Goal: Information Seeking & Learning: Learn about a topic

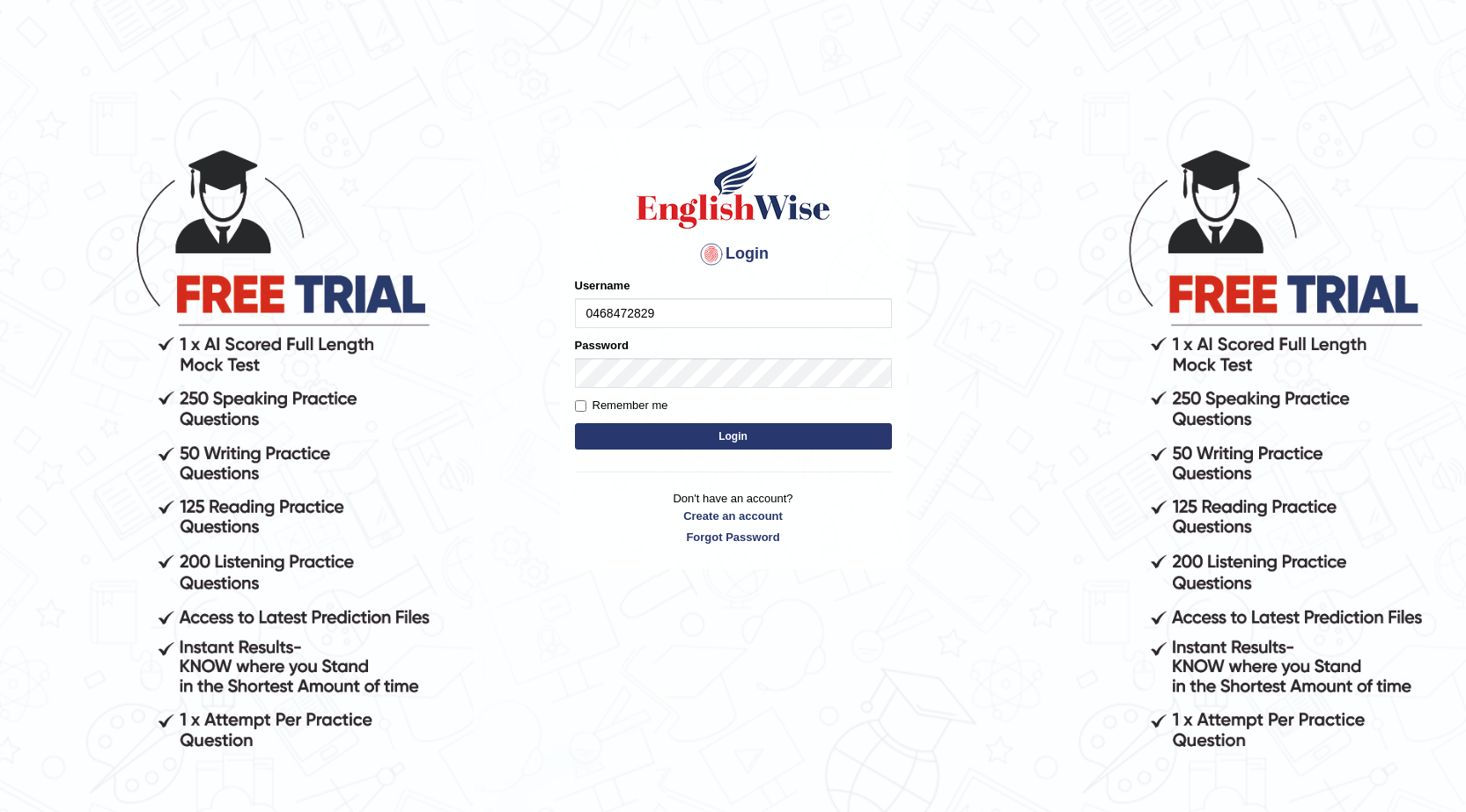
type input "0468472829"
click at [601, 437] on button "Login" at bounding box center [733, 436] width 317 height 27
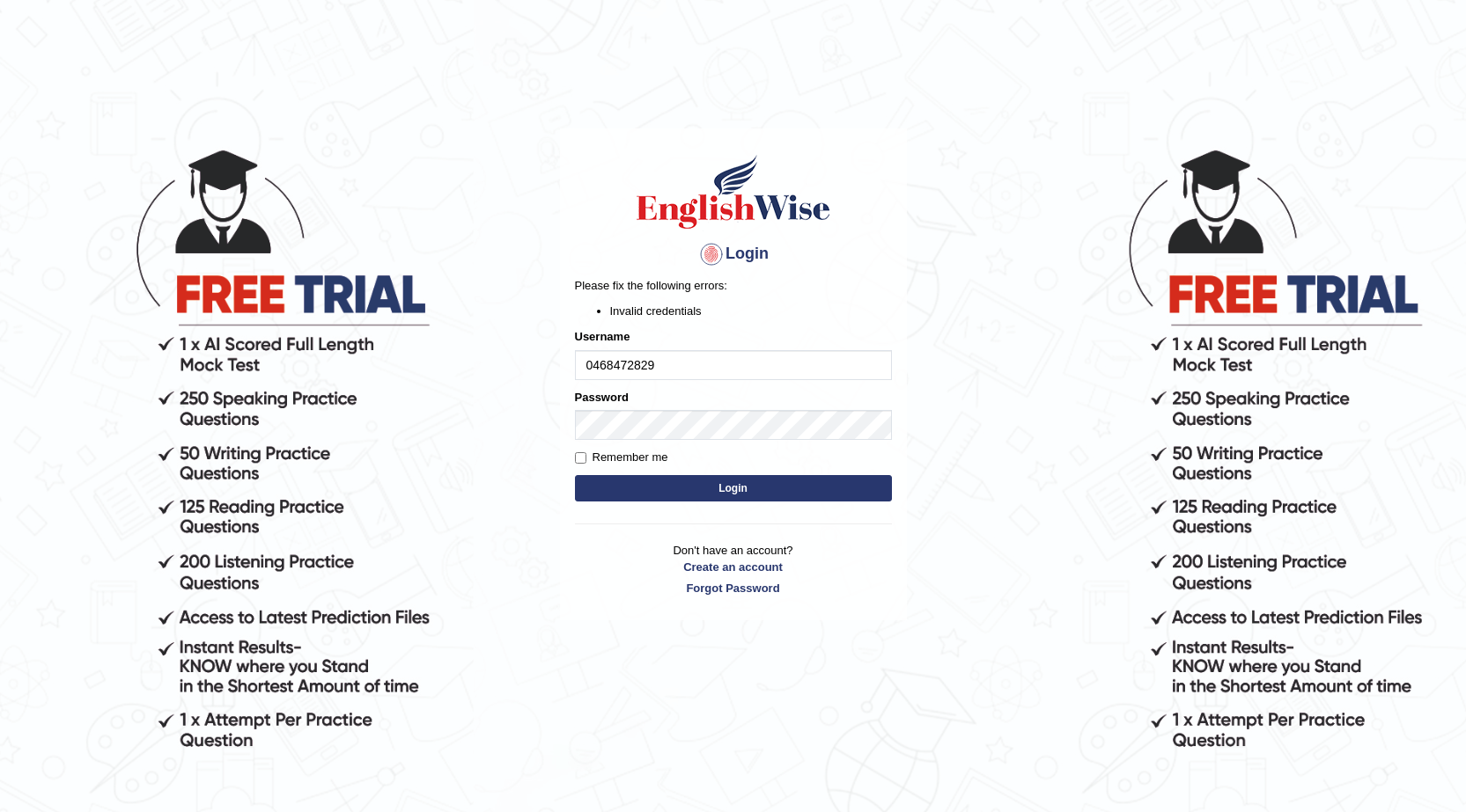
click at [797, 487] on button "Login" at bounding box center [733, 489] width 317 height 27
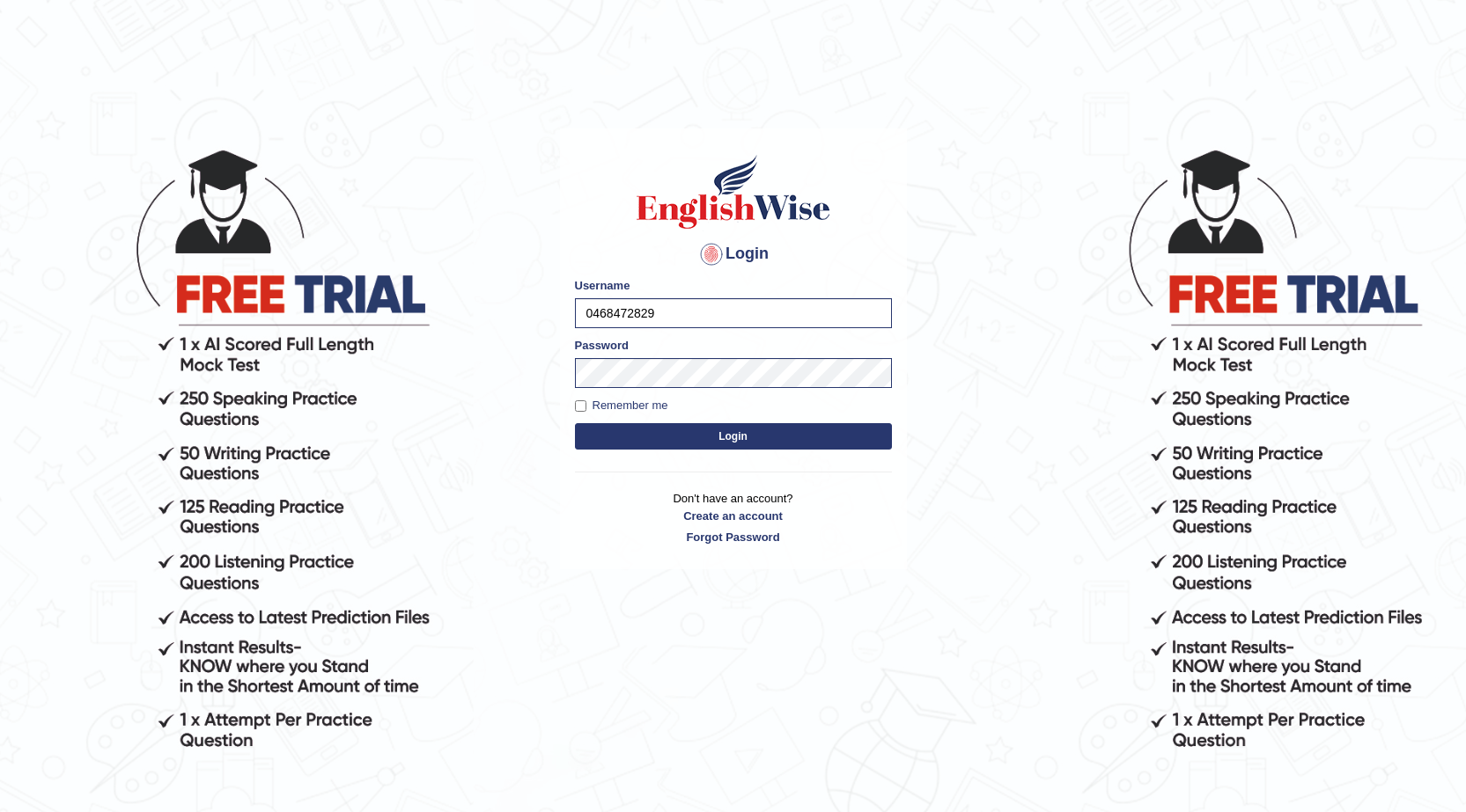
click at [744, 438] on button "Login" at bounding box center [733, 436] width 317 height 27
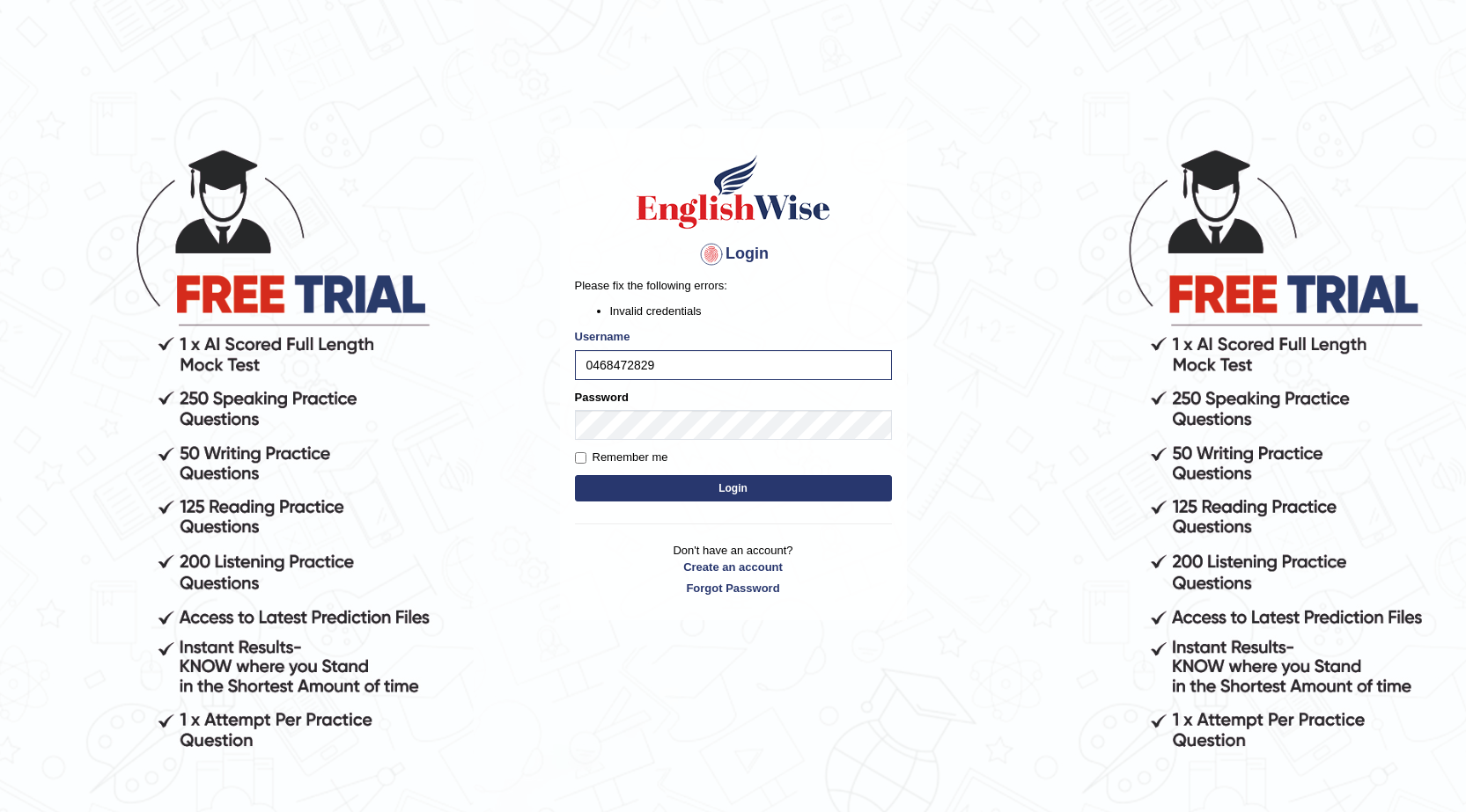
click at [635, 489] on button "Login" at bounding box center [733, 489] width 317 height 27
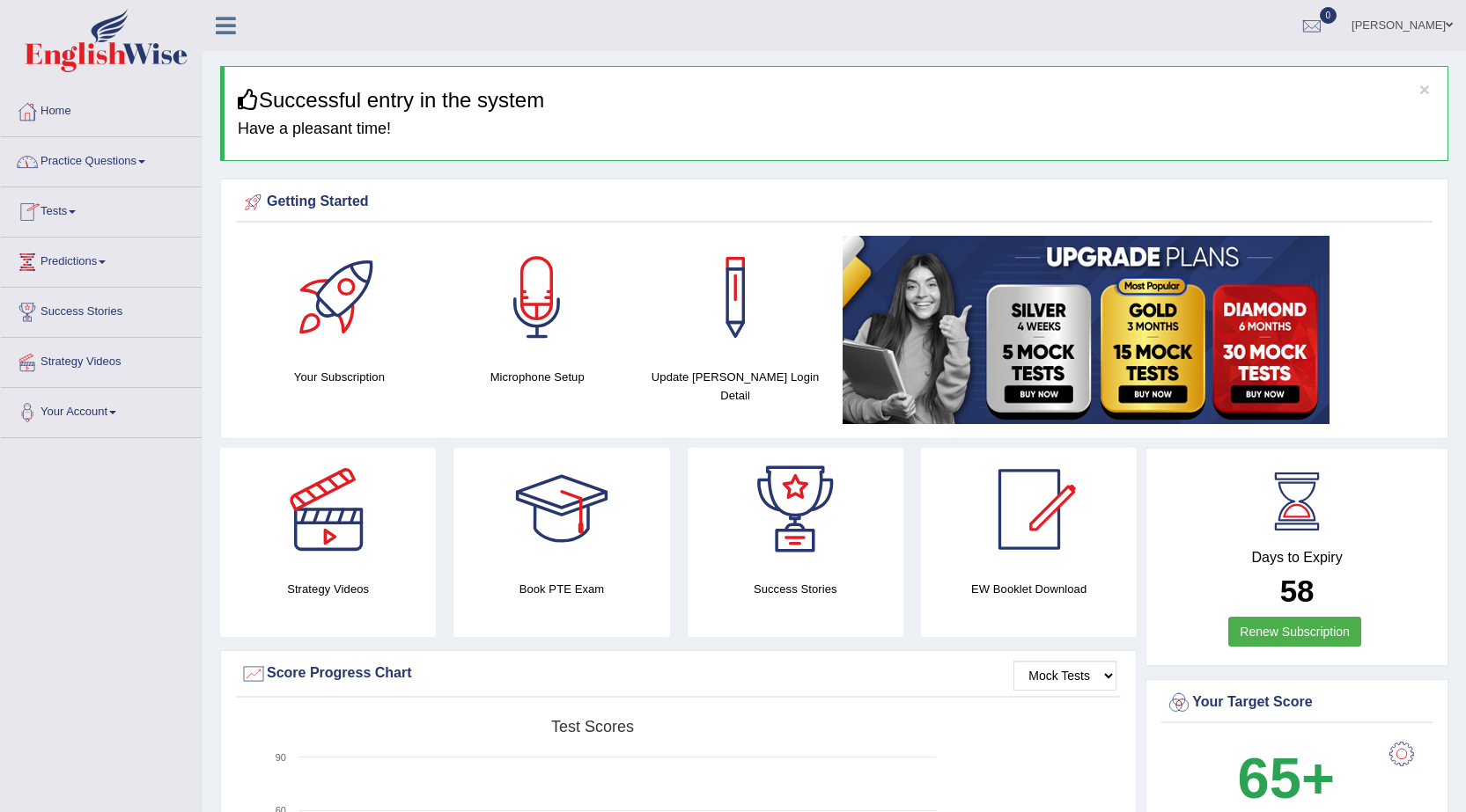
click at [136, 160] on link "Practice Questions" at bounding box center [101, 159] width 201 height 44
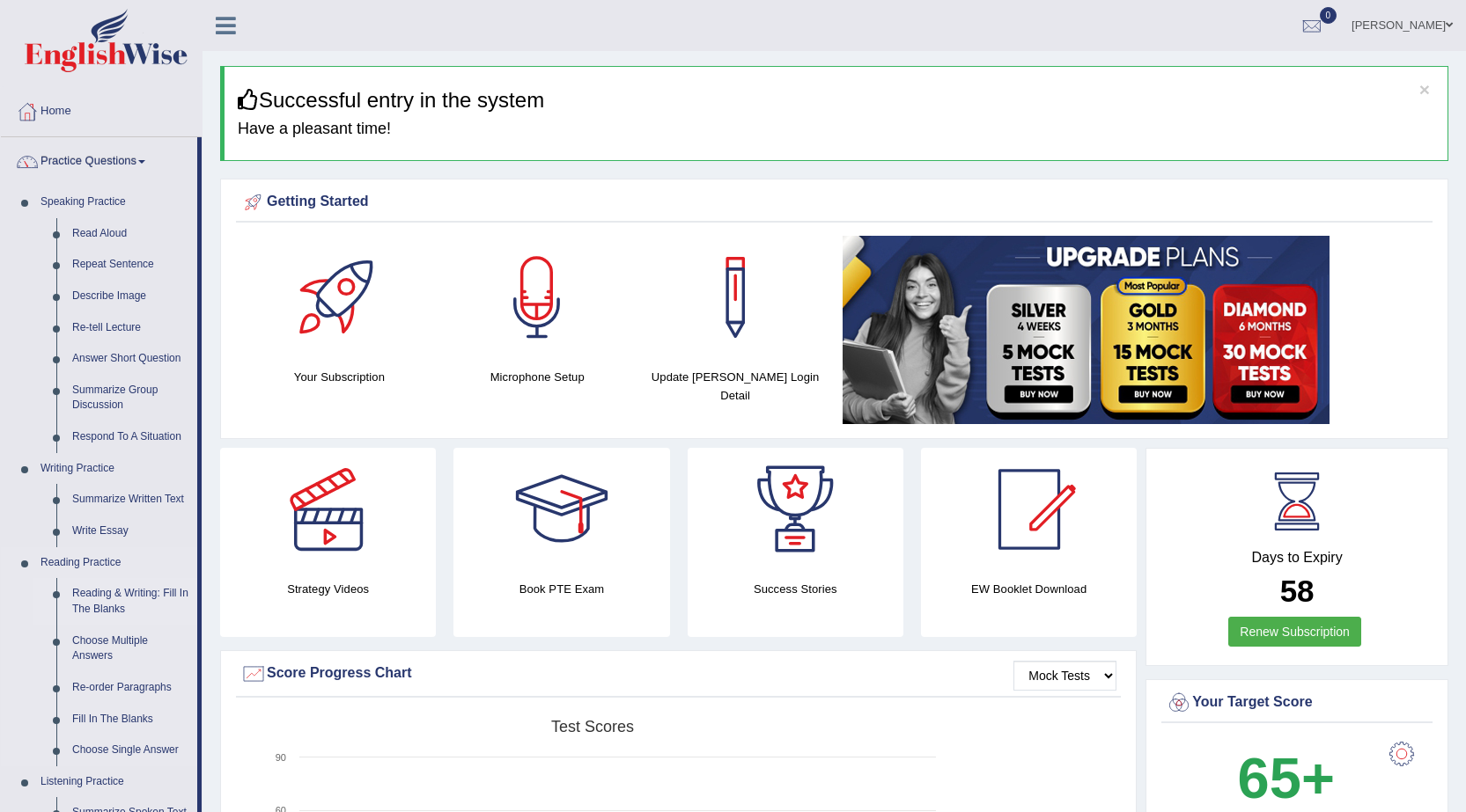
click at [92, 593] on link "Reading & Writing: Fill In The Blanks" at bounding box center [130, 601] width 133 height 46
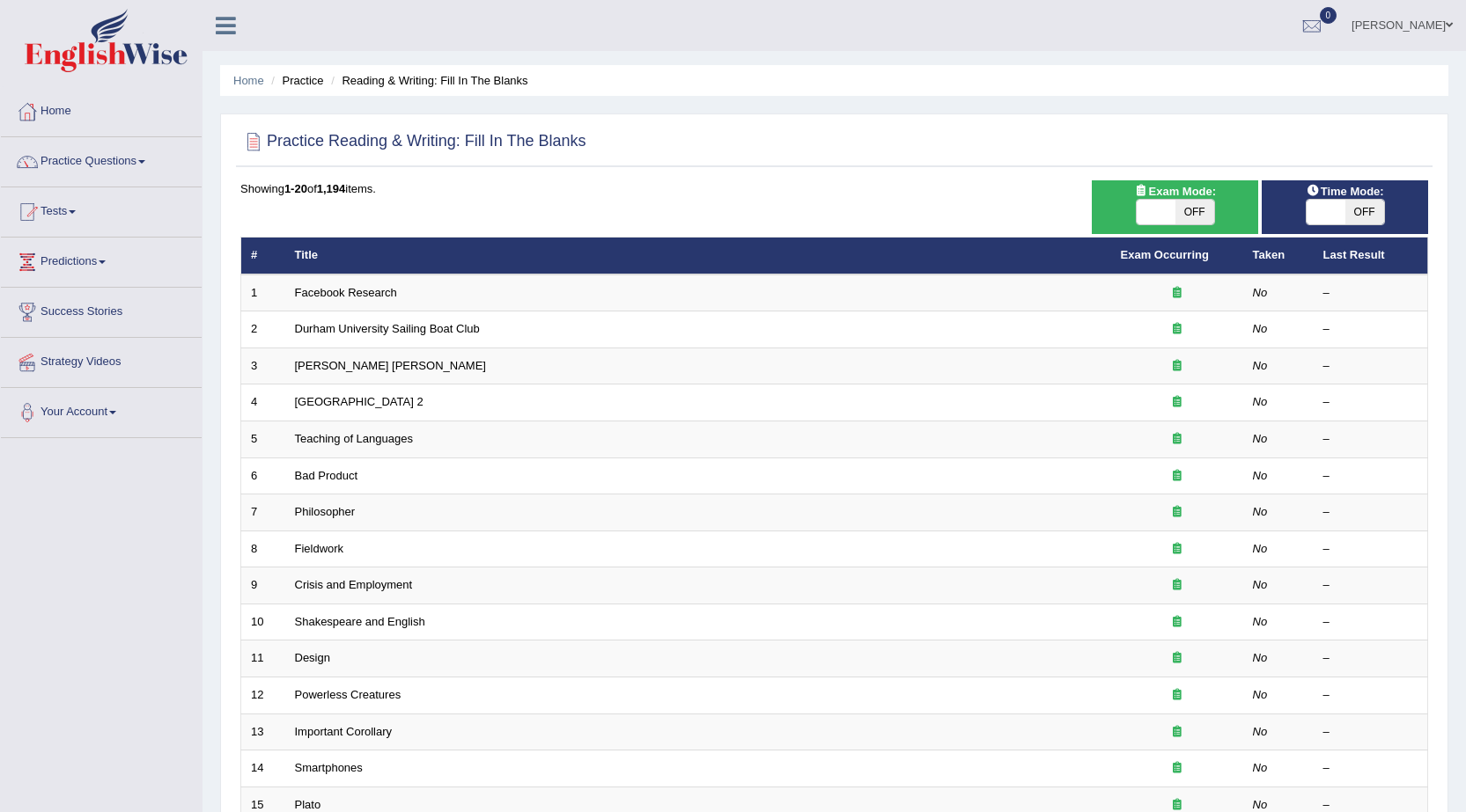
click at [577, 302] on td "Facebook Research" at bounding box center [698, 293] width 826 height 37
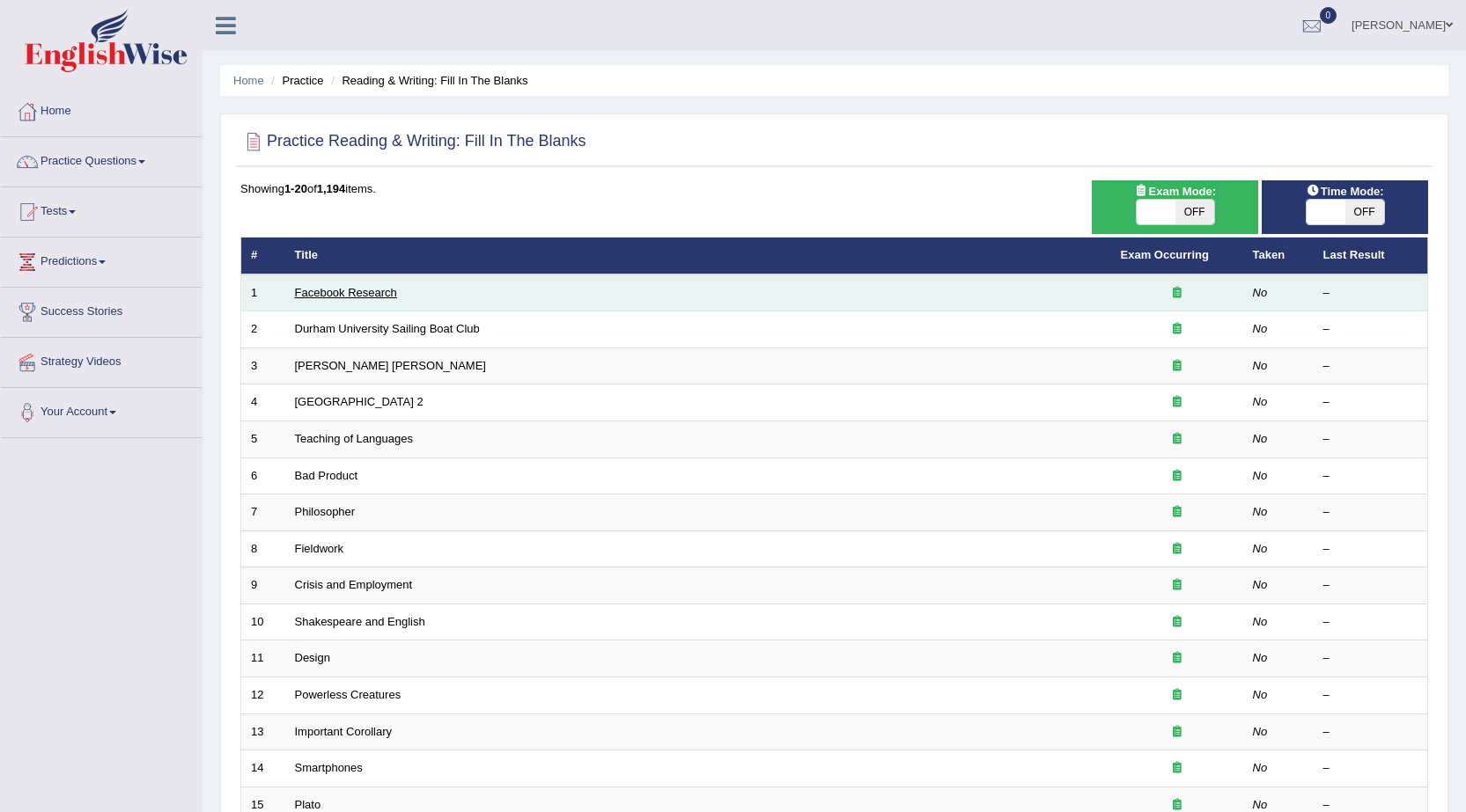
click at [354, 291] on link "Facebook Research" at bounding box center [346, 293] width 102 height 13
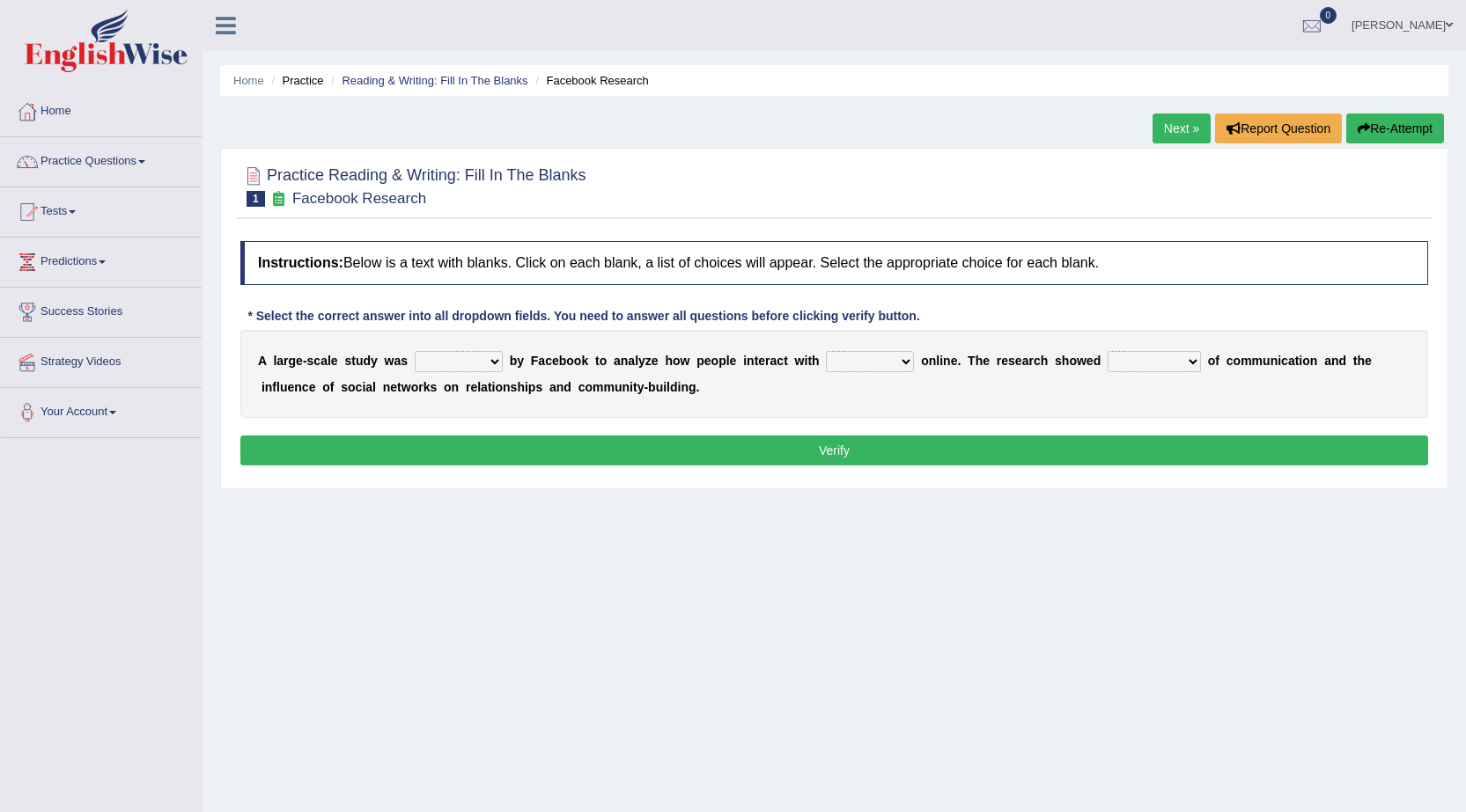
select select "surveyed"
click at [414, 351] on select "surveyed had asked made" at bounding box center [458, 361] width 88 height 21
click at [891, 362] on select "together all each other another" at bounding box center [870, 361] width 88 height 21
select select "each other"
click at [826, 351] on select "together all each other another" at bounding box center [870, 361] width 88 height 21
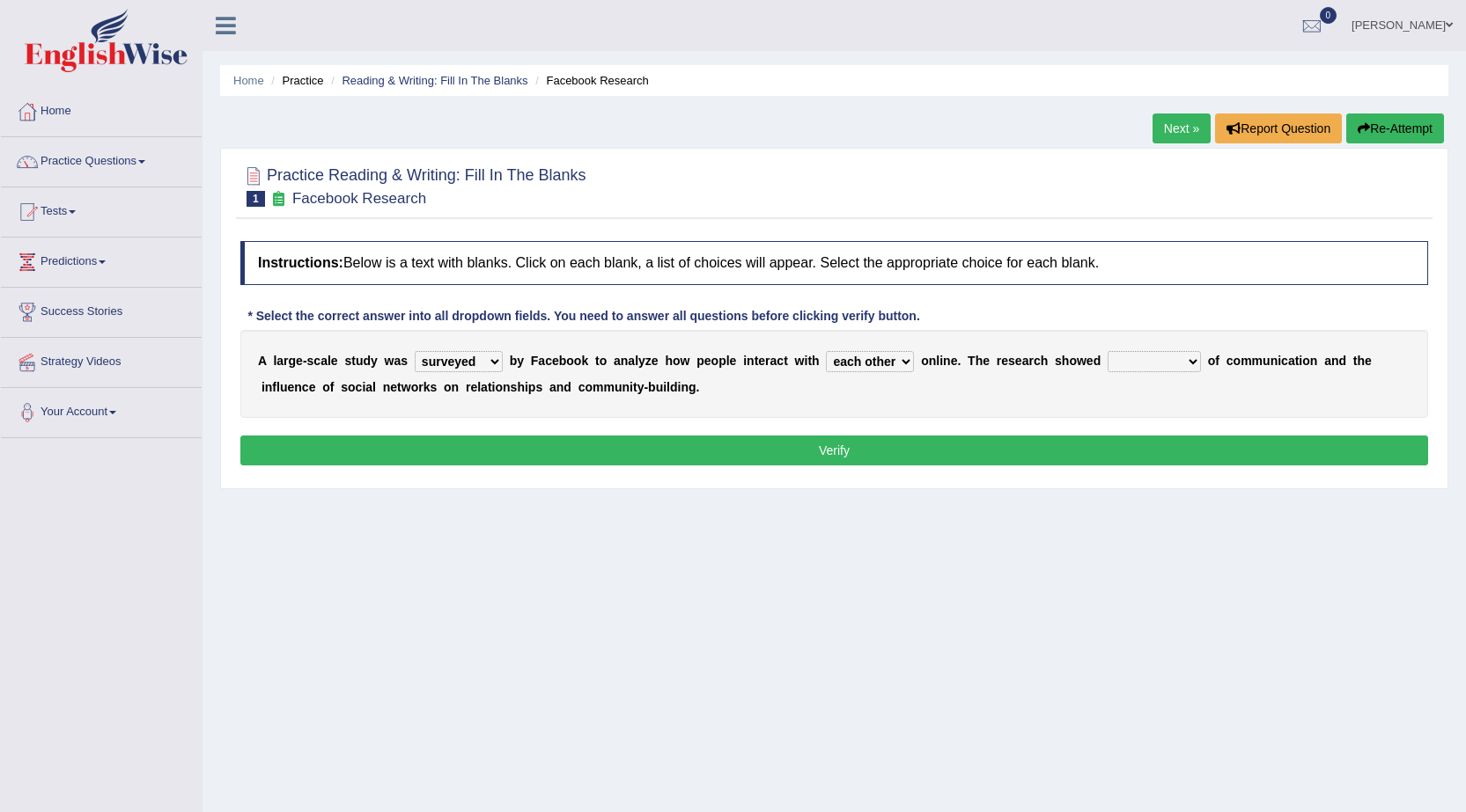
click at [1178, 360] on select "advantages standards fellowships patterns" at bounding box center [1154, 361] width 94 height 21
select select "patterns"
click at [1108, 351] on select "advantages standards fellowships patterns" at bounding box center [1154, 361] width 94 height 21
click at [1123, 441] on button "Verify" at bounding box center [834, 451] width 1187 height 30
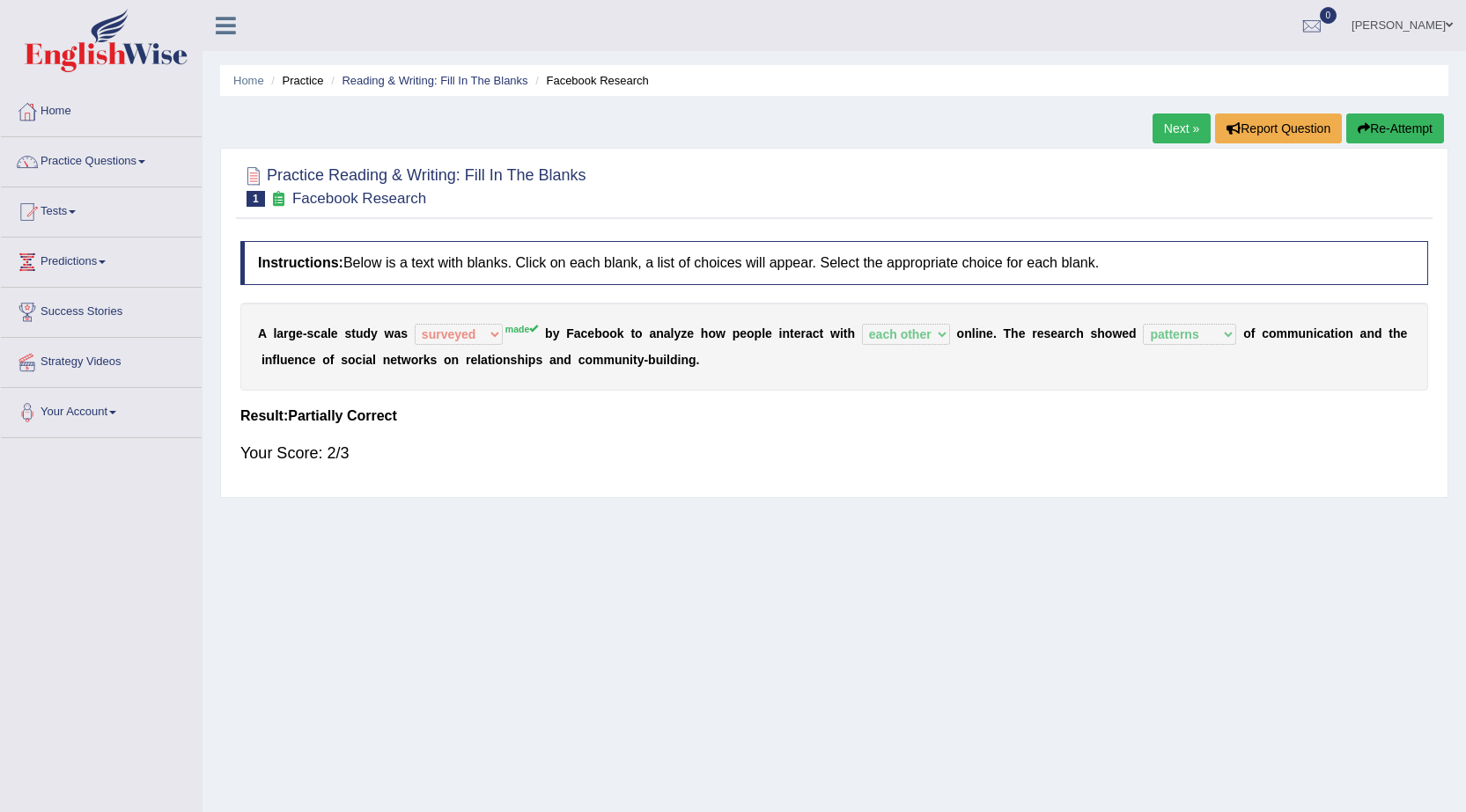
click at [1173, 129] on link "Next »" at bounding box center [1181, 128] width 58 height 30
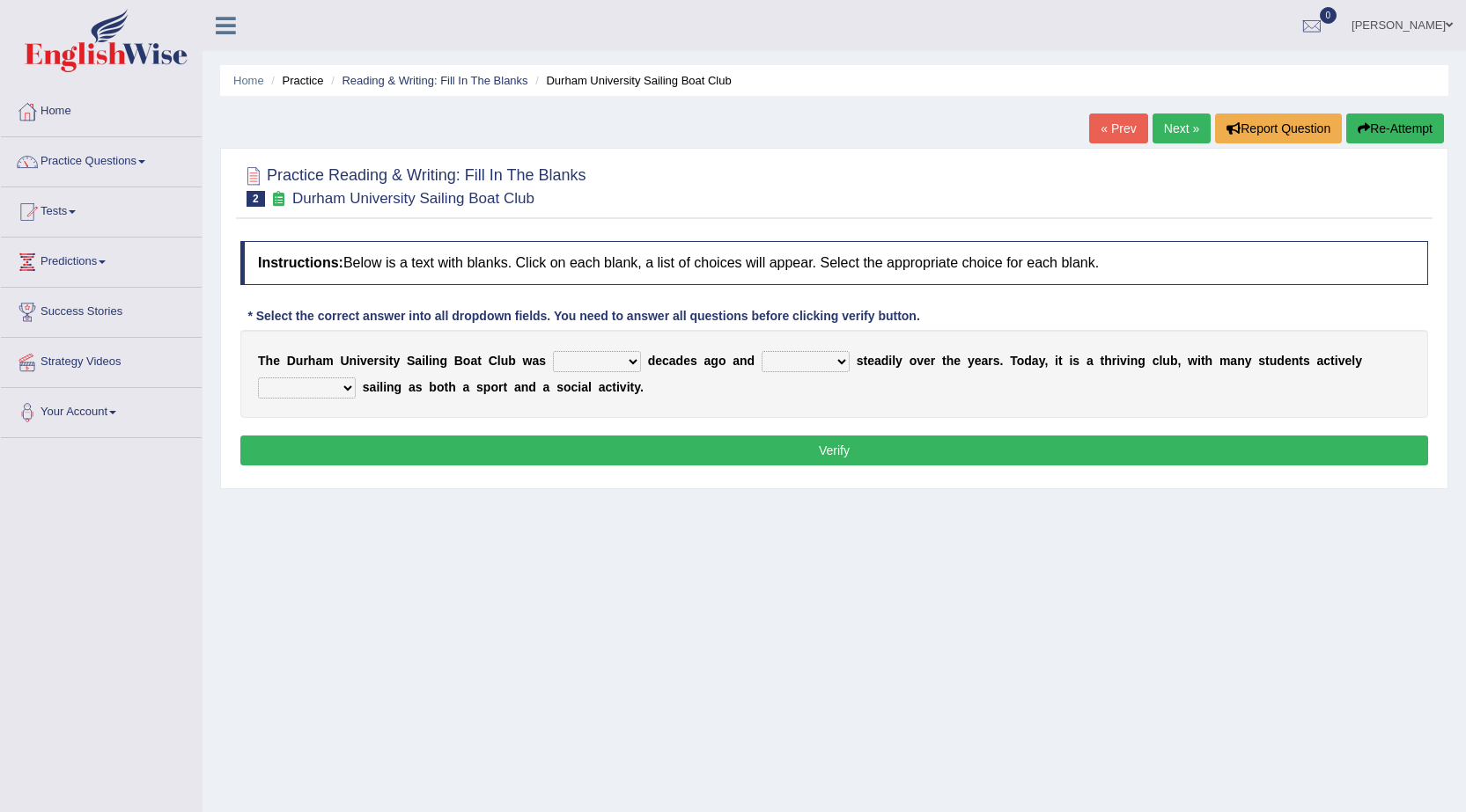
click at [612, 363] on select "found fund founded find" at bounding box center [596, 361] width 88 height 21
select select "found"
click at [553, 351] on select "found fund founded find" at bounding box center [596, 361] width 88 height 21
click at [813, 367] on select "grow growing has grown grown" at bounding box center [805, 361] width 88 height 21
select select "has grown"
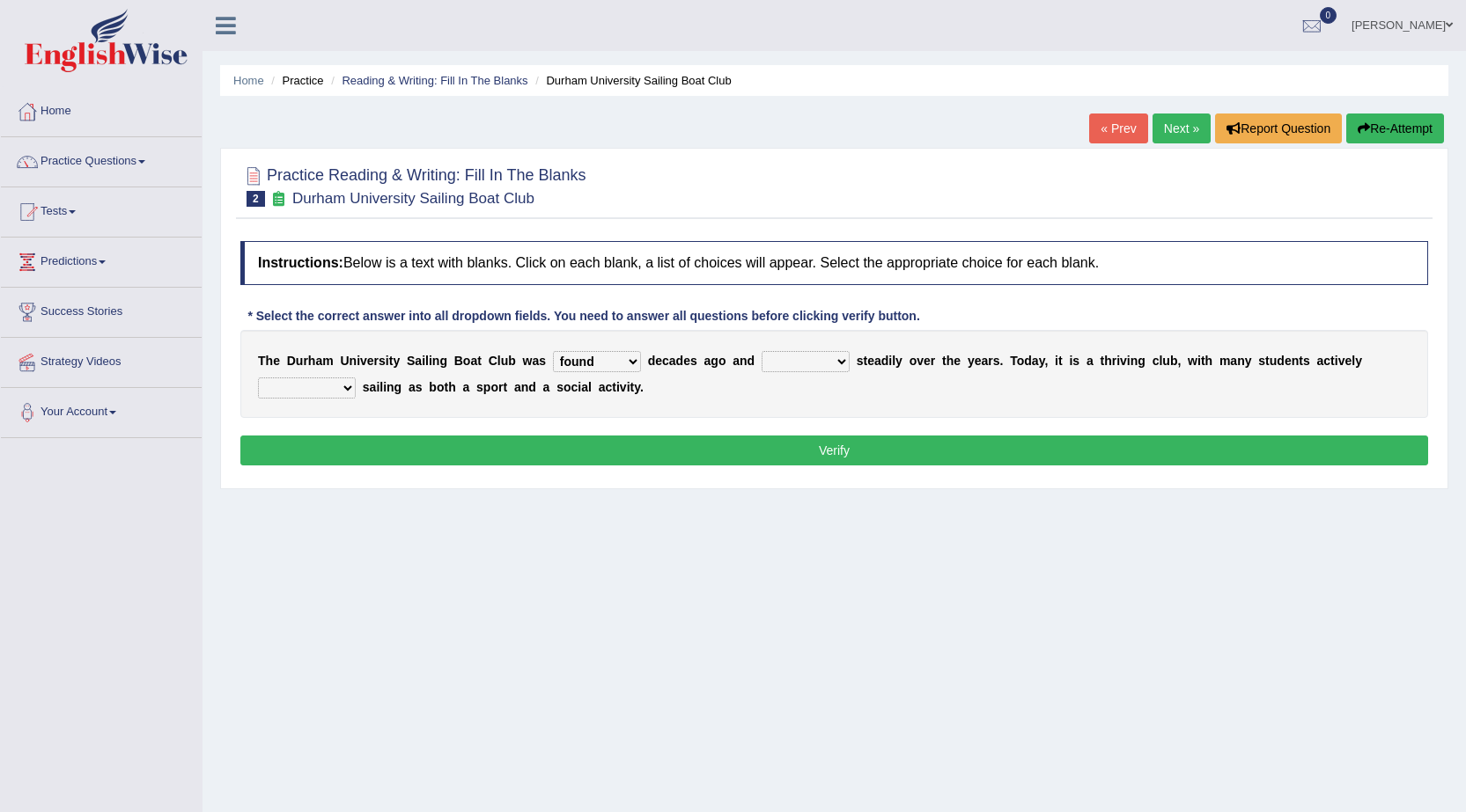
click at [762, 351] on select "grow growing has grown grown" at bounding box center [805, 361] width 88 height 21
click at [326, 395] on select "enjoy enjoyed are enjoying enjoying" at bounding box center [306, 388] width 97 height 21
select select "enjoy"
click at [258, 377] on select "enjoy enjoyed are enjoying enjoying" at bounding box center [306, 388] width 97 height 21
click at [403, 461] on button "Verify" at bounding box center [834, 451] width 1187 height 30
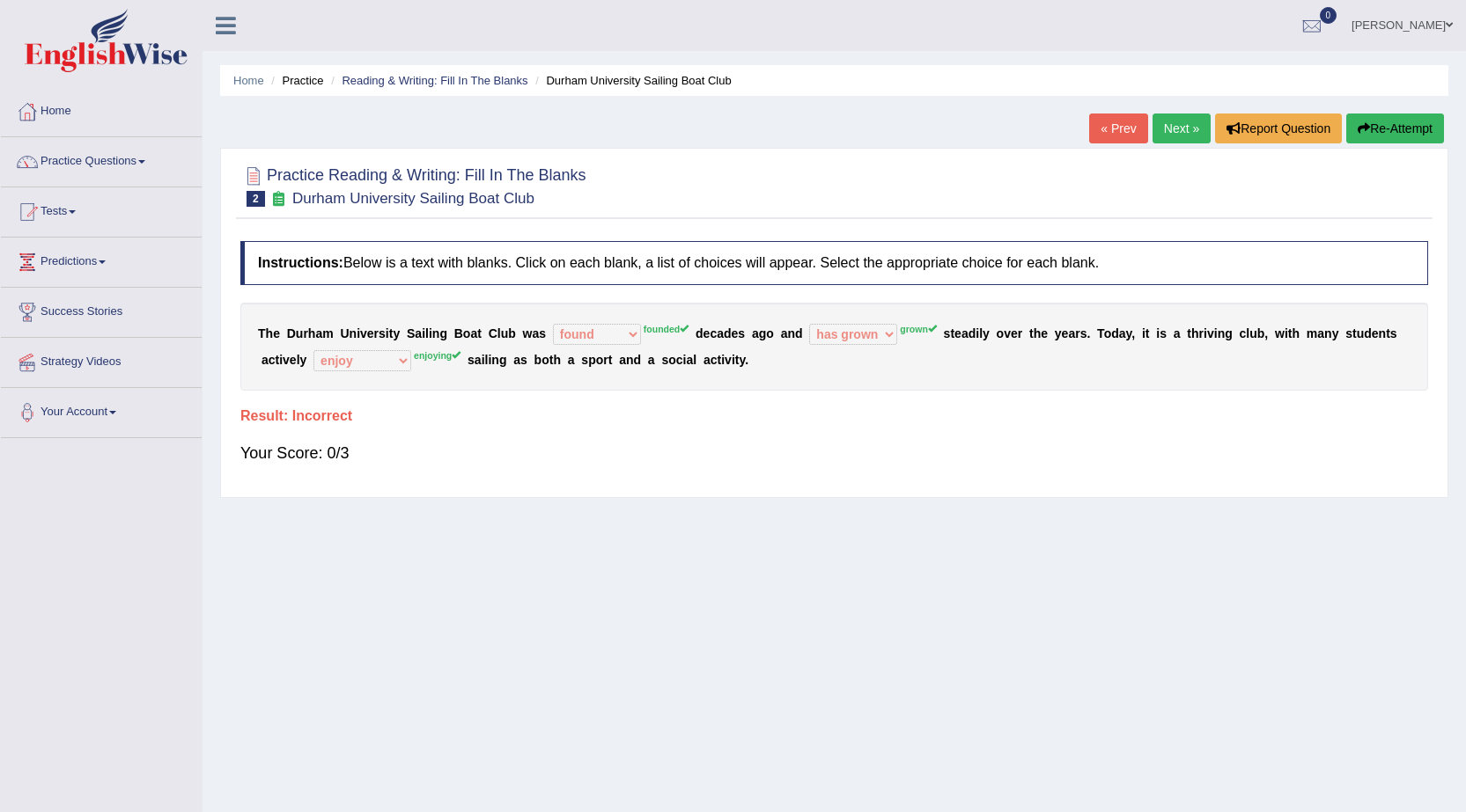
click at [1382, 130] on button "Re-Attempt" at bounding box center [1395, 128] width 97 height 30
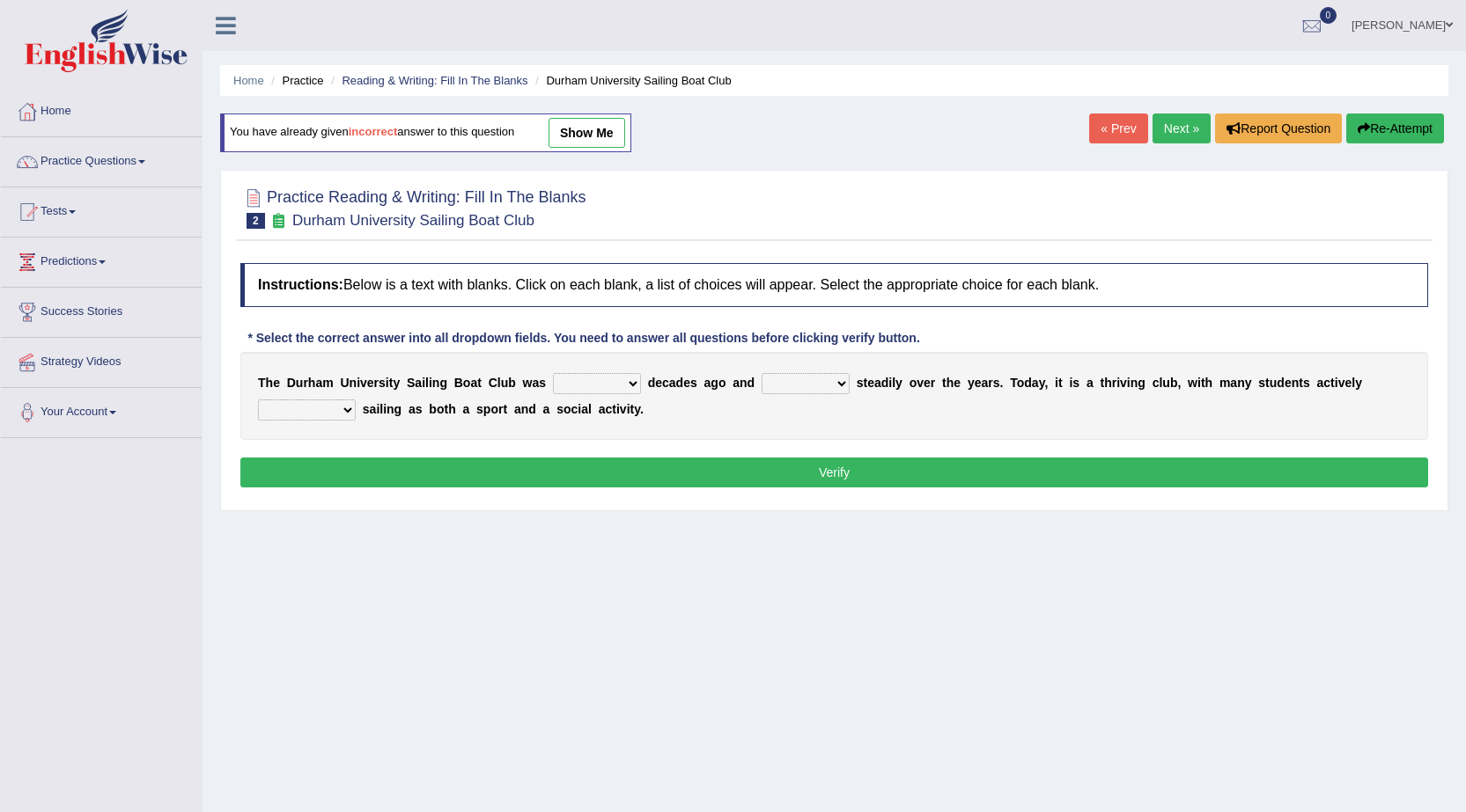
click at [609, 385] on select "found fund founded find" at bounding box center [596, 384] width 88 height 21
select select "founded"
click at [553, 373] on select "found fund founded find" at bounding box center [596, 384] width 88 height 21
click at [779, 378] on select "grow growing has grown grown" at bounding box center [805, 384] width 88 height 21
select select "growing"
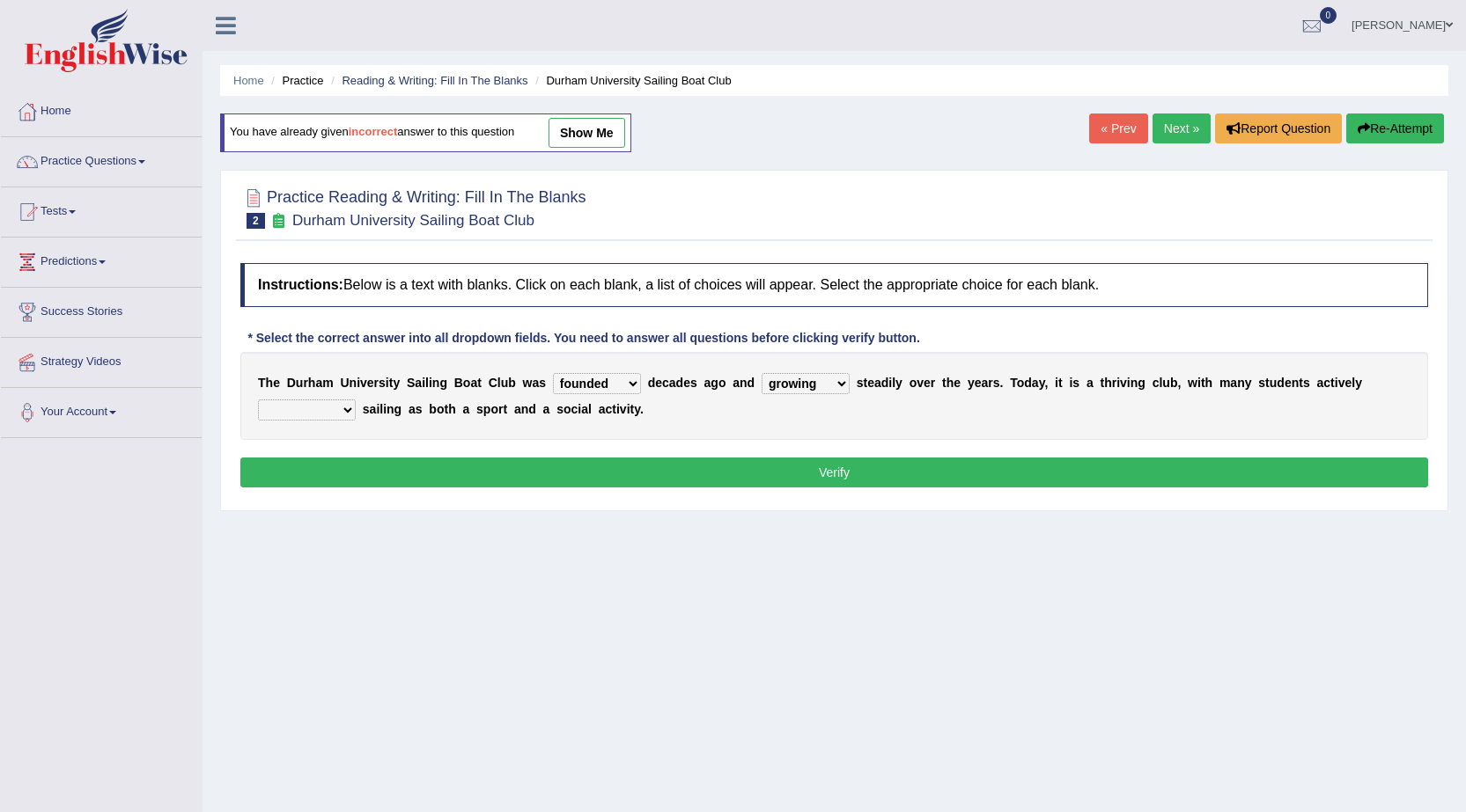
click at [762, 373] on select "grow growing has grown grown" at bounding box center [805, 384] width 88 height 21
click at [348, 406] on select "enjoy enjoyed are enjoying enjoying" at bounding box center [306, 410] width 97 height 21
select select "are enjoying"
click at [258, 400] on select "enjoy enjoyed are enjoying enjoying" at bounding box center [306, 410] width 97 height 21
click at [496, 484] on button "Verify" at bounding box center [834, 473] width 1187 height 30
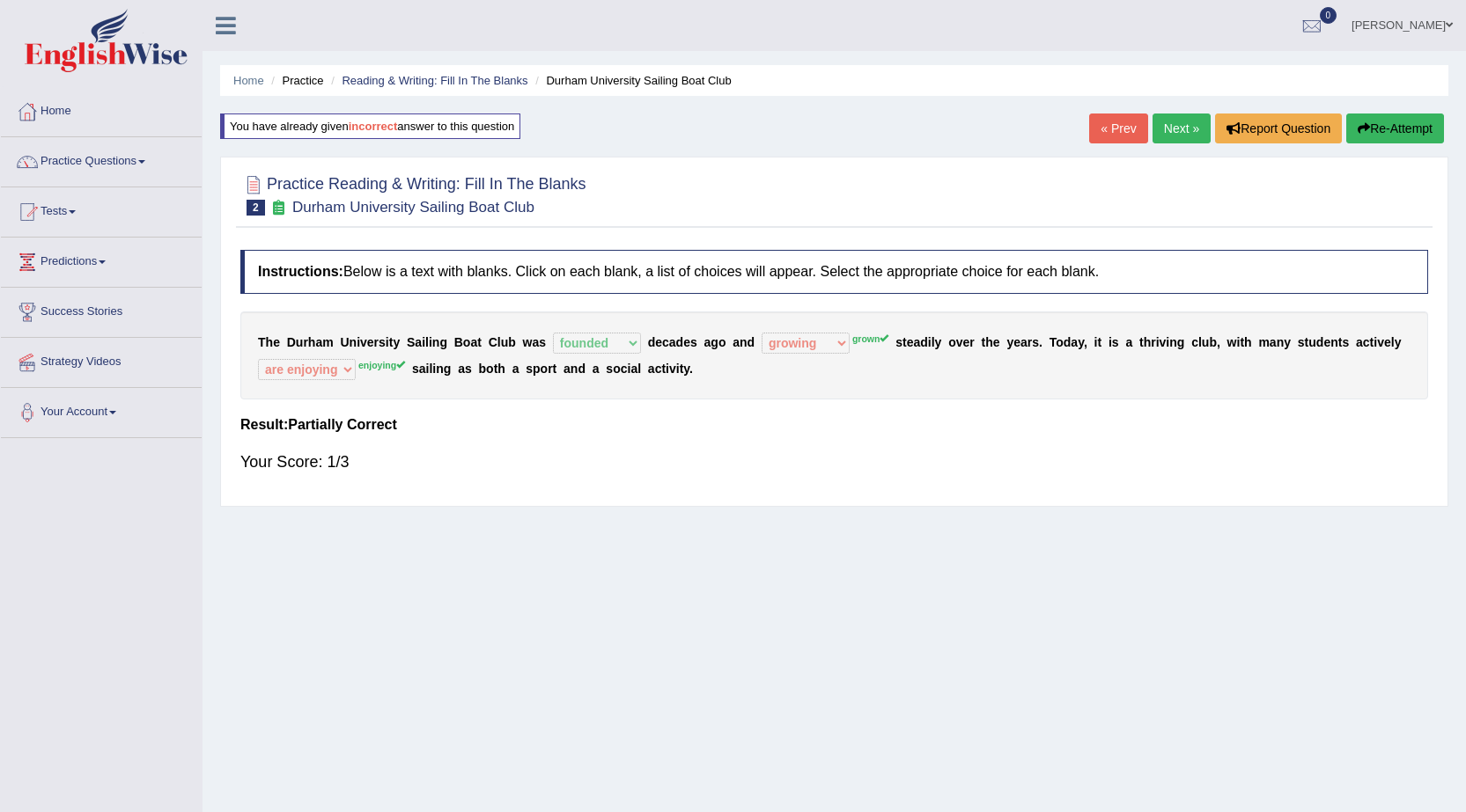
click at [1379, 134] on button "Re-Attempt" at bounding box center [1395, 128] width 97 height 30
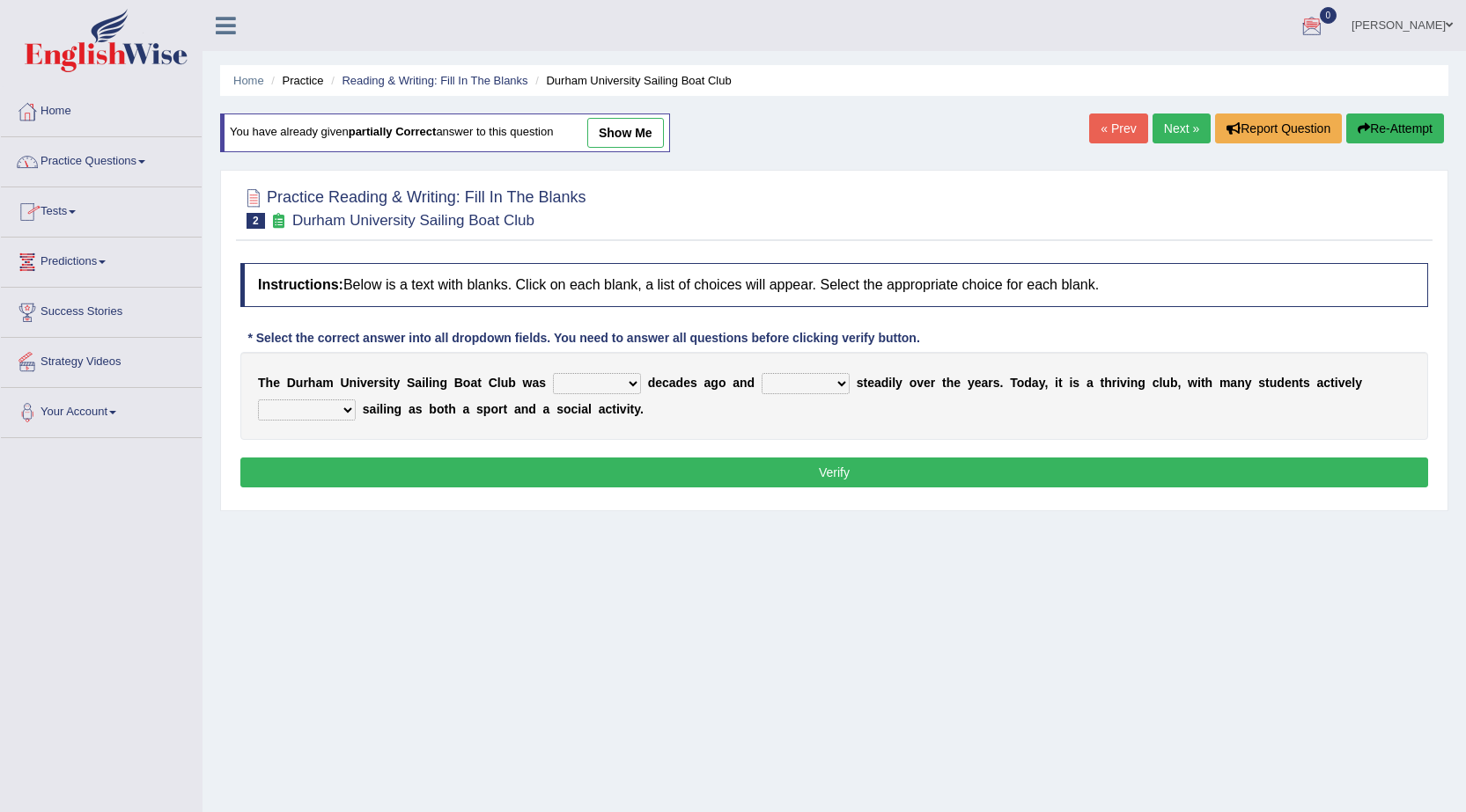
click at [1153, 126] on link "Next »" at bounding box center [1181, 128] width 58 height 30
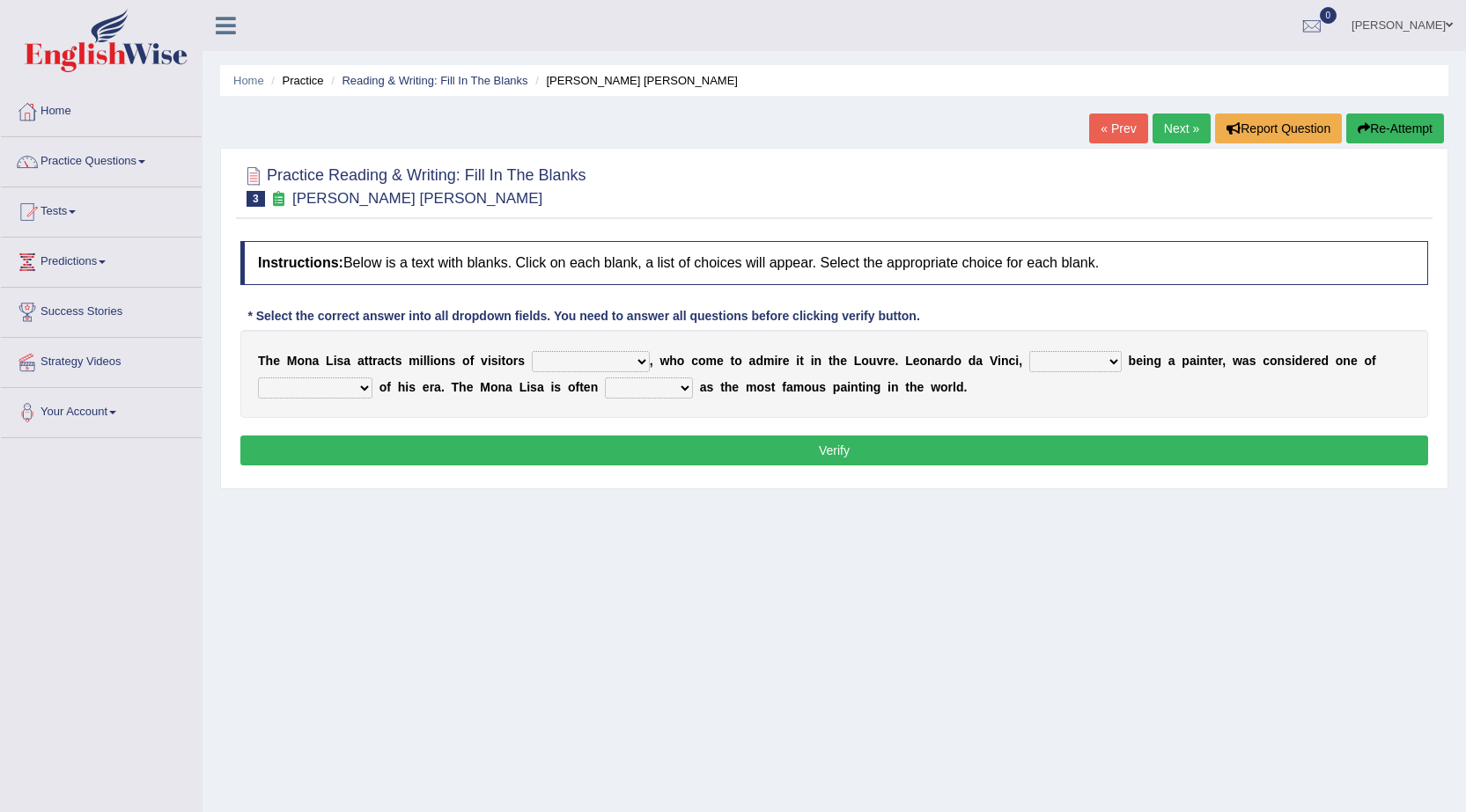
click at [609, 358] on select "around the year the all year all year round per year" at bounding box center [591, 361] width 118 height 21
select select "per year"
click at [532, 351] on select "around the year the all year all year round per year" at bounding box center [591, 361] width 118 height 21
click at [1069, 364] on select "rather than as much as as well as as long as" at bounding box center [1076, 361] width 93 height 21
select select "as long as"
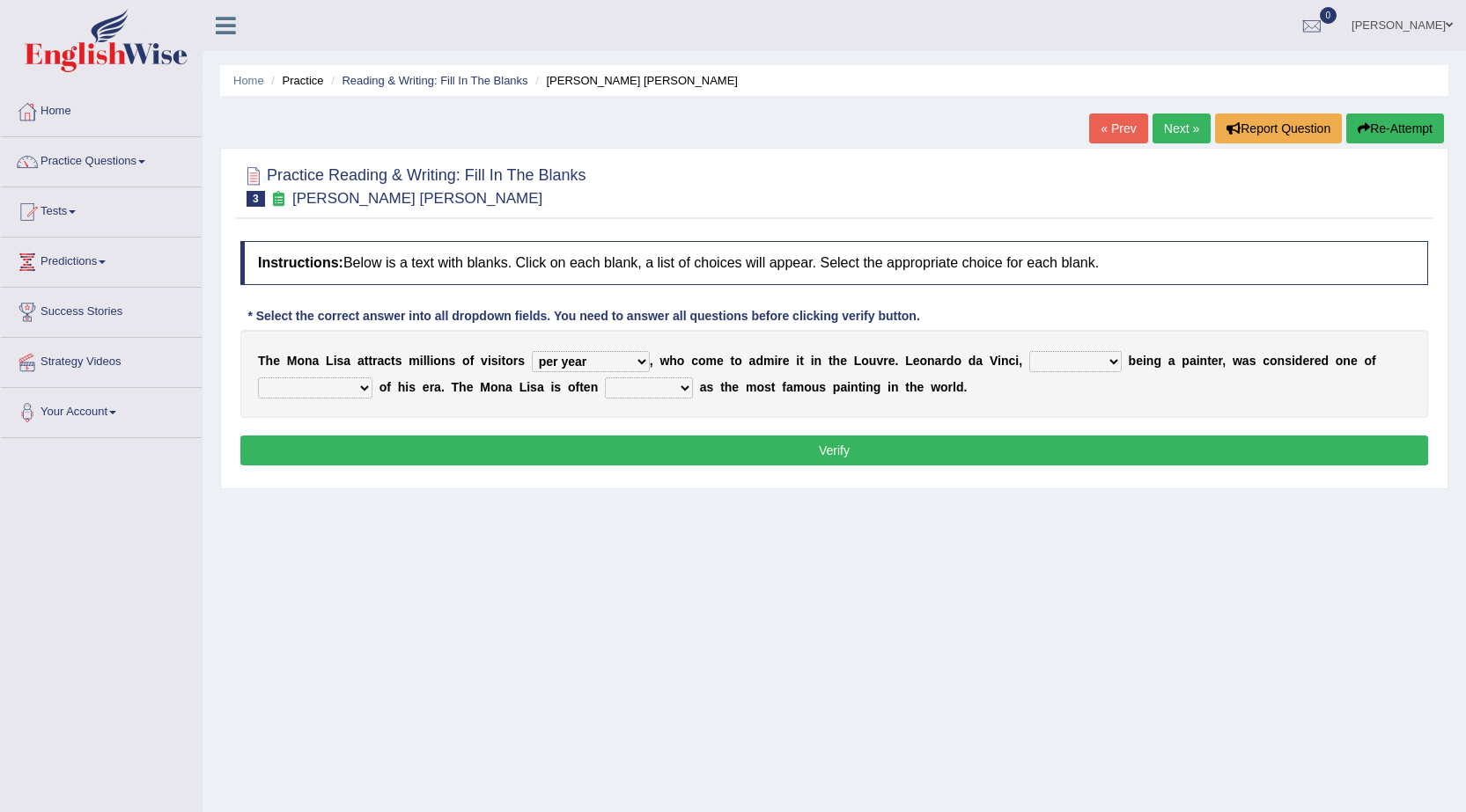
click at [1029, 351] on select "rather than as much as as well as as long as" at bounding box center [1076, 361] width 93 height 21
click at [328, 394] on select "better artists artist the better artist the best artists" at bounding box center [315, 388] width 114 height 21
select select "the better artist"
click at [258, 377] on select "better artists artist the better artist the best artists" at bounding box center [315, 388] width 114 height 21
click at [1113, 366] on select "rather than as much as as well as as long as" at bounding box center [1076, 361] width 93 height 21
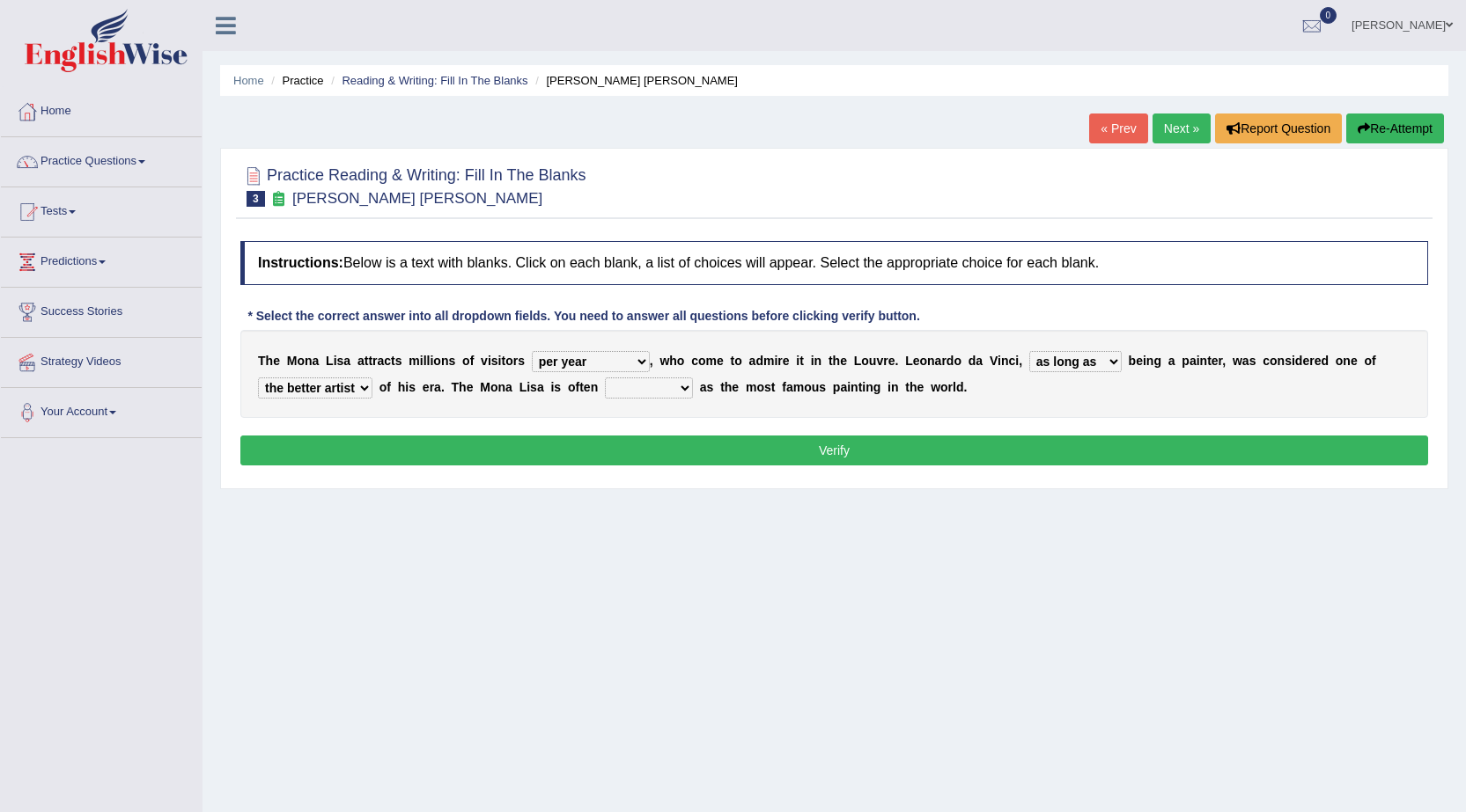
select select "as well as"
click at [1029, 351] on select "rather than as much as as well as as long as" at bounding box center [1076, 361] width 93 height 21
click at [656, 388] on select "classified suggested predicted described" at bounding box center [648, 388] width 88 height 21
select select "described"
click at [604, 377] on select "classified suggested predicted described" at bounding box center [648, 388] width 88 height 21
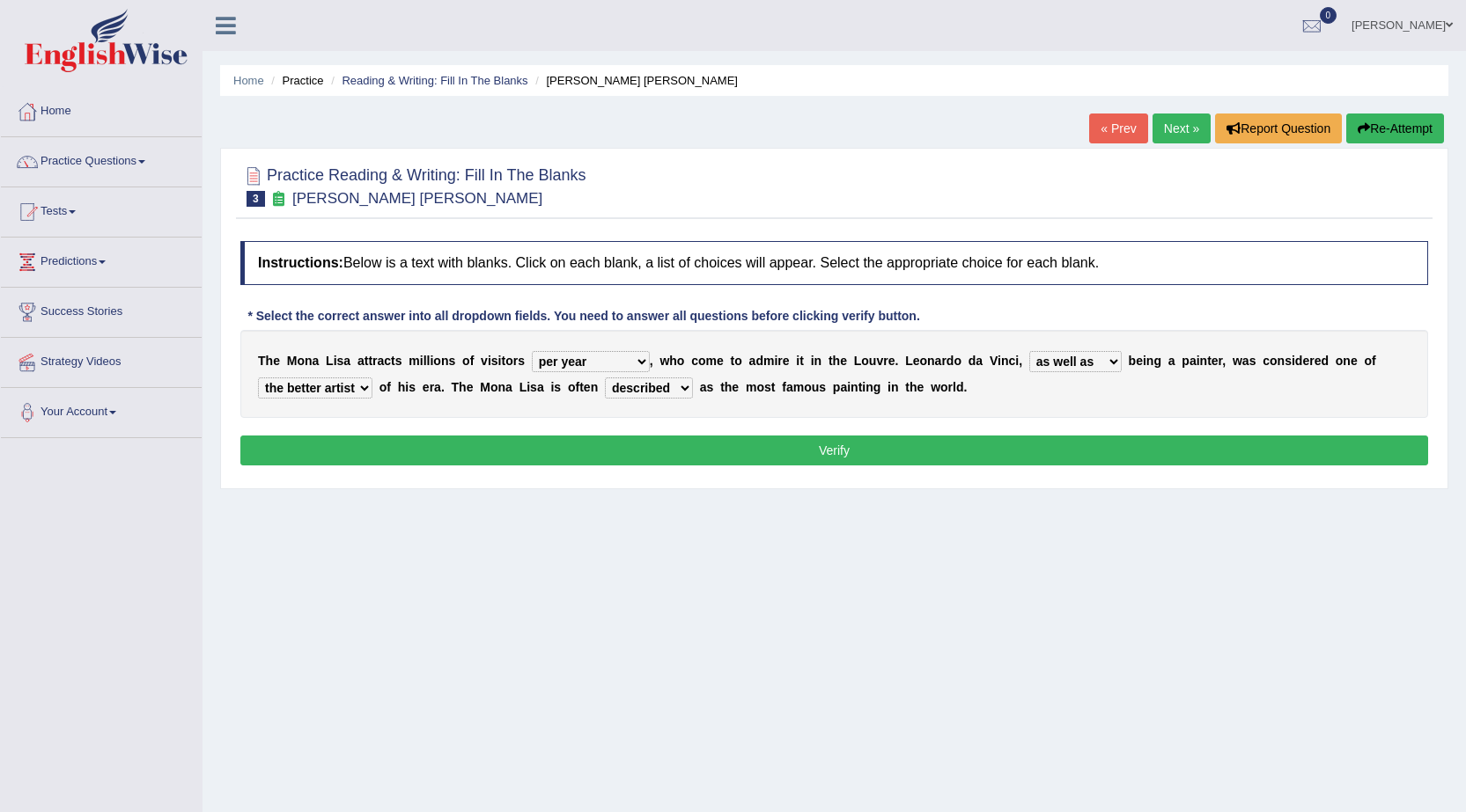
click at [790, 449] on button "Verify" at bounding box center [834, 451] width 1187 height 30
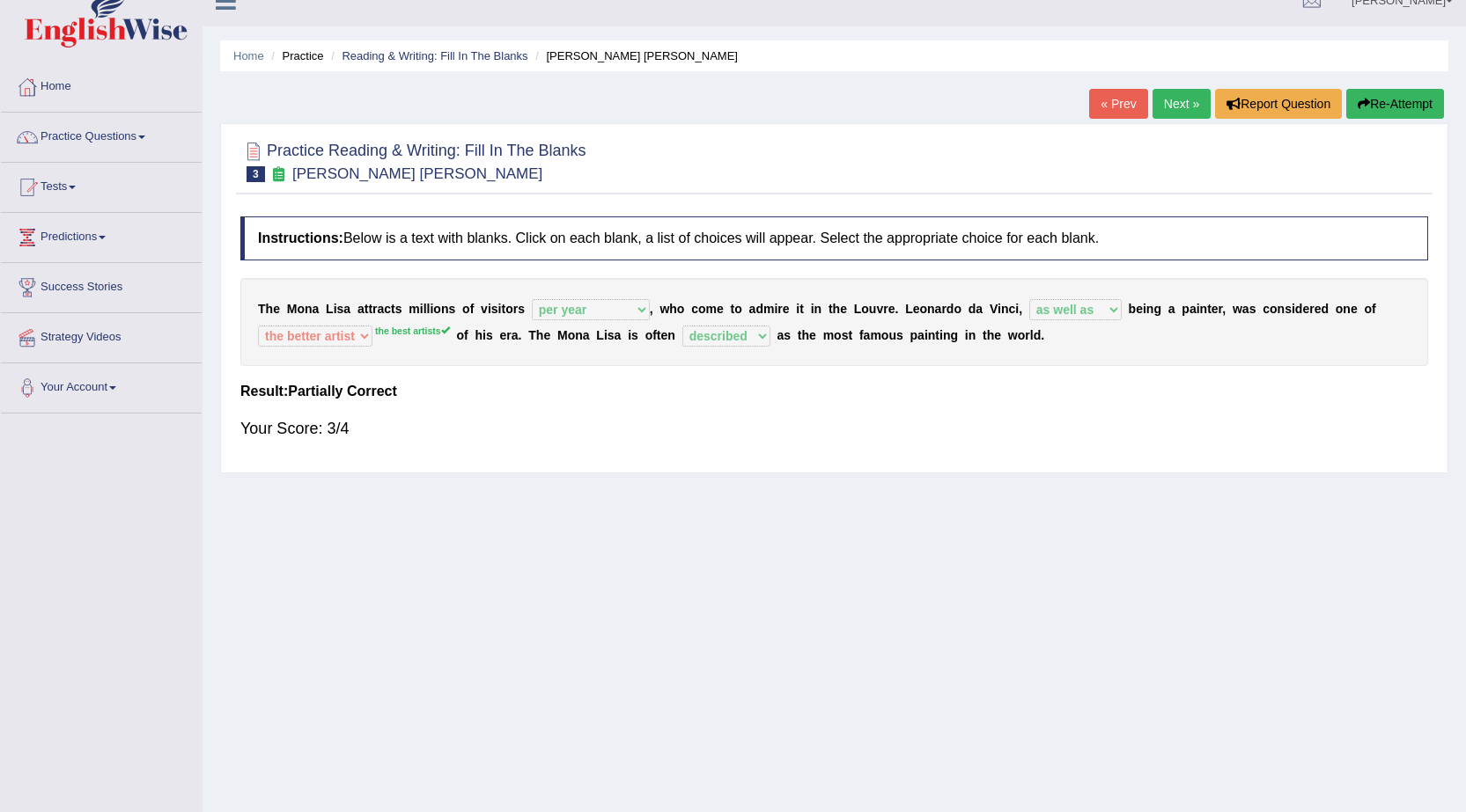
scroll to position [24, 0]
click at [1173, 103] on link "Next »" at bounding box center [1181, 105] width 58 height 30
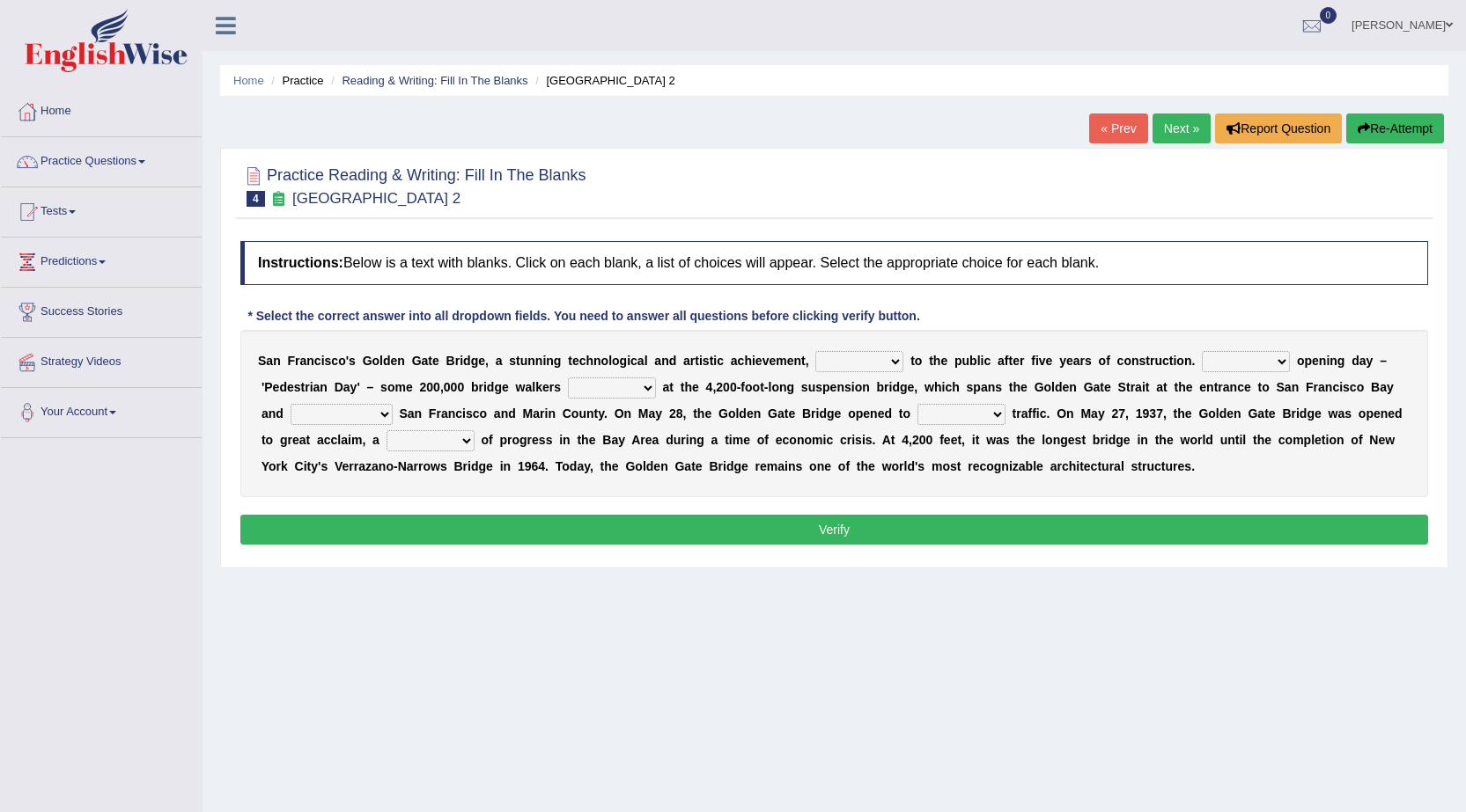
click at [845, 362] on select "opens closes appears equals" at bounding box center [859, 361] width 88 height 21
select select "opens"
click at [815, 351] on select "opens closes appears equals" at bounding box center [859, 361] width 88 height 21
click at [1275, 362] on select "On During Since When" at bounding box center [1245, 361] width 88 height 21
select select "On"
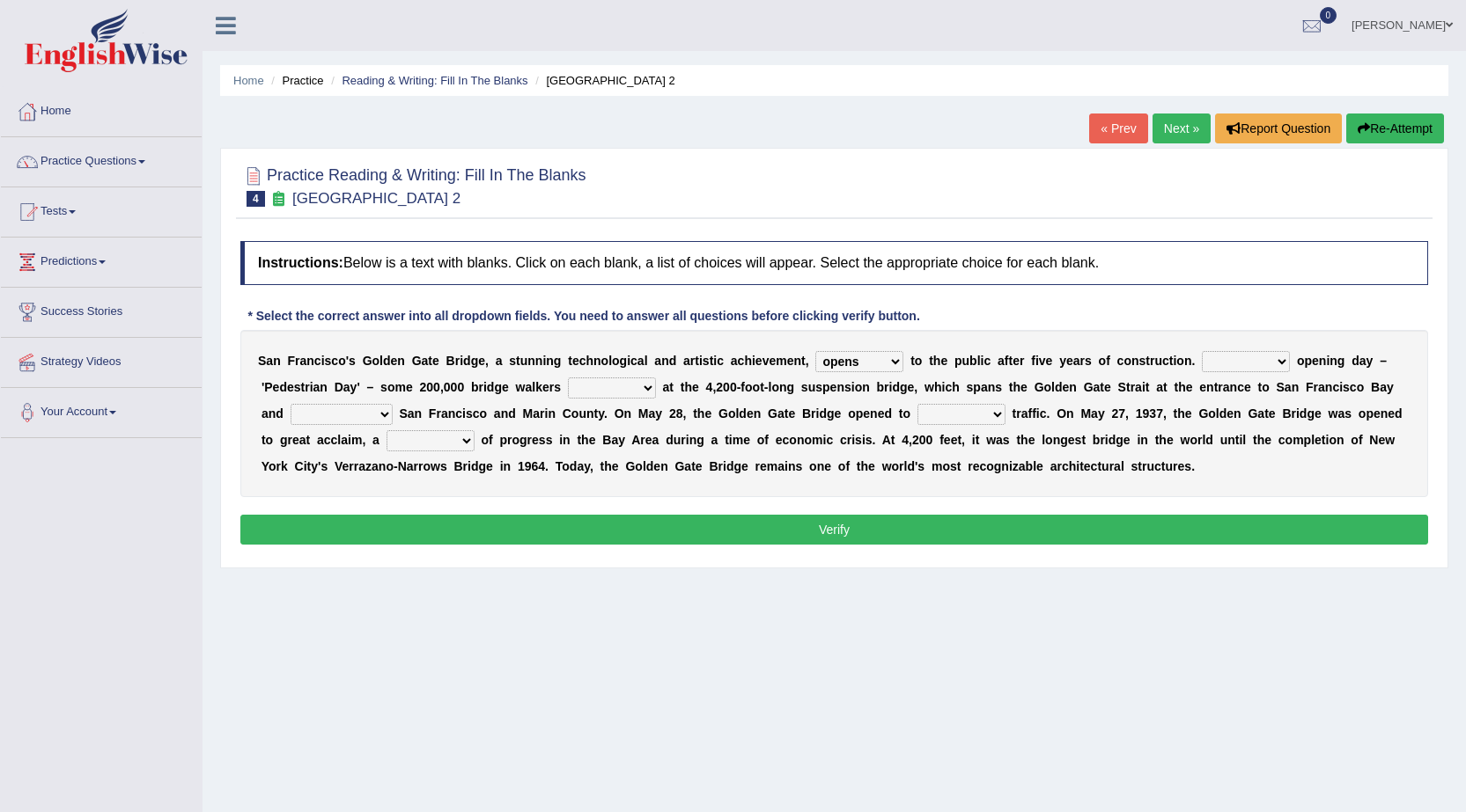
click at [1202, 351] on select "On During Since When" at bounding box center [1245, 361] width 88 height 21
click at [612, 382] on select "stationed looked marveled laughed" at bounding box center [612, 388] width 88 height 21
select select "looked"
click at [568, 377] on select "stationed looked marveled laughed" at bounding box center [612, 388] width 88 height 21
click at [354, 410] on select "separates connects channels differentiates" at bounding box center [341, 415] width 102 height 21
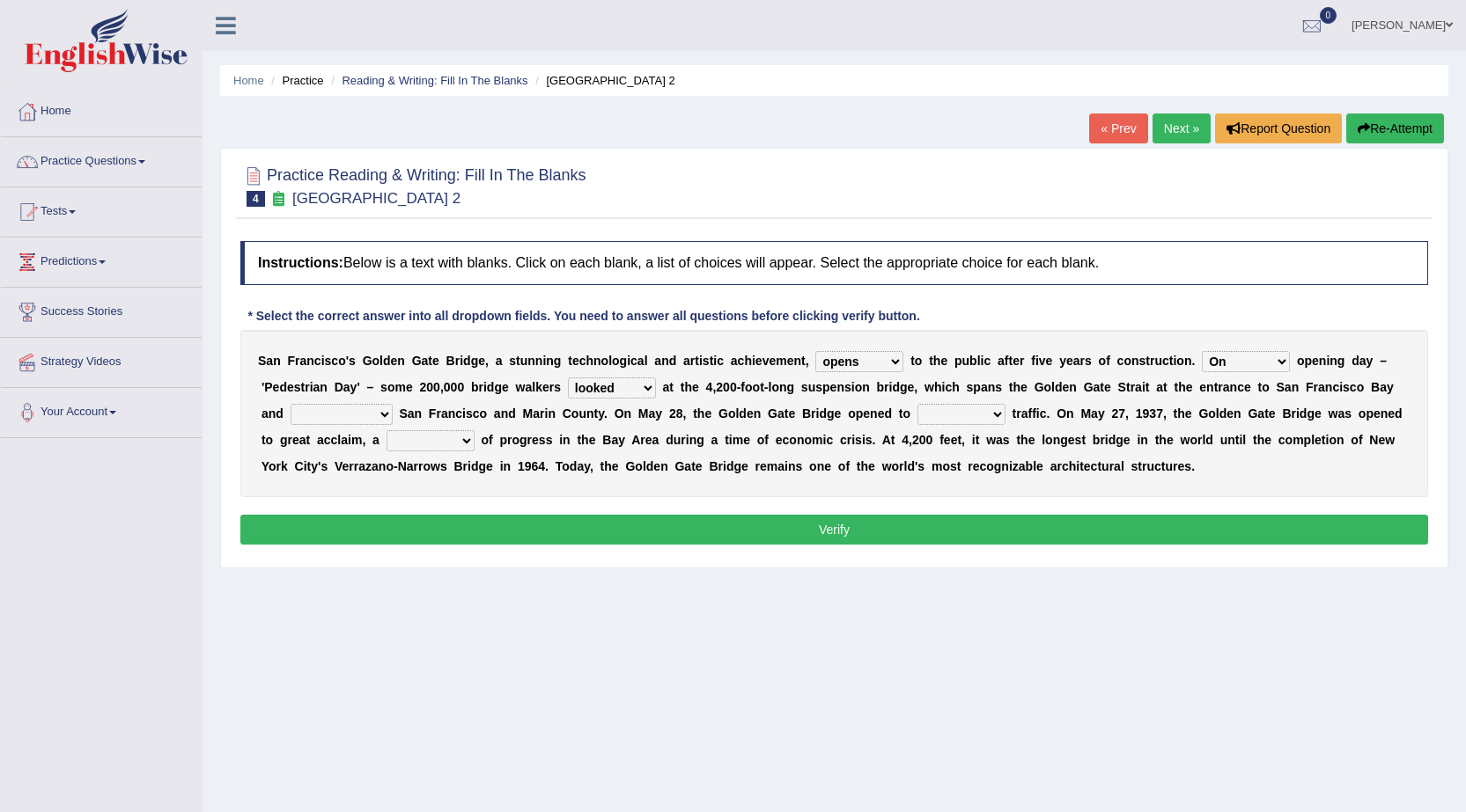
select select "connects"
click at [290, 404] on select "separates connects channels differentiates" at bounding box center [341, 415] width 102 height 21
click at [962, 410] on select "aquatic vehicular airborne watertight" at bounding box center [962, 415] width 88 height 21
select select "vehicular"
click at [918, 404] on select "aquatic vehicular airborne watertight" at bounding box center [962, 415] width 88 height 21
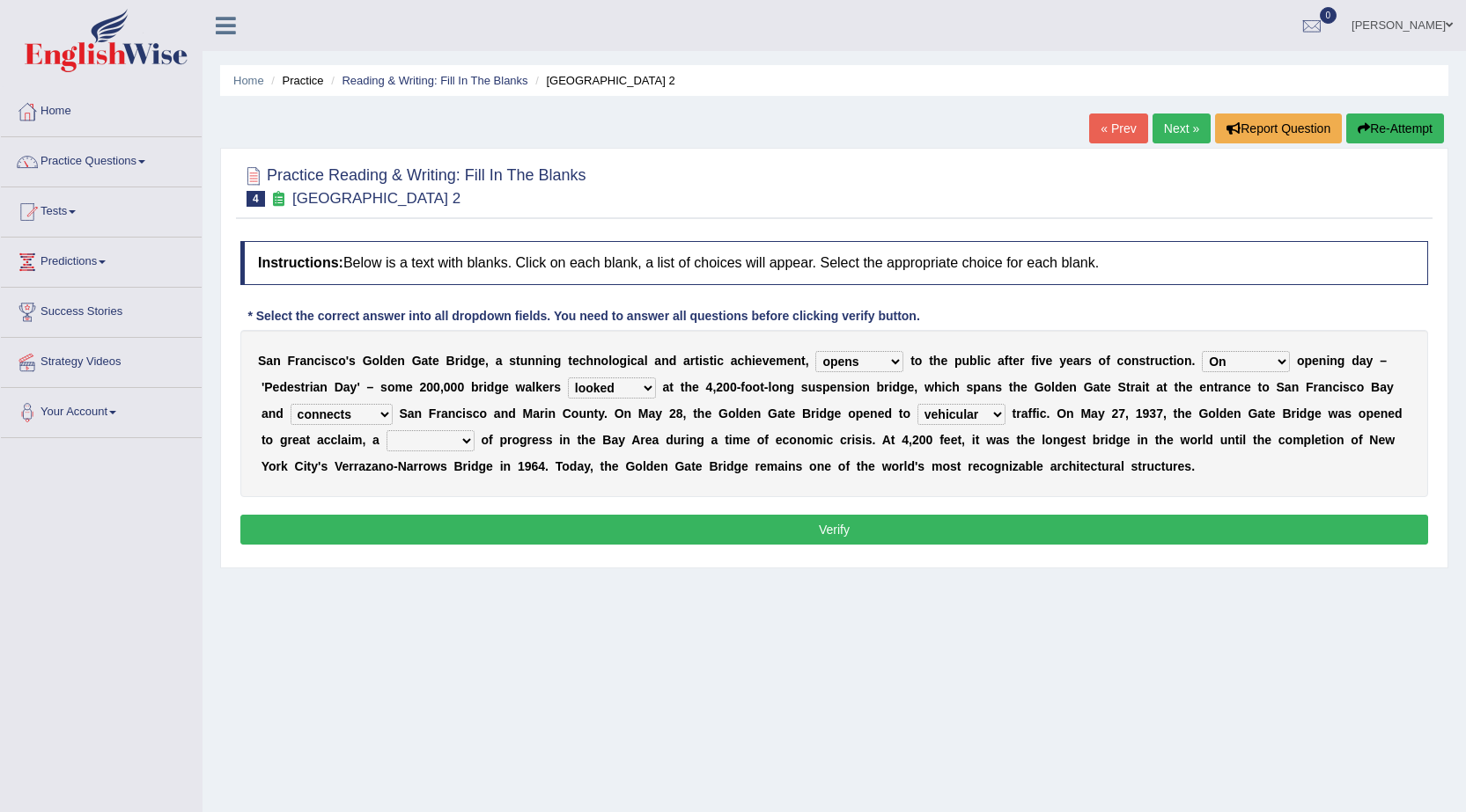
click at [953, 521] on button "Verify" at bounding box center [834, 530] width 1187 height 30
click at [832, 525] on button "Verify" at bounding box center [834, 530] width 1187 height 30
click at [425, 437] on select "denial symbol technique yield" at bounding box center [430, 441] width 88 height 21
select select "symbol"
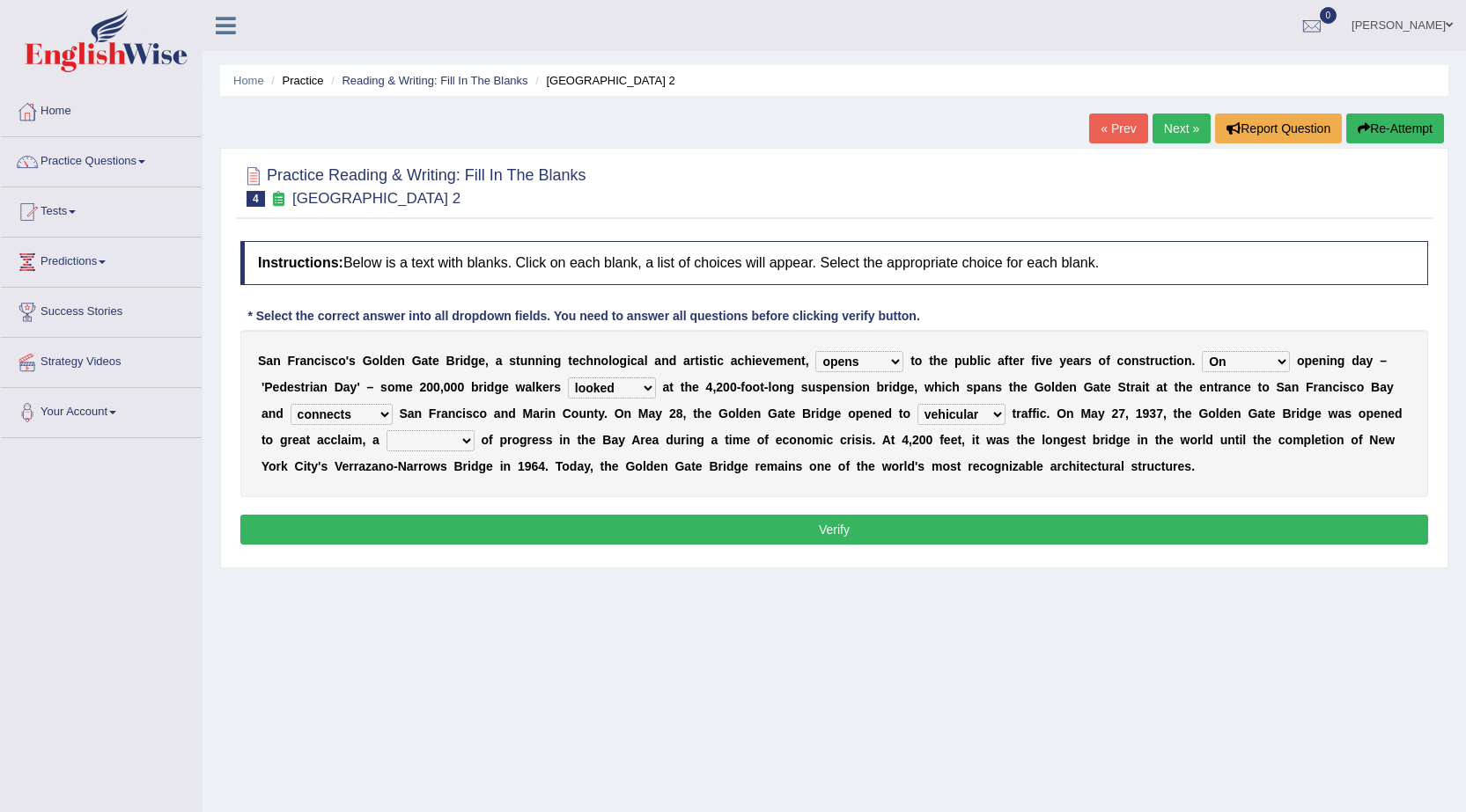
click at [387, 430] on select "denial symbol technique yield" at bounding box center [430, 441] width 88 height 21
click at [751, 534] on button "Verify" at bounding box center [834, 530] width 1187 height 30
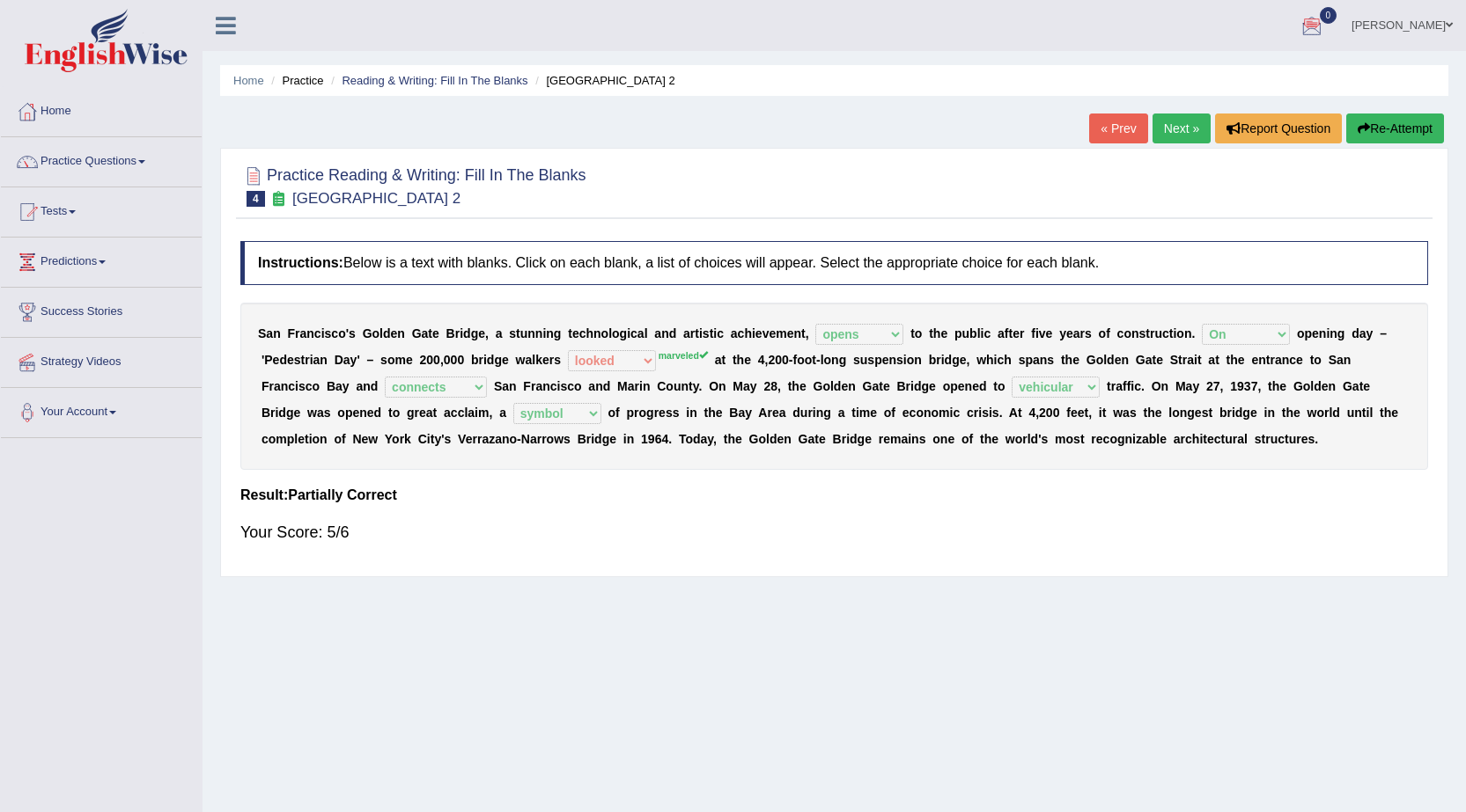
click at [1175, 96] on div "Home Practice Reading & Writing: Fill In The Blanks Golden Gate Bridge 2 « Prev…" at bounding box center [834, 440] width 1263 height 880
click at [1182, 120] on link "Next »" at bounding box center [1181, 128] width 58 height 30
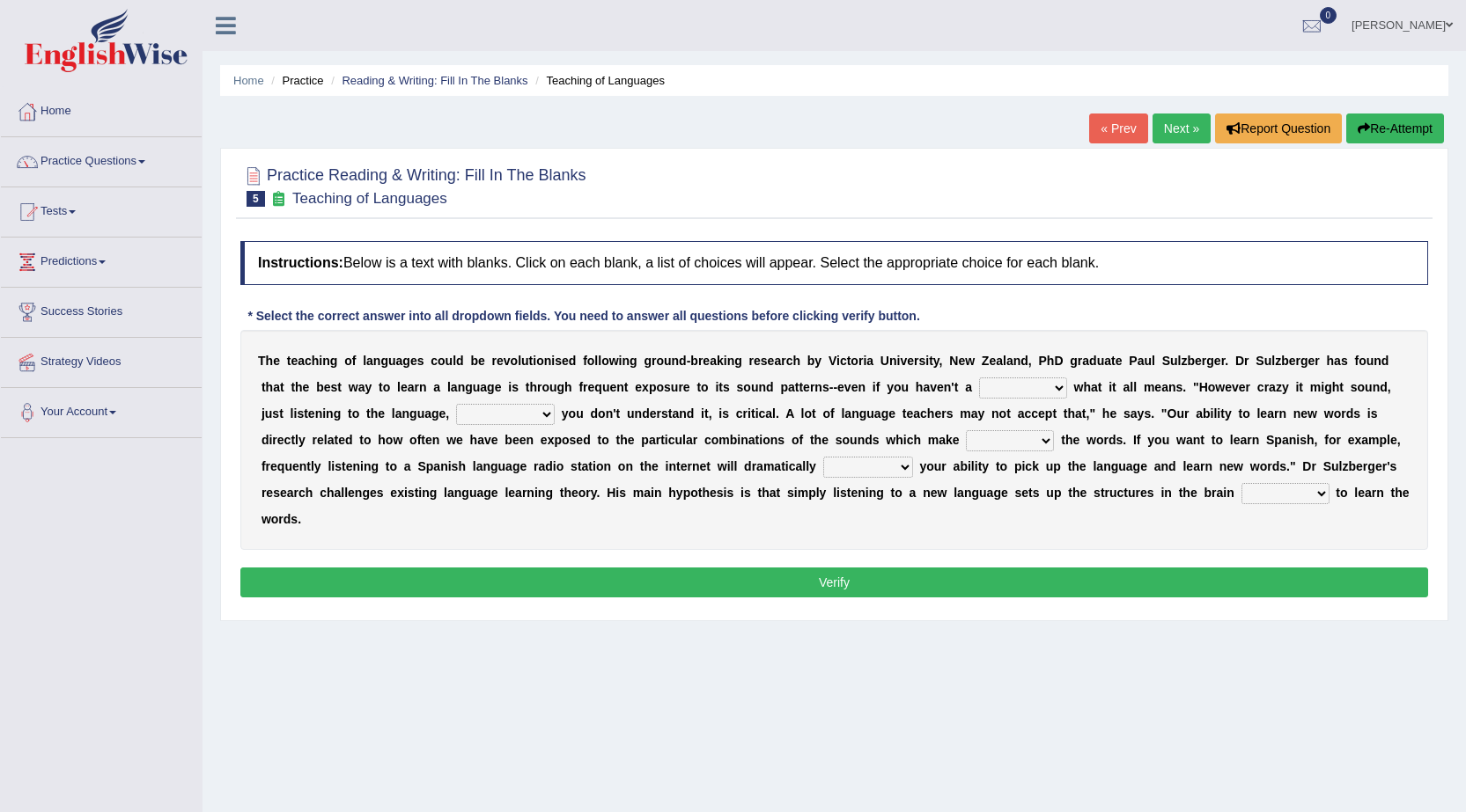
click at [1022, 396] on select "dew claw clue due" at bounding box center [1023, 388] width 88 height 21
select select "clue"
click at [979, 377] on select "dew claw clue due" at bounding box center [1023, 388] width 88 height 21
click at [531, 418] on select "but also all together even though if so" at bounding box center [505, 415] width 98 height 21
select select "even though"
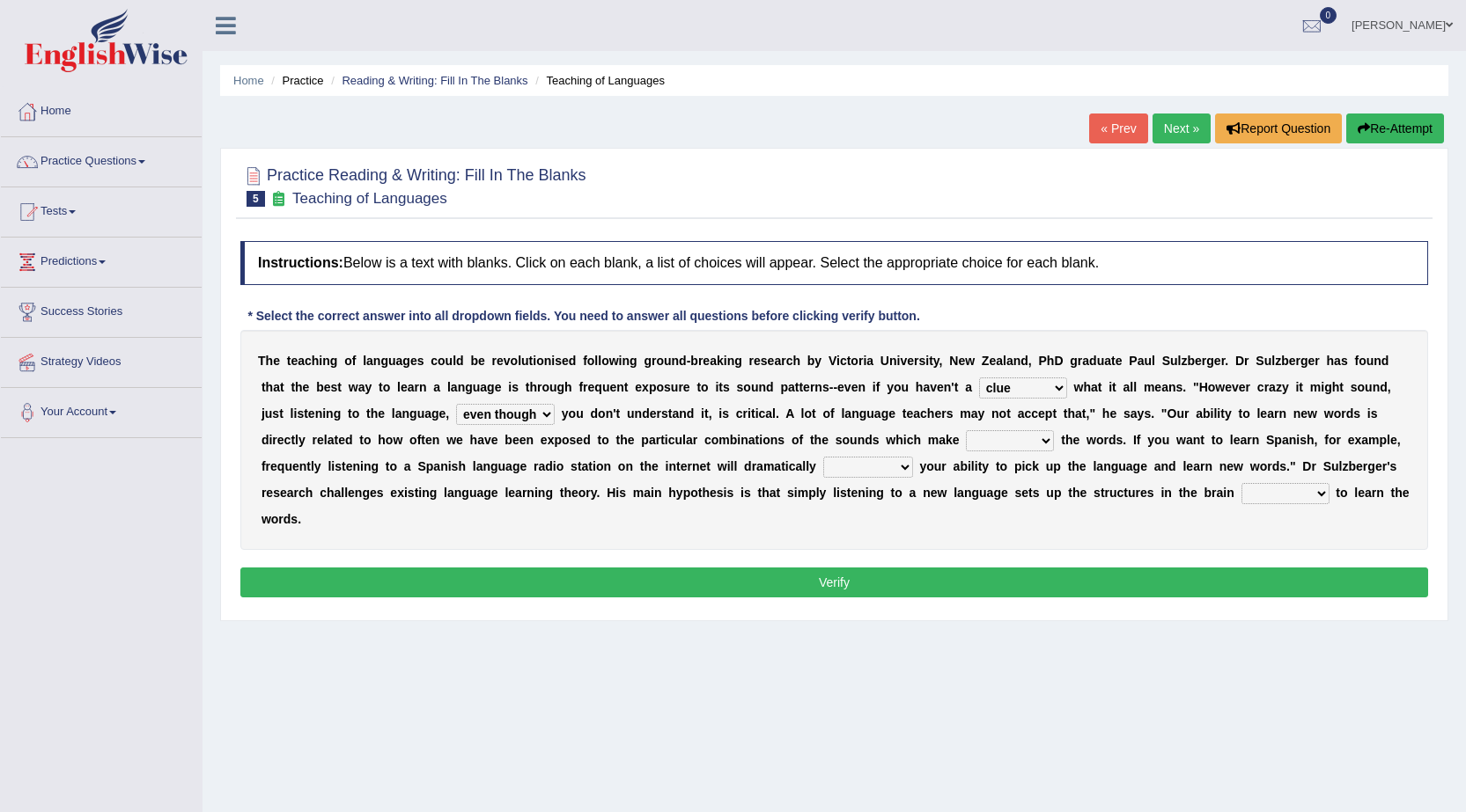
click at [456, 404] on select "but also all together even though if so" at bounding box center [505, 415] width 98 height 21
click at [1020, 441] on select "down up of on" at bounding box center [1010, 441] width 88 height 21
select select "up"
click at [966, 430] on select "down up of on" at bounding box center [1010, 441] width 88 height 21
click at [892, 475] on select "evaluate exaggerate describe boost" at bounding box center [868, 468] width 90 height 21
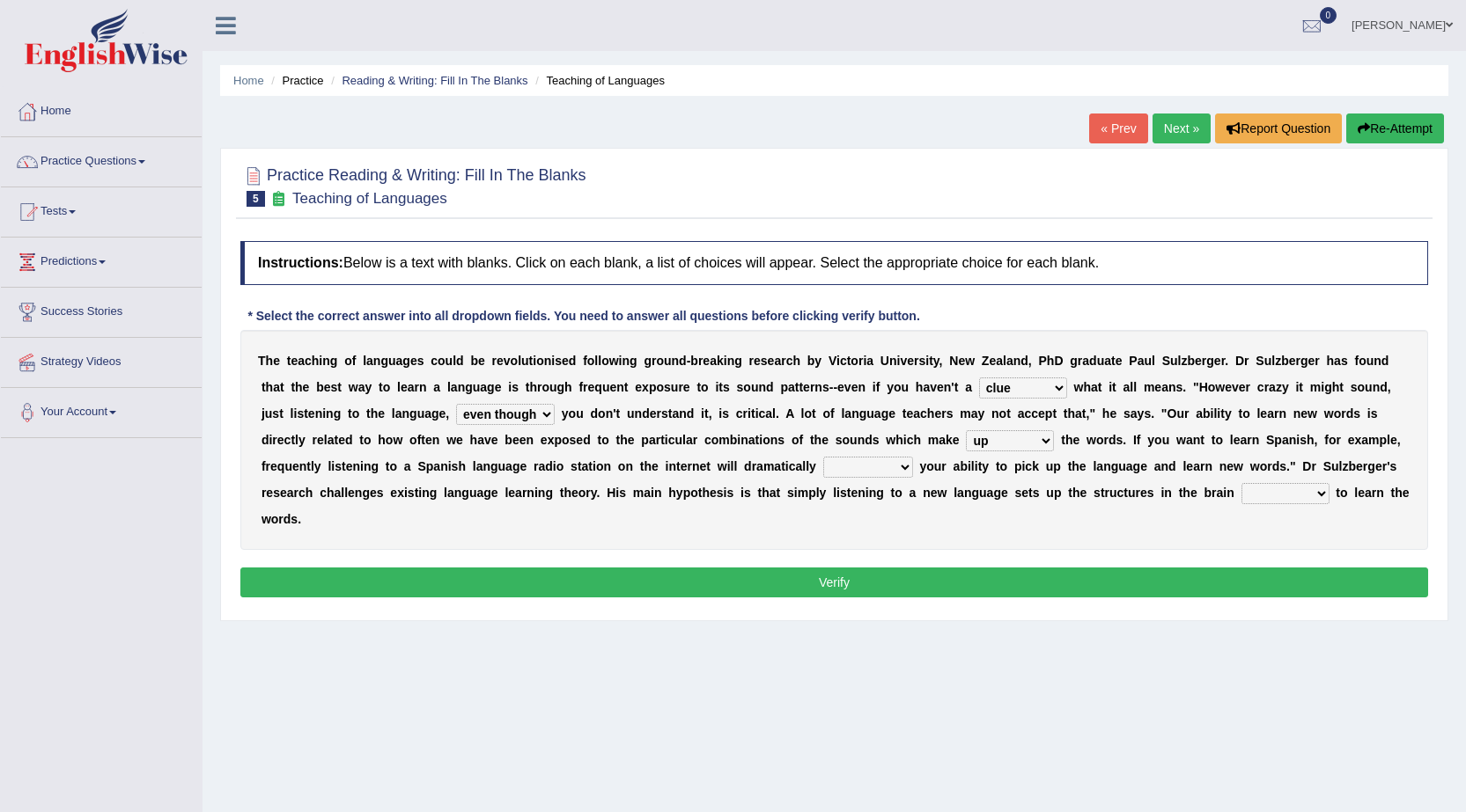
select select "boost"
click at [823, 457] on select "evaluate exaggerate describe boost" at bounding box center [868, 468] width 90 height 21
click at [1263, 490] on select "requiring required directed to require" at bounding box center [1285, 493] width 88 height 21
select select "requiring"
click at [1241, 483] on select "requiring required directed to require" at bounding box center [1285, 493] width 88 height 21
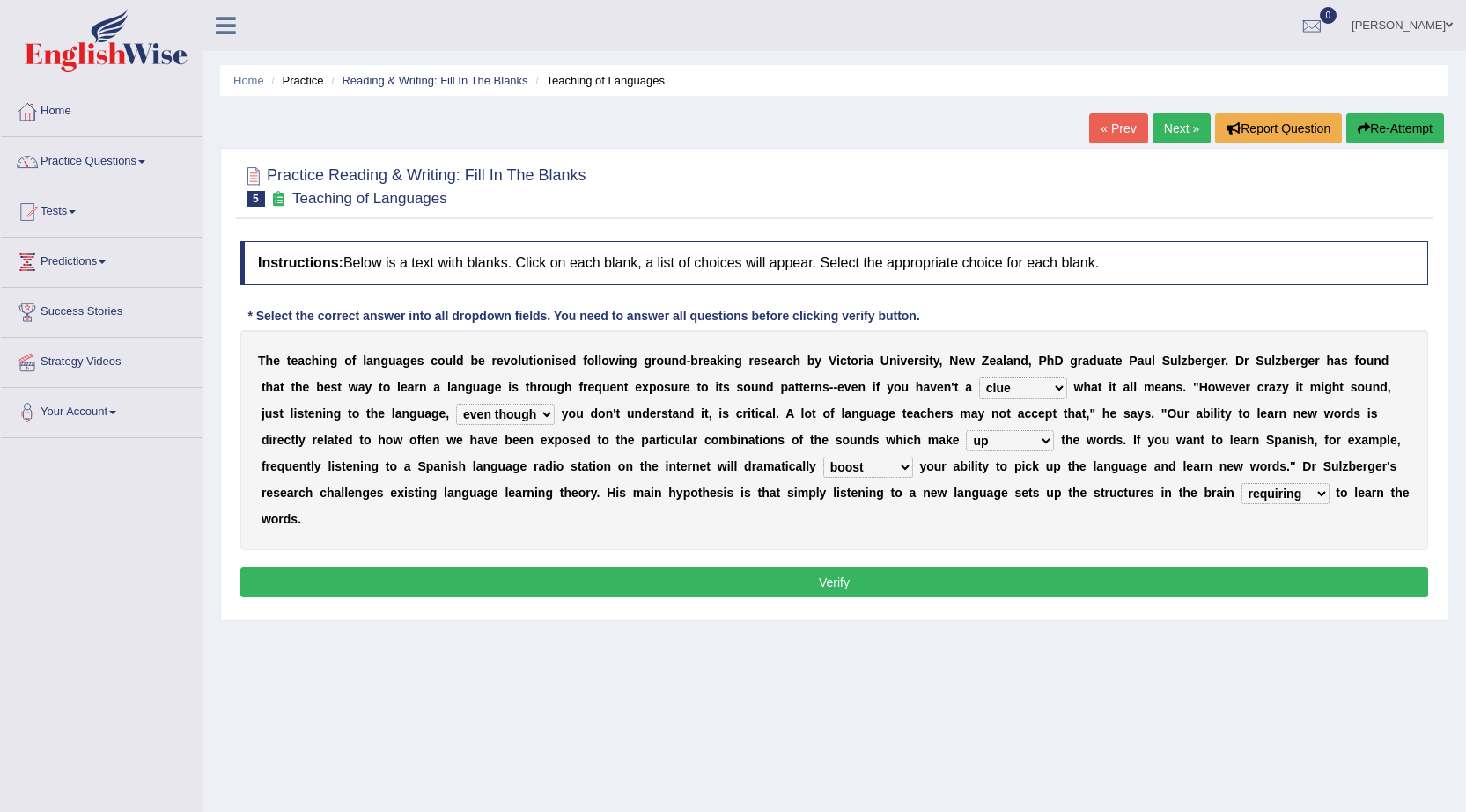
click at [738, 594] on button "Verify" at bounding box center [834, 583] width 1187 height 30
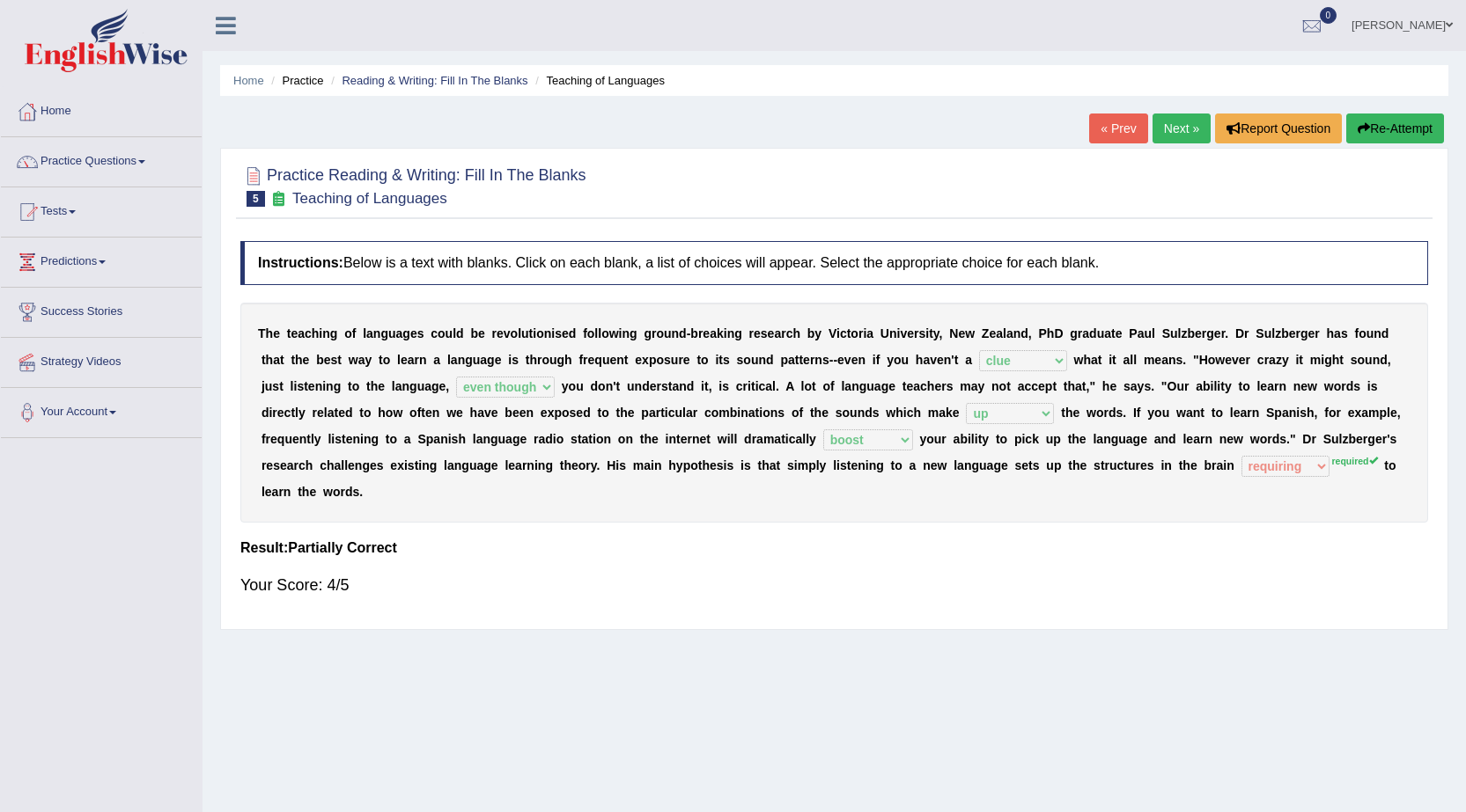
click at [1194, 128] on link "Next »" at bounding box center [1181, 128] width 58 height 30
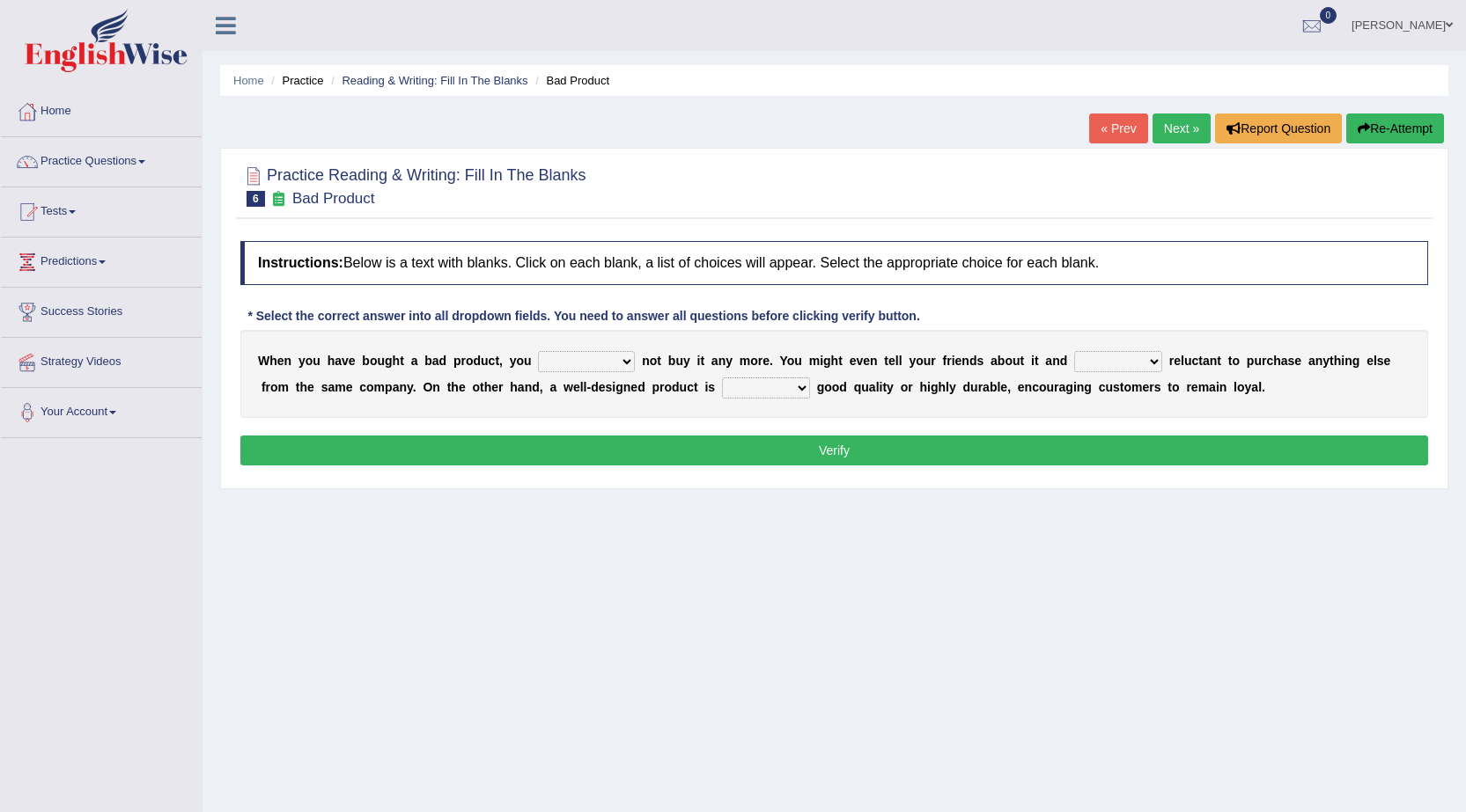
click at [590, 356] on select "would have should have should" at bounding box center [587, 361] width 96 height 21
select select "would"
click at [538, 351] on select "would have should have should" at bounding box center [587, 361] width 96 height 21
click at [1113, 366] on select "is are be being" at bounding box center [1118, 361] width 88 height 21
select select "being"
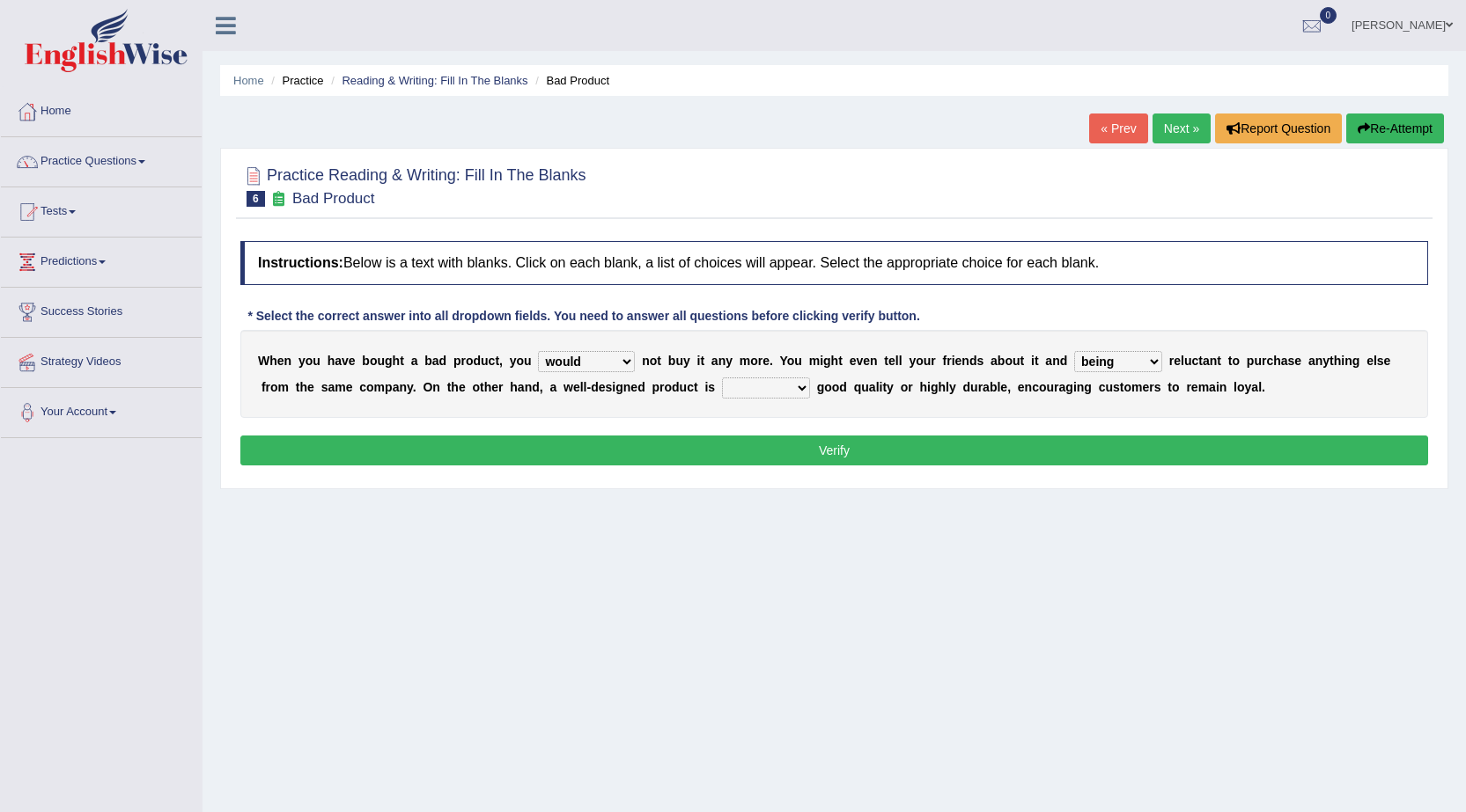
click at [1074, 351] on select "is are be being" at bounding box center [1118, 361] width 88 height 21
click at [790, 387] on select "both also neither either" at bounding box center [766, 388] width 88 height 21
select select "both"
click at [722, 377] on select "both also neither either" at bounding box center [766, 388] width 88 height 21
click at [733, 445] on button "Verify" at bounding box center [834, 451] width 1187 height 30
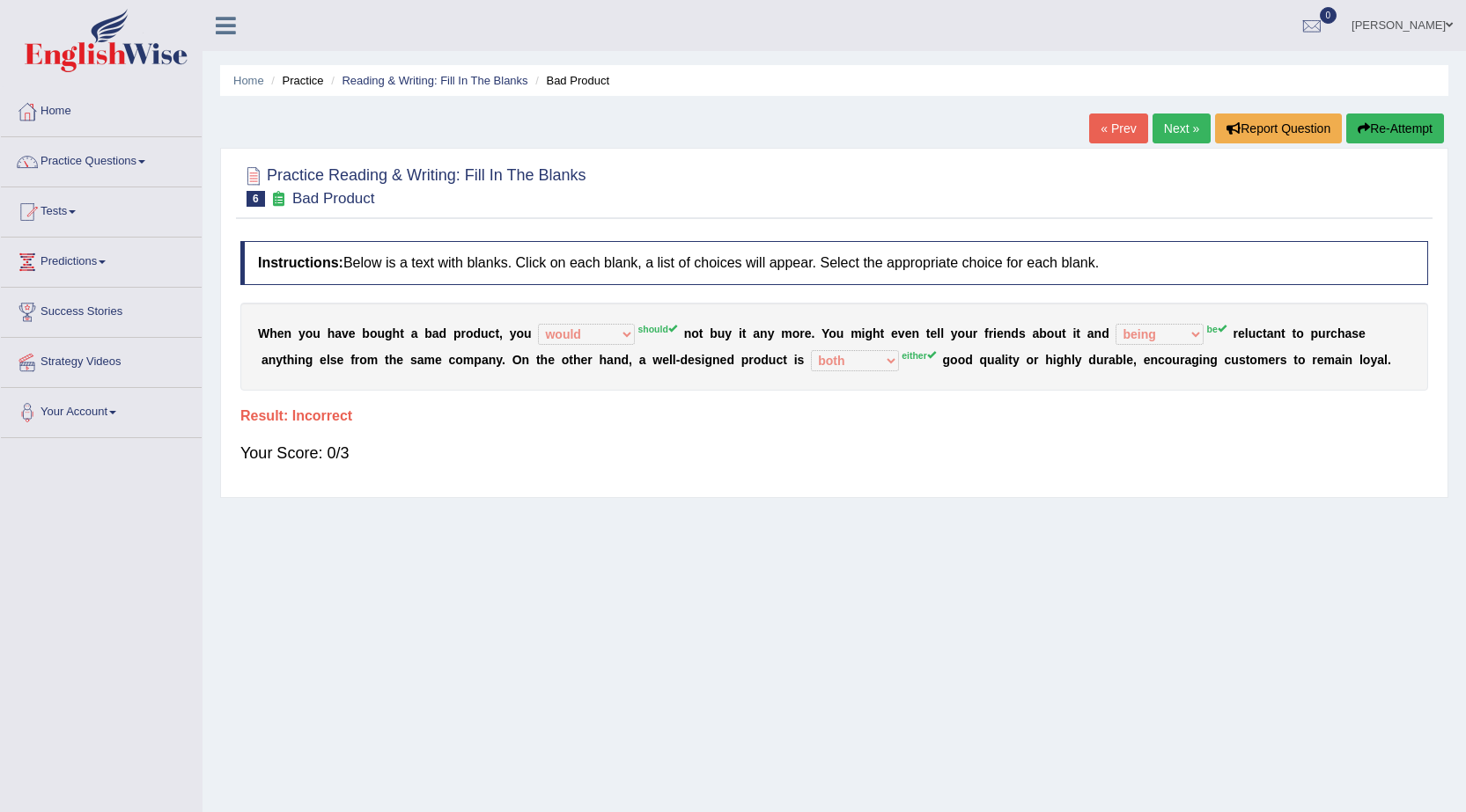
click at [1385, 127] on button "Re-Attempt" at bounding box center [1395, 128] width 97 height 30
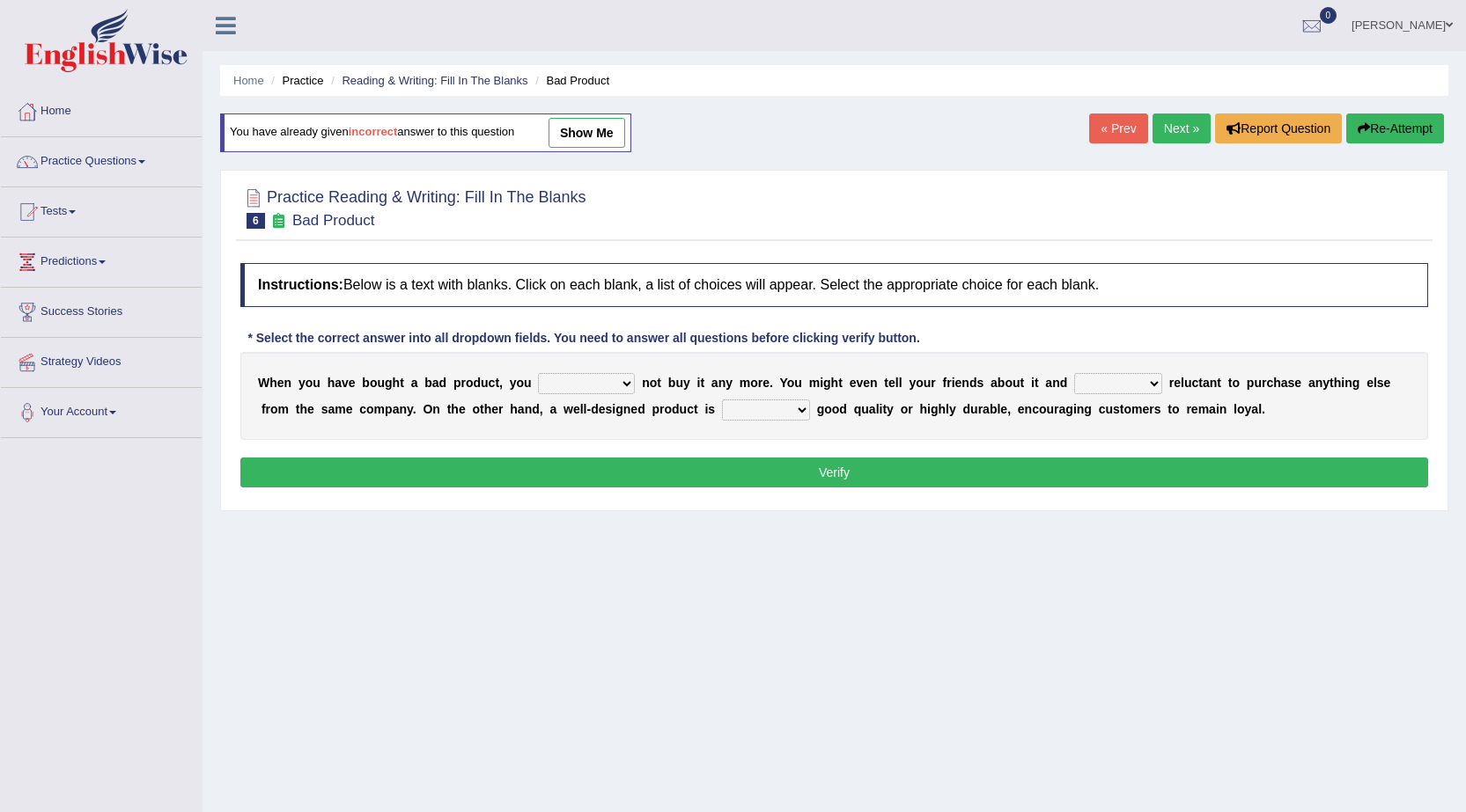
click at [566, 382] on select "would have should have should" at bounding box center [587, 384] width 96 height 21
select select "have"
click at [538, 373] on select "would have should have should" at bounding box center [587, 384] width 96 height 21
click at [1113, 378] on select "is are be being" at bounding box center [1118, 384] width 88 height 21
select select "be"
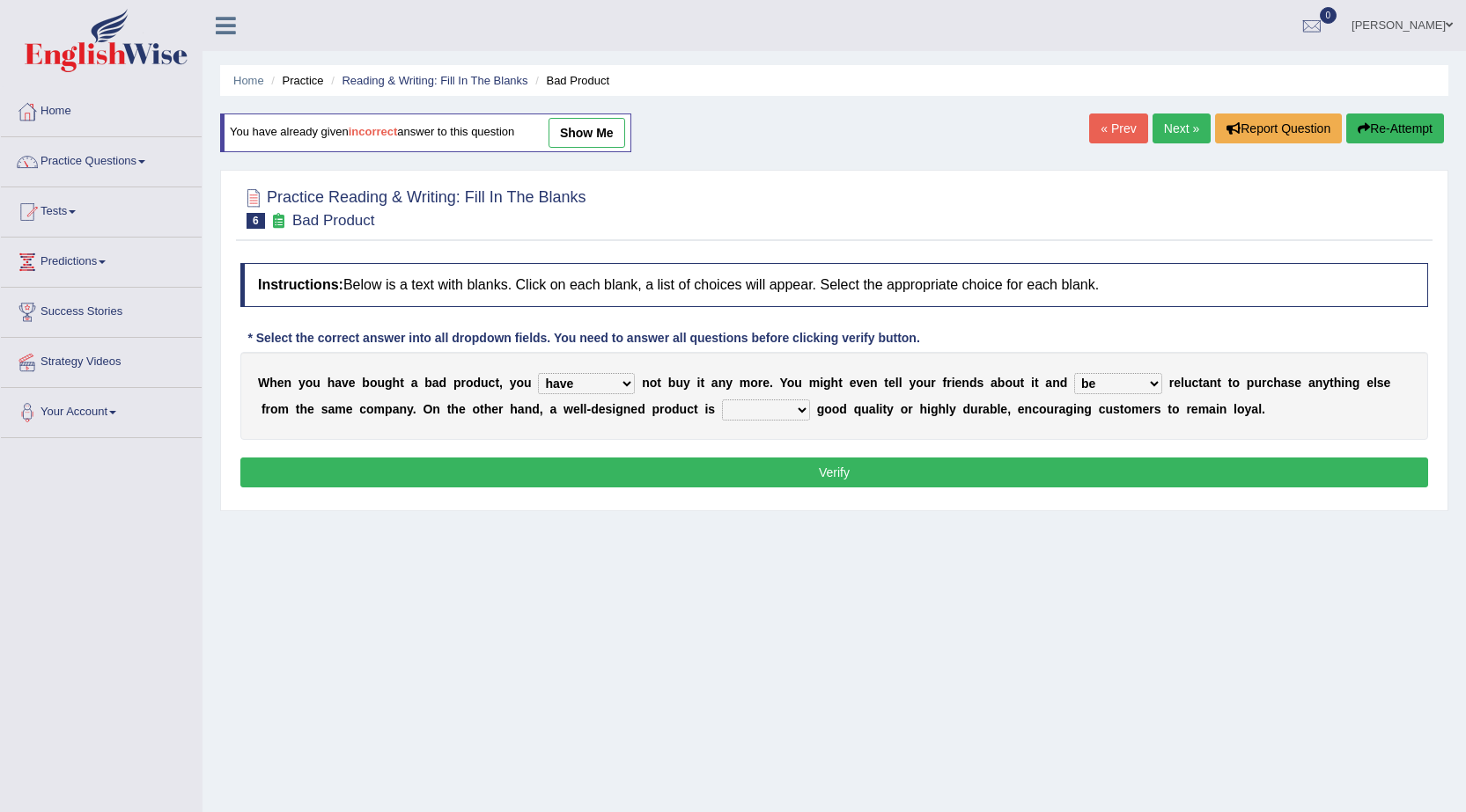
click at [1074, 373] on select "is are be being" at bounding box center [1118, 384] width 88 height 21
click at [748, 405] on select "both also neither either" at bounding box center [766, 410] width 88 height 21
select select "either"
click at [722, 400] on select "both also neither either" at bounding box center [766, 410] width 88 height 21
click at [867, 466] on button "Verify" at bounding box center [834, 473] width 1187 height 30
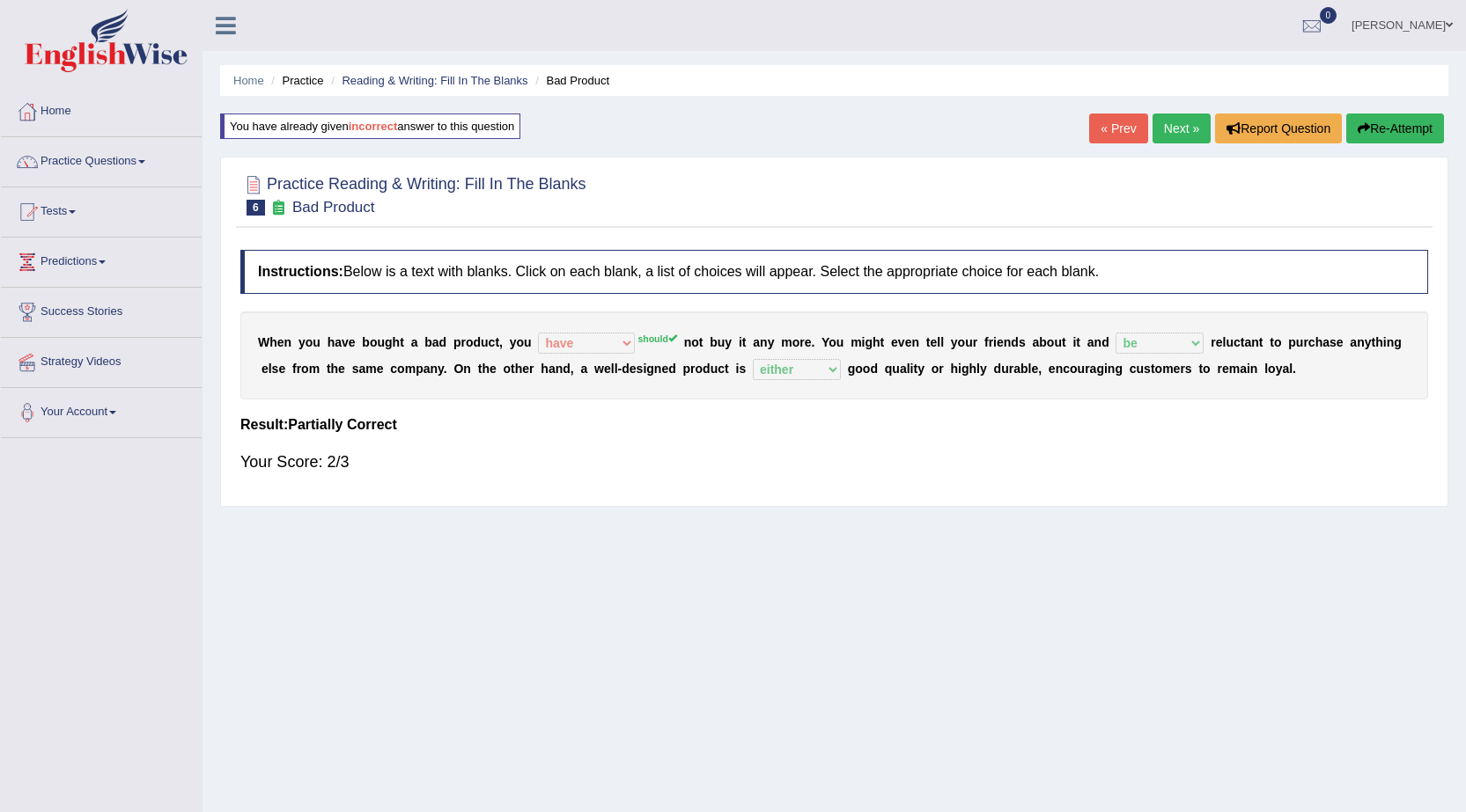
click at [1170, 130] on link "Next »" at bounding box center [1181, 128] width 58 height 30
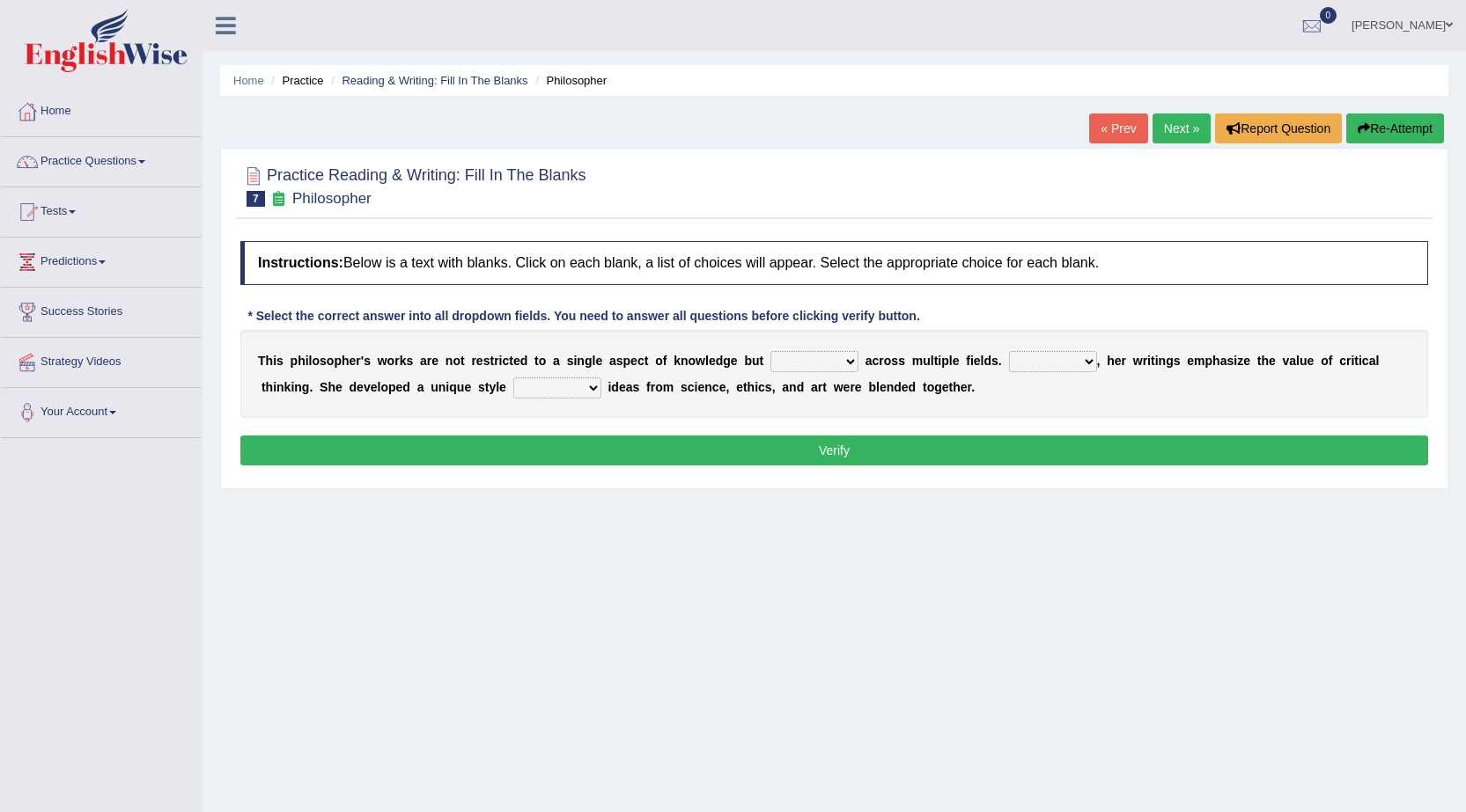
click at [806, 359] on select "constrain contain assemble extend" at bounding box center [814, 361] width 88 height 21
select select "extend"
click at [770, 351] on select "constrain contain assemble extend" at bounding box center [814, 361] width 88 height 21
click at [1064, 370] on select "Rather So Moreover Likely" at bounding box center [1053, 361] width 88 height 21
select select "Moreover"
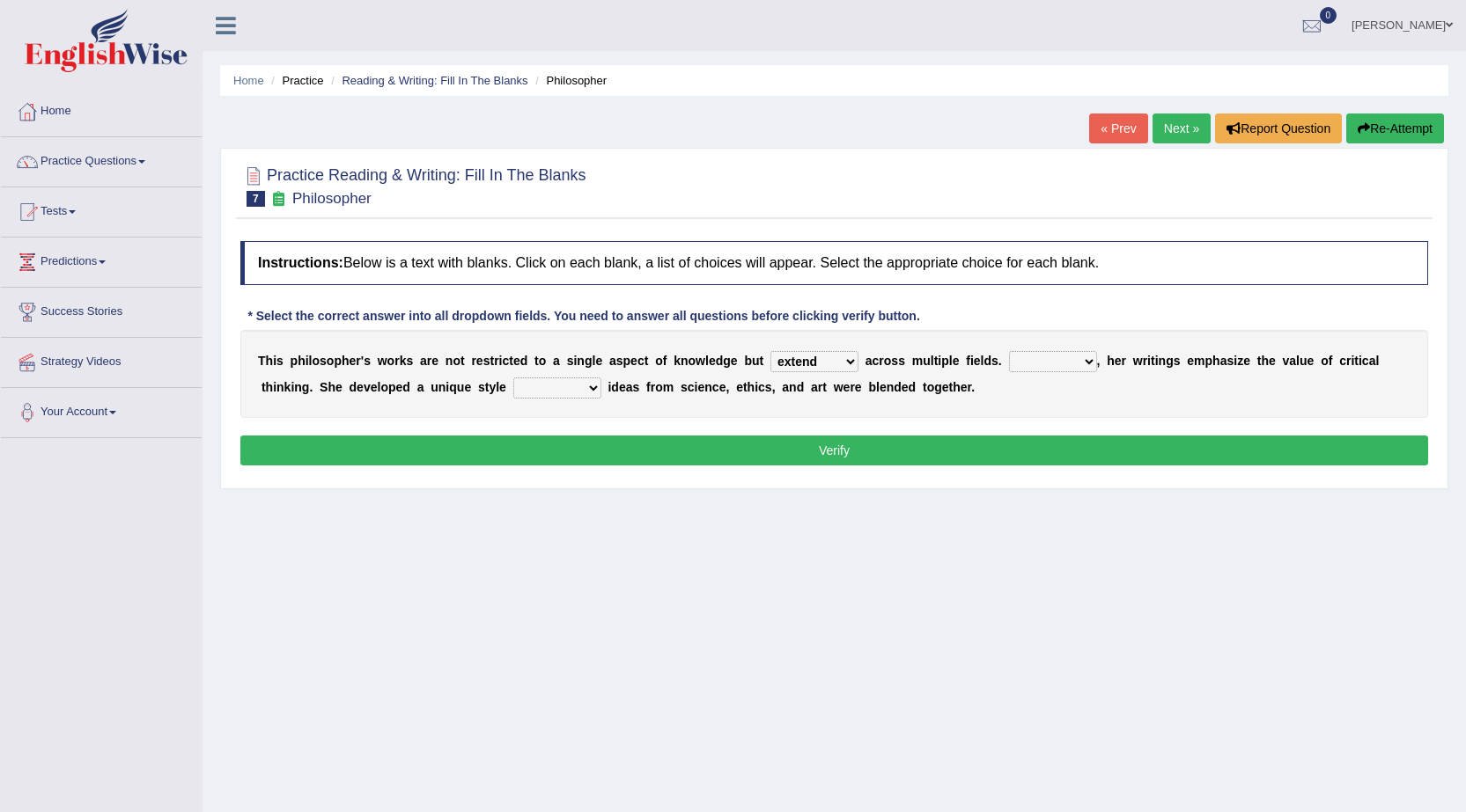
click at [1009, 351] on select "Rather So Moreover Likely" at bounding box center [1053, 361] width 88 height 21
click at [571, 394] on select "in that that which in which" at bounding box center [557, 388] width 88 height 21
select select "in that"
click at [513, 377] on select "in that that which in which" at bounding box center [557, 388] width 88 height 21
click at [552, 441] on button "Verify" at bounding box center [834, 451] width 1187 height 30
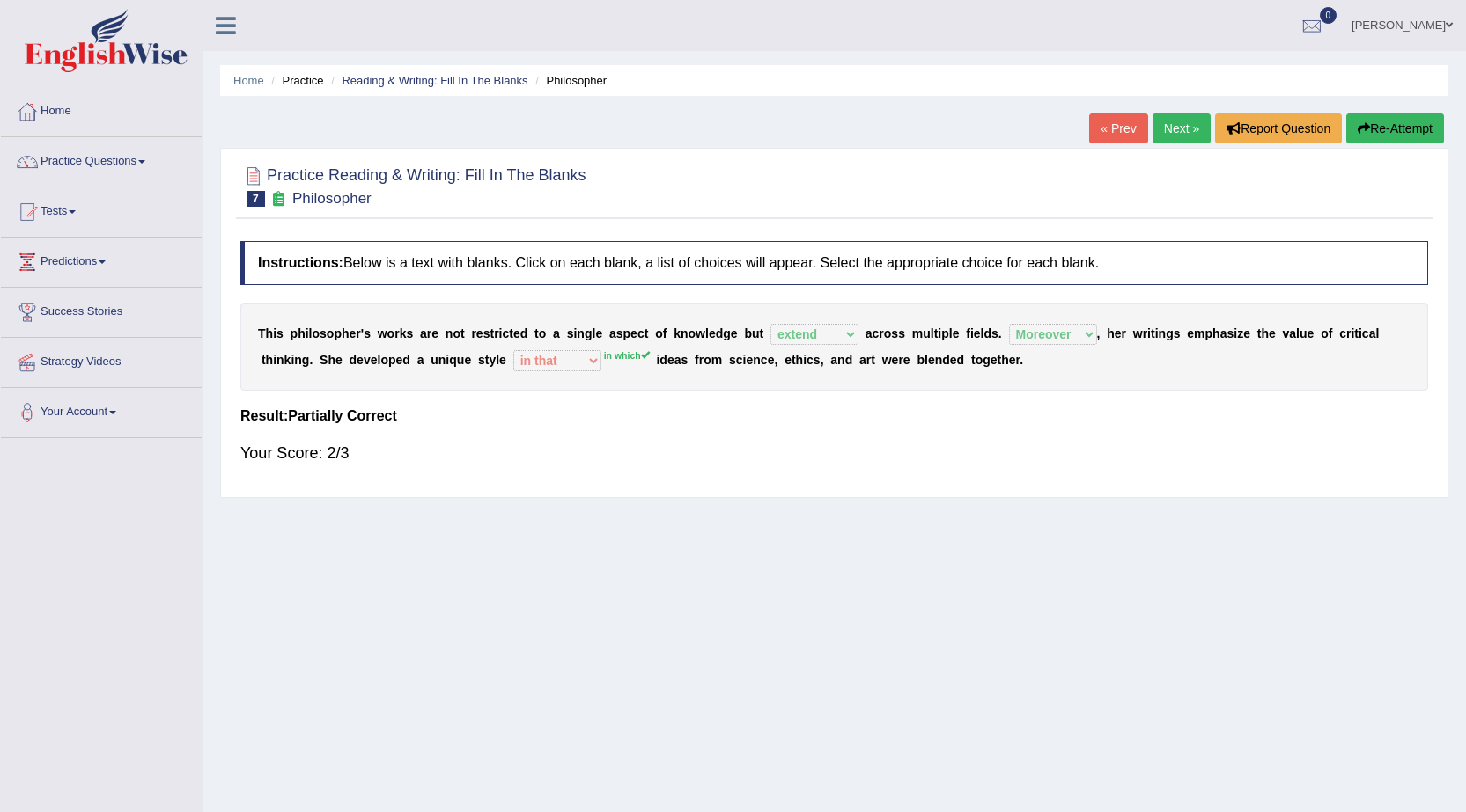
click at [1182, 132] on link "Next »" at bounding box center [1181, 128] width 58 height 30
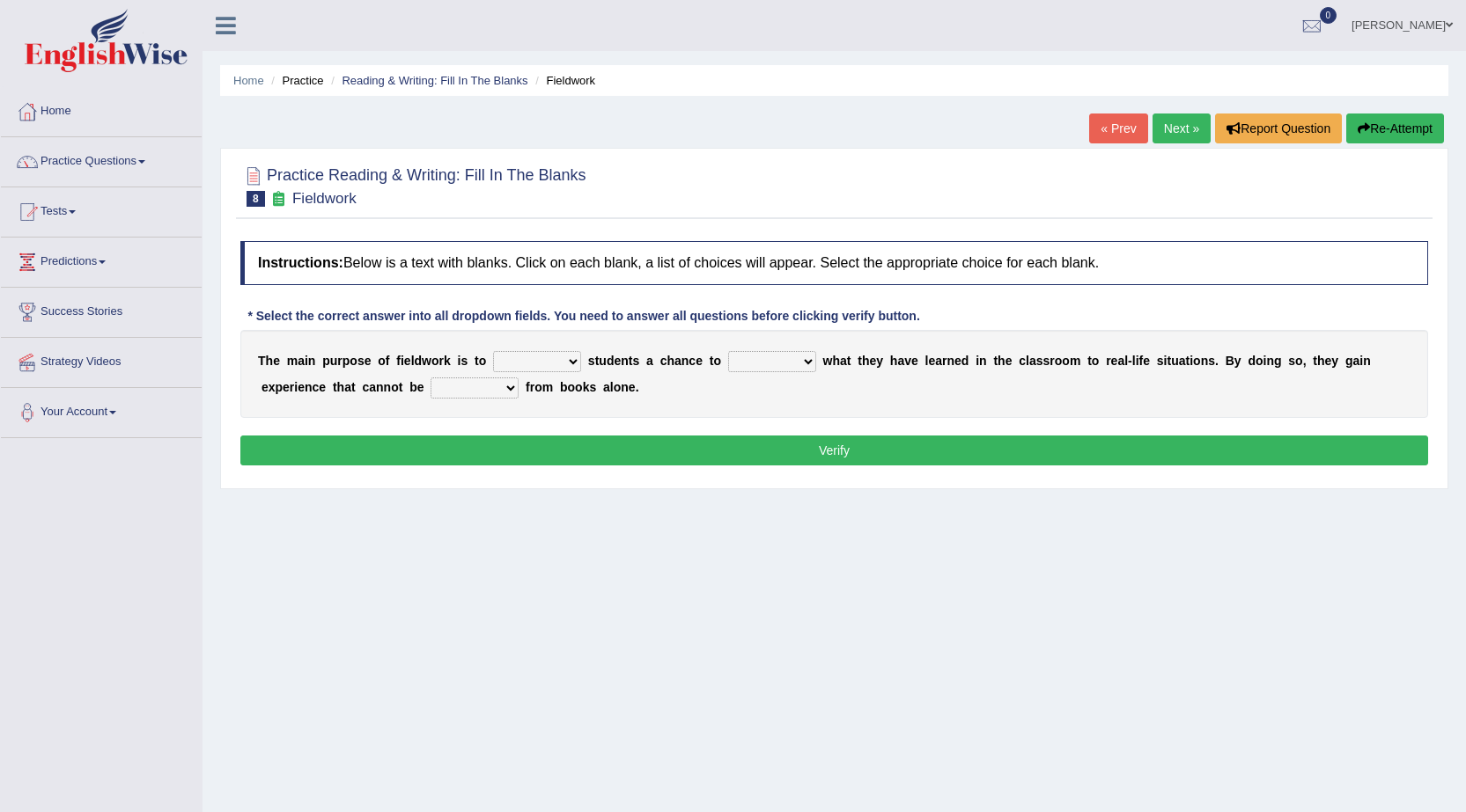
click at [527, 361] on select "resemble stow rave offer" at bounding box center [537, 361] width 88 height 21
select select "offer"
click at [493, 351] on select "resemble stow rave offer" at bounding box center [537, 361] width 88 height 21
click at [766, 366] on select "compare align apply dismount" at bounding box center [772, 361] width 88 height 21
select select "apply"
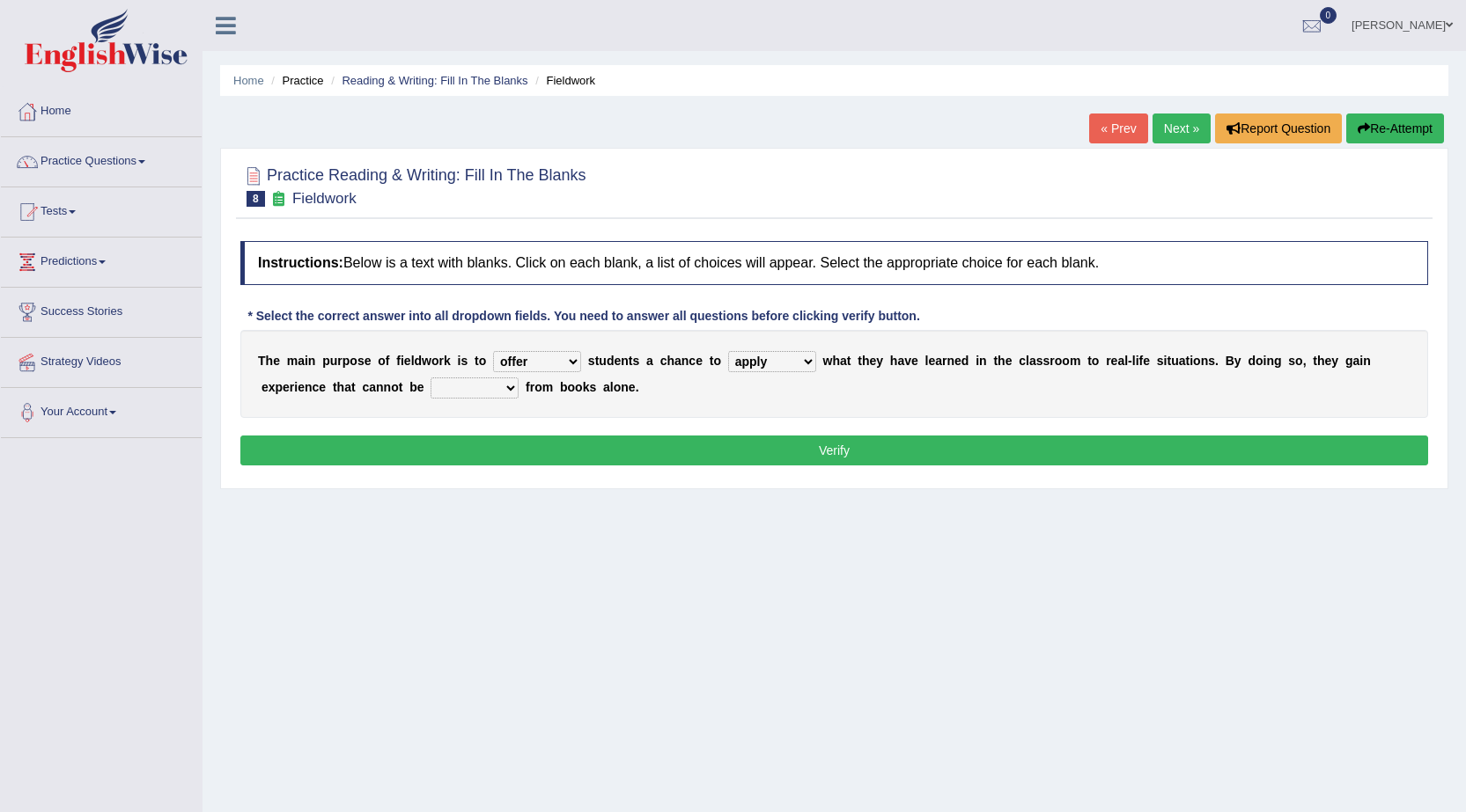
click at [729, 351] on select "compare align apply dismount" at bounding box center [772, 361] width 88 height 21
click at [553, 359] on select "resemble stow rave offer" at bounding box center [537, 361] width 88 height 21
click at [779, 400] on div "T h e m a i n p u r p o s e o f f i e l d w o r k i s t o resemble stow rave of…" at bounding box center [834, 374] width 1187 height 88
click at [465, 389] on select "originated prepared obtained touted" at bounding box center [474, 388] width 88 height 21
select select "obtained"
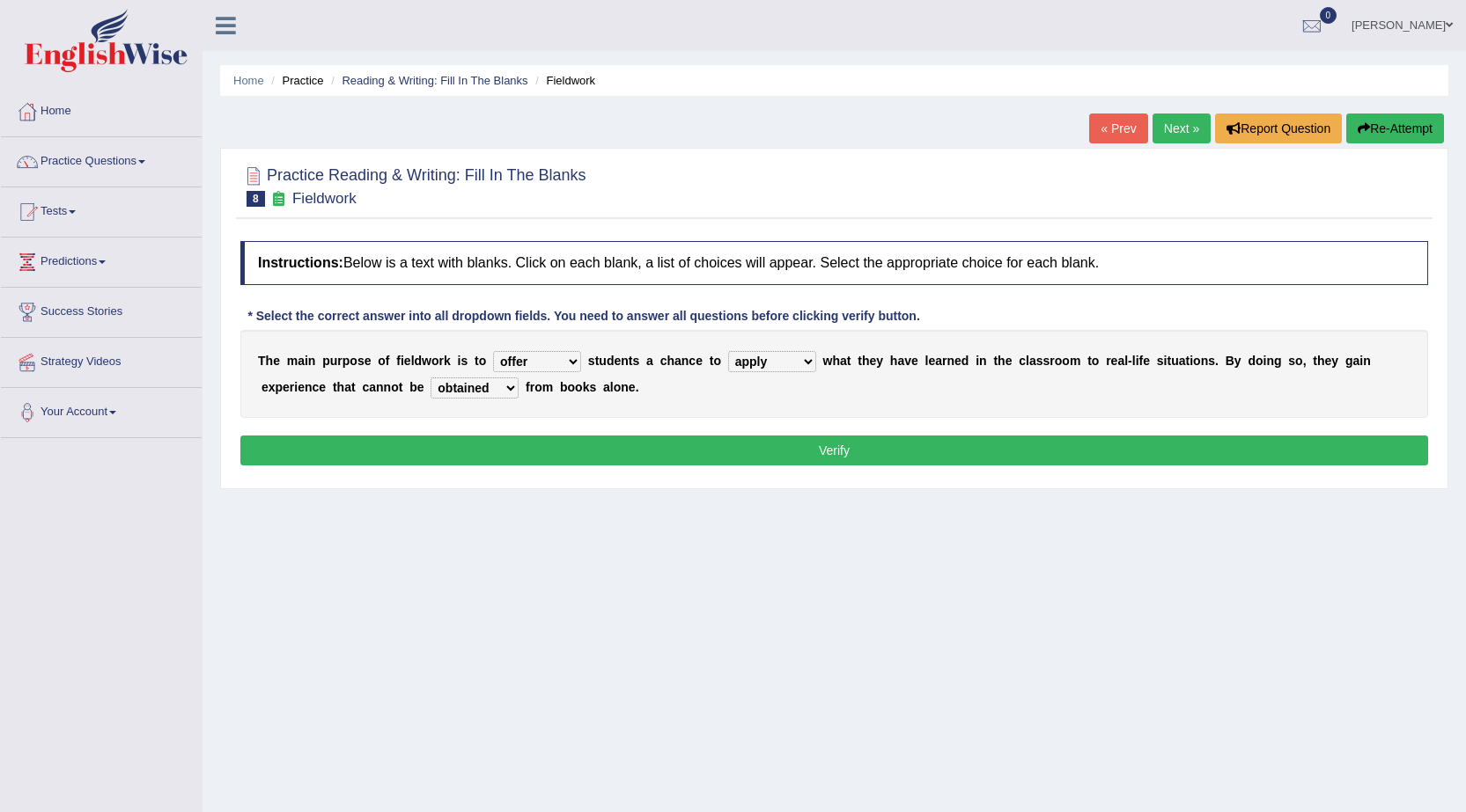
click at [430, 377] on select "originated prepared obtained touted" at bounding box center [474, 388] width 88 height 21
click at [604, 446] on button "Verify" at bounding box center [834, 451] width 1187 height 30
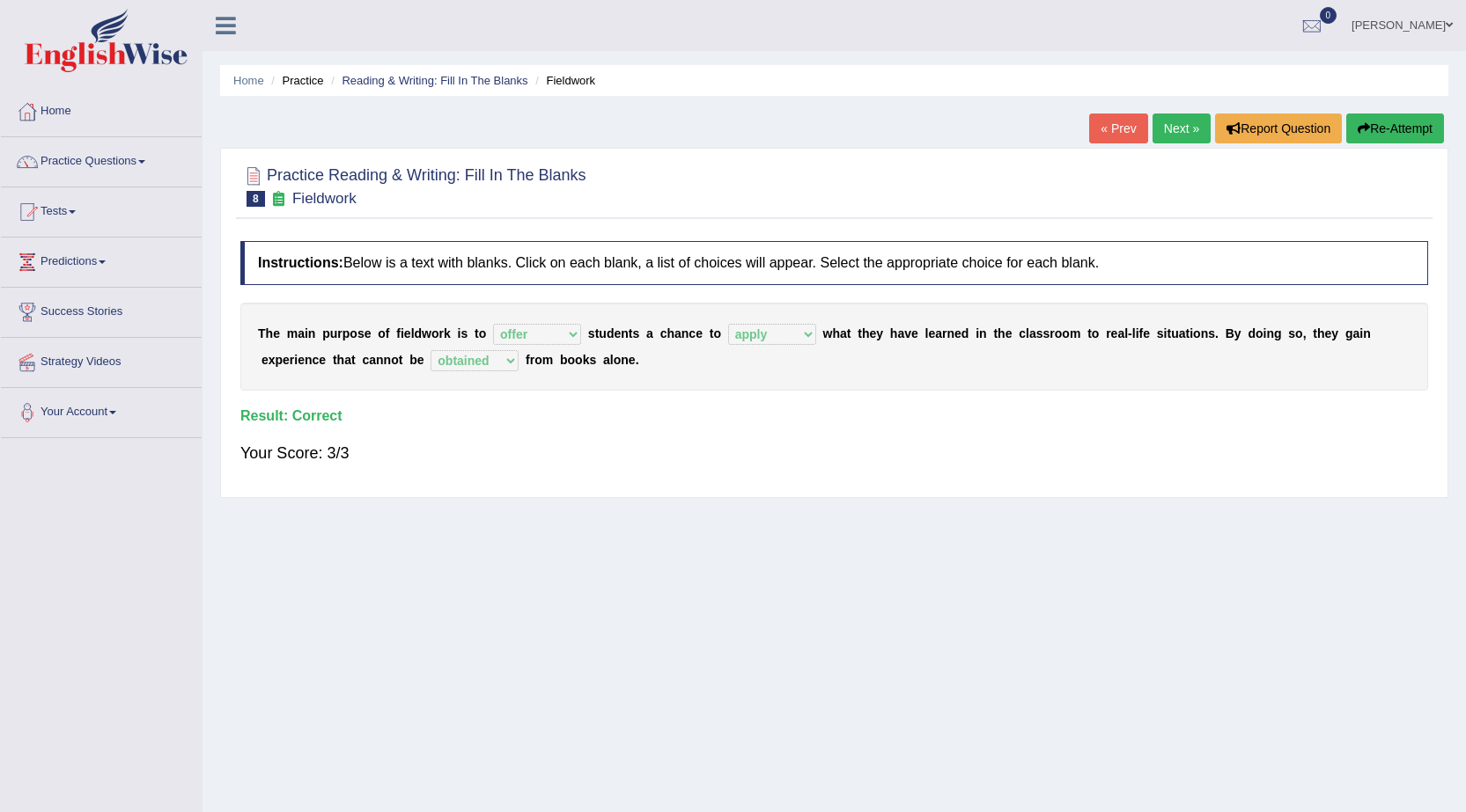
click at [1190, 141] on link "Next »" at bounding box center [1181, 128] width 58 height 30
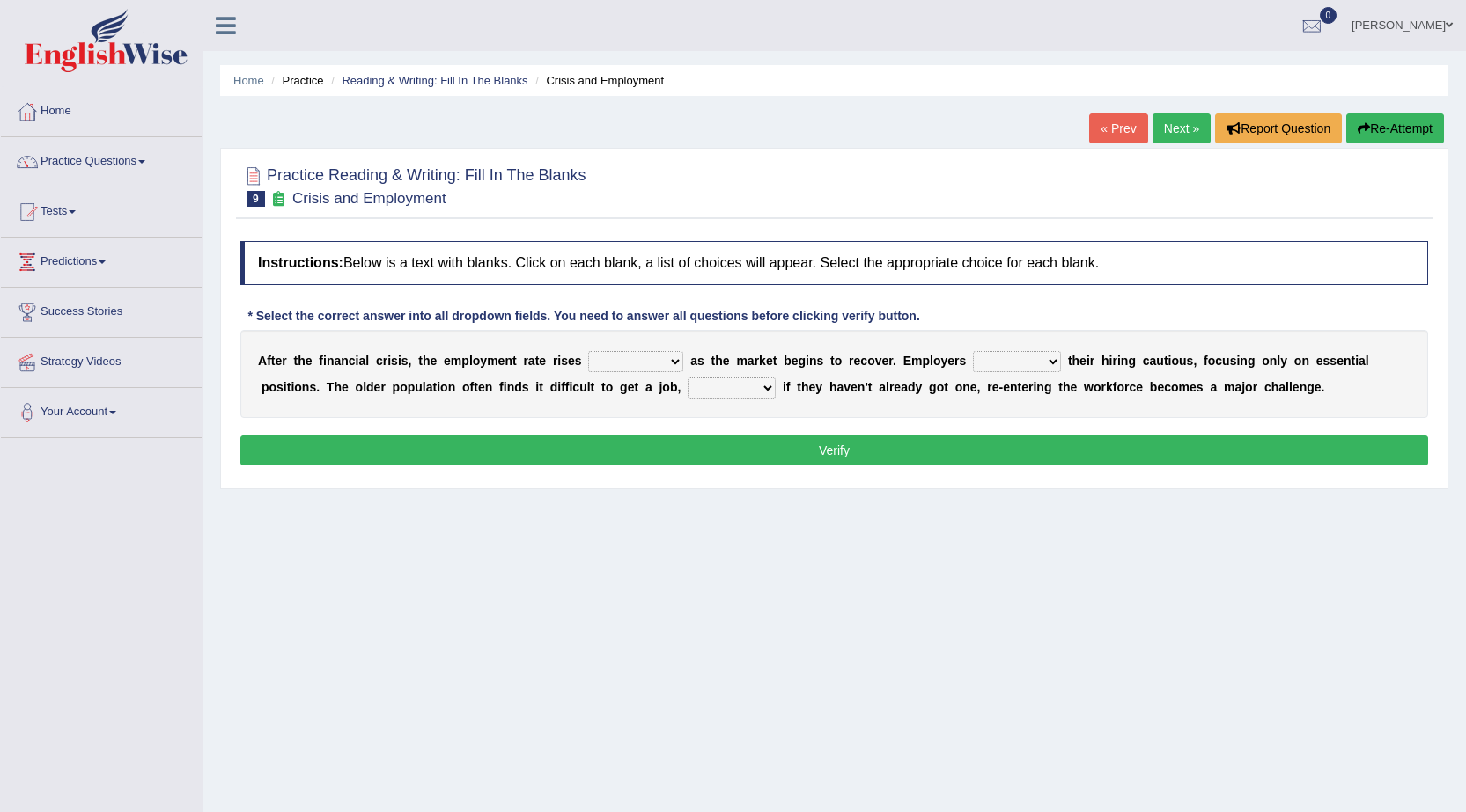
click at [642, 371] on select "normally conversely strenuously sharply" at bounding box center [636, 361] width 96 height 21
click at [620, 323] on div "* Select the correct answer into all dropdown fields. You need to answer all qu…" at bounding box center [583, 316] width 687 height 19
click at [1042, 366] on select "keeping kept keep are kept" at bounding box center [1017, 361] width 88 height 21
click at [562, 497] on div "Home Practice Reading & Writing: Fill In The Blanks Crisis and Employment « Pre…" at bounding box center [834, 440] width 1263 height 880
click at [762, 386] on select "although while then because" at bounding box center [731, 388] width 88 height 21
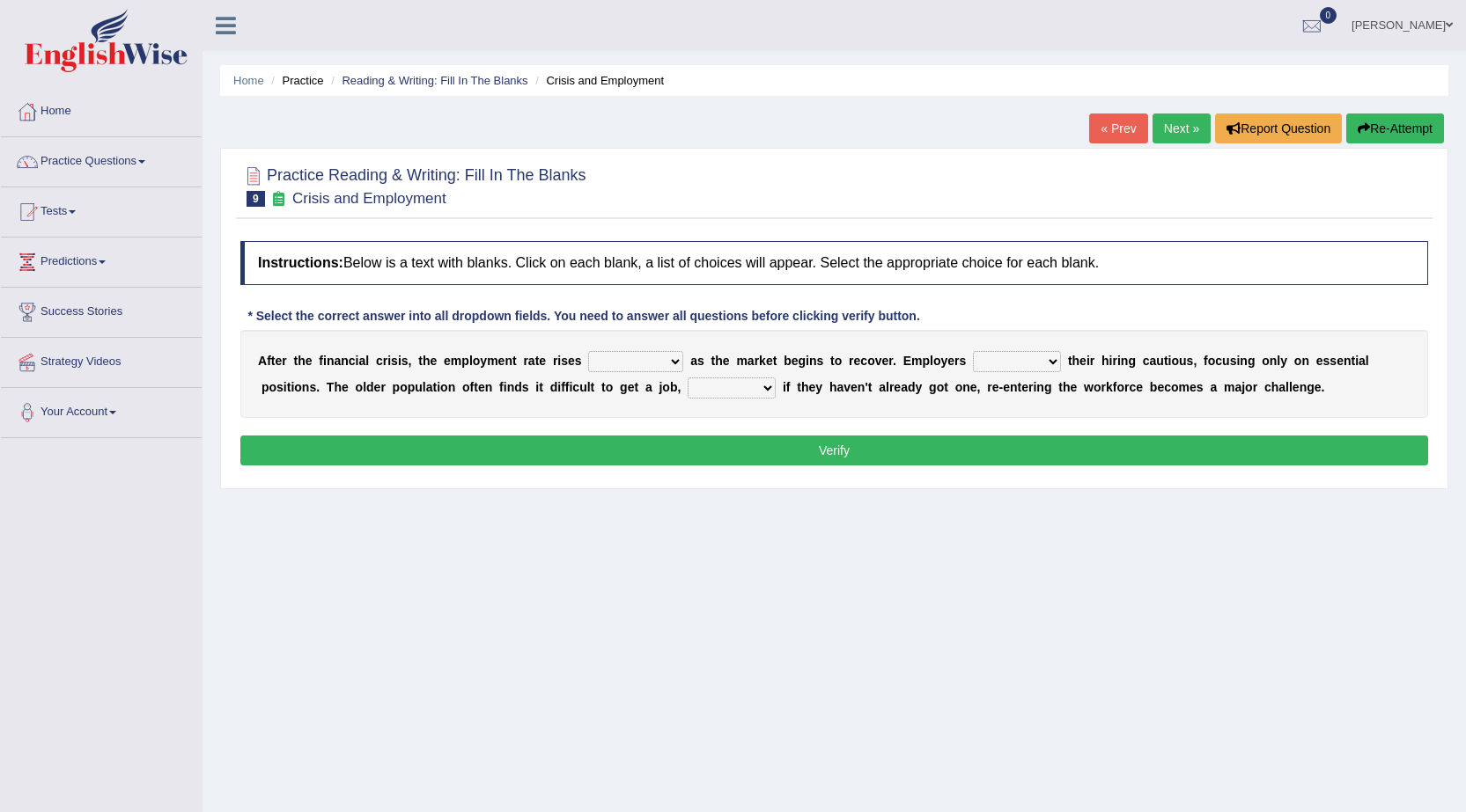
select select "while"
click at [687, 377] on select "although while then because" at bounding box center [731, 388] width 88 height 21
click at [1021, 364] on select "keeping kept keep are kept" at bounding box center [1017, 361] width 88 height 21
select select "keep"
click at [973, 351] on select "keeping kept keep are kept" at bounding box center [1017, 361] width 88 height 21
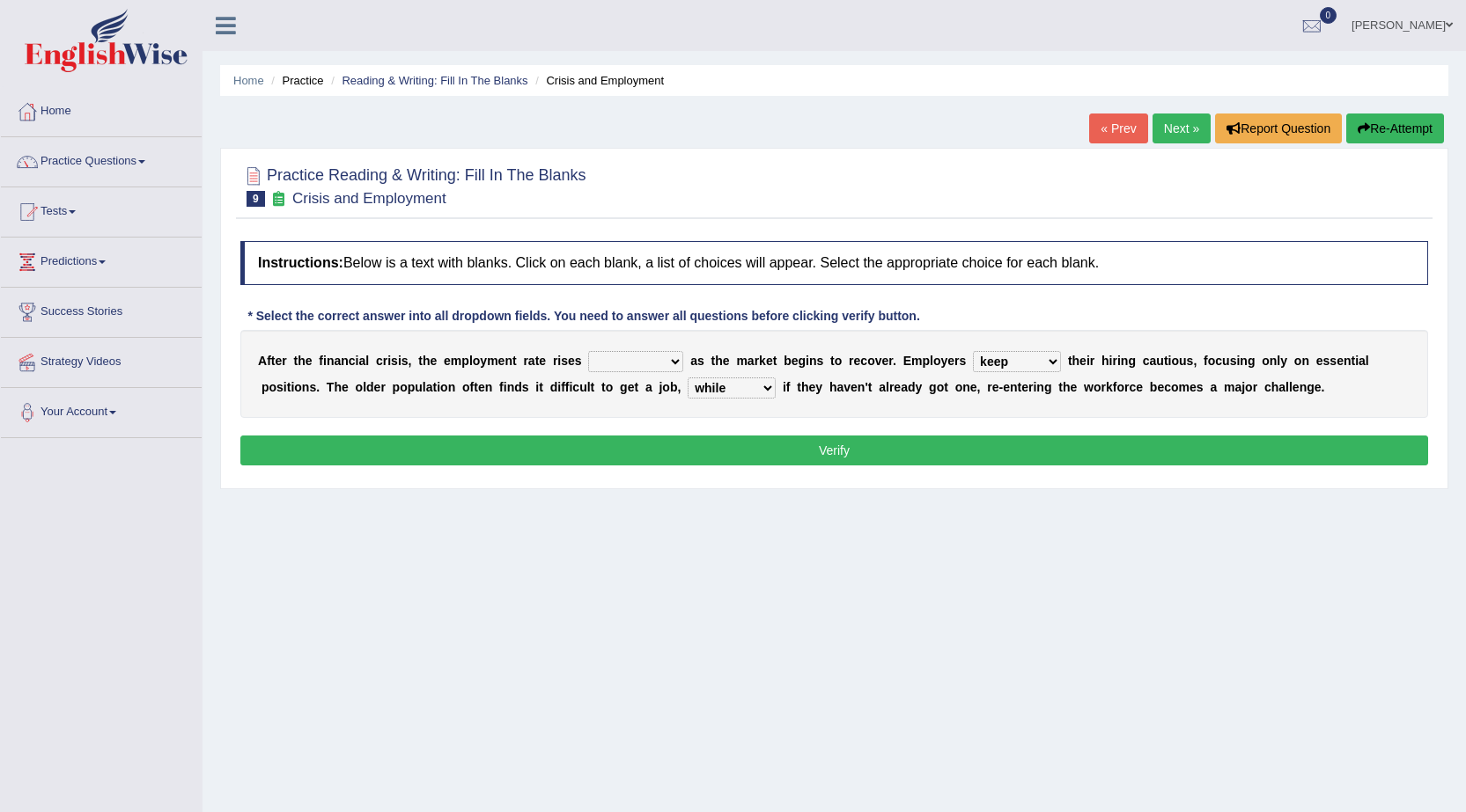
click at [637, 360] on select "normally conversely strenuously sharply" at bounding box center [636, 361] width 96 height 21
select select "normally"
click at [588, 351] on select "normally conversely strenuously sharply" at bounding box center [636, 361] width 96 height 21
click at [632, 449] on button "Verify" at bounding box center [834, 451] width 1187 height 30
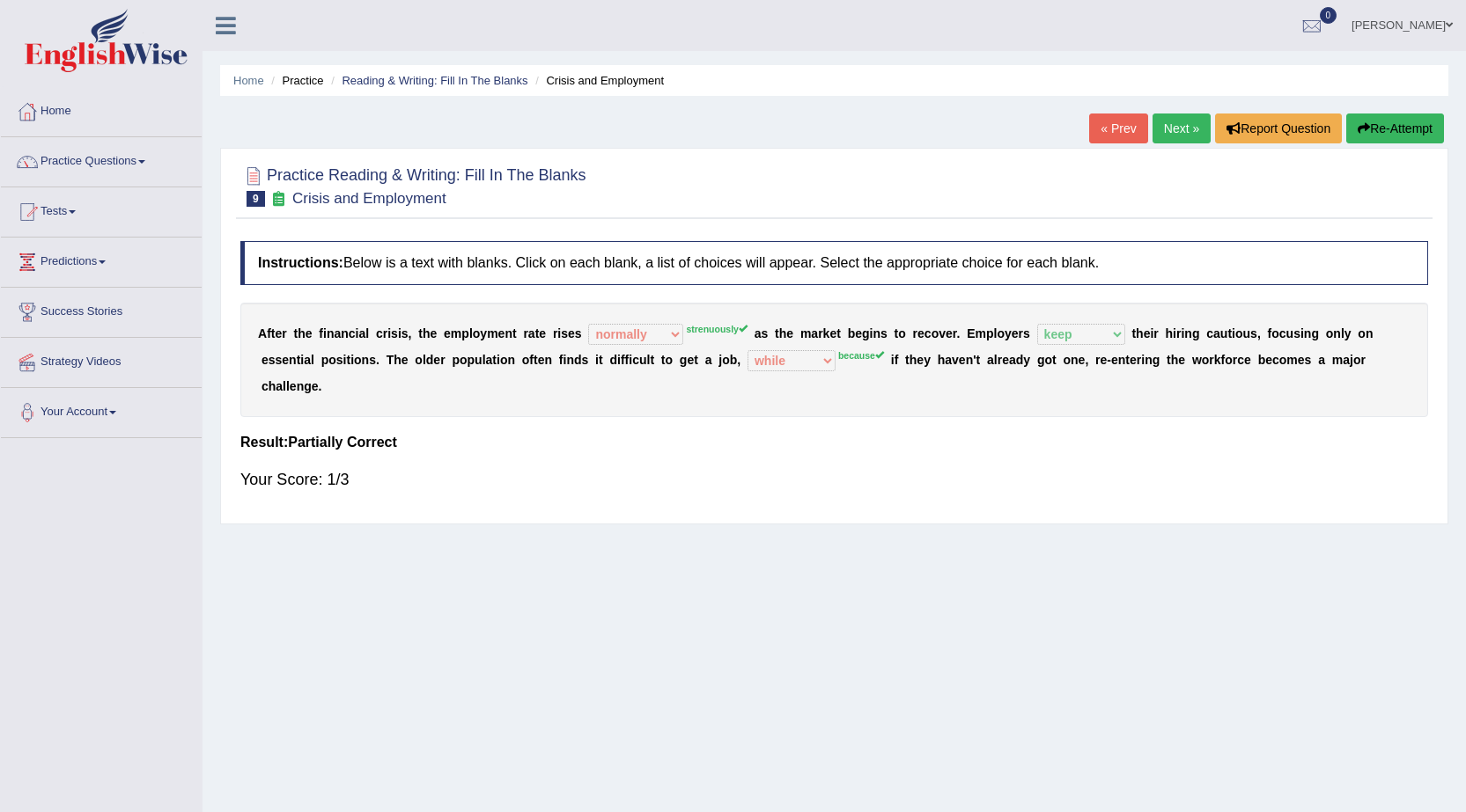
click at [1157, 124] on link "Next »" at bounding box center [1181, 128] width 58 height 30
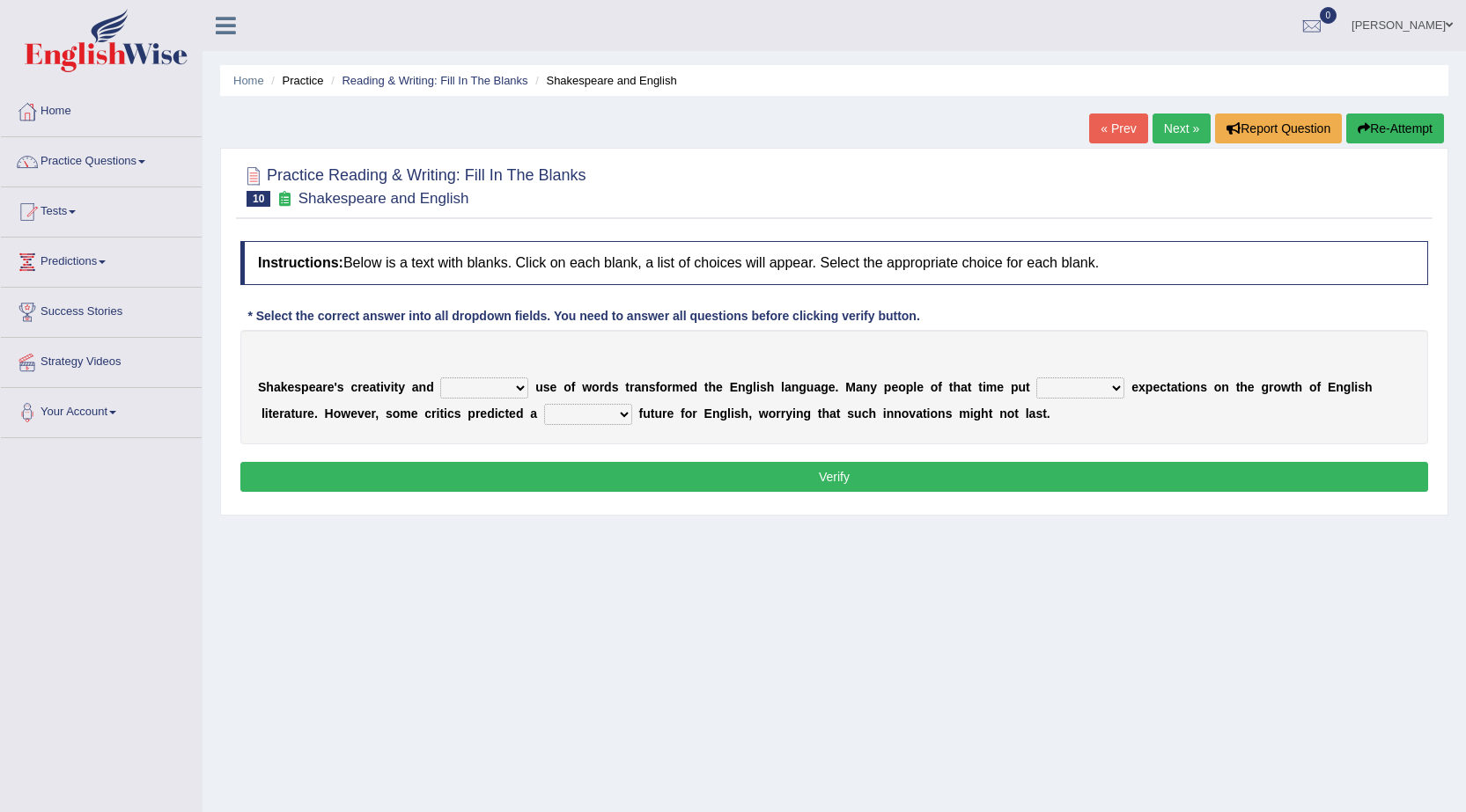
click at [477, 391] on select "idealized intensive fancied inventive" at bounding box center [484, 388] width 88 height 21
select select "intensive"
click at [440, 377] on select "idealized intensive fancied inventive" at bounding box center [484, 388] width 88 height 21
click at [1084, 386] on select "wide much high more" at bounding box center [1080, 388] width 88 height 21
select select "more"
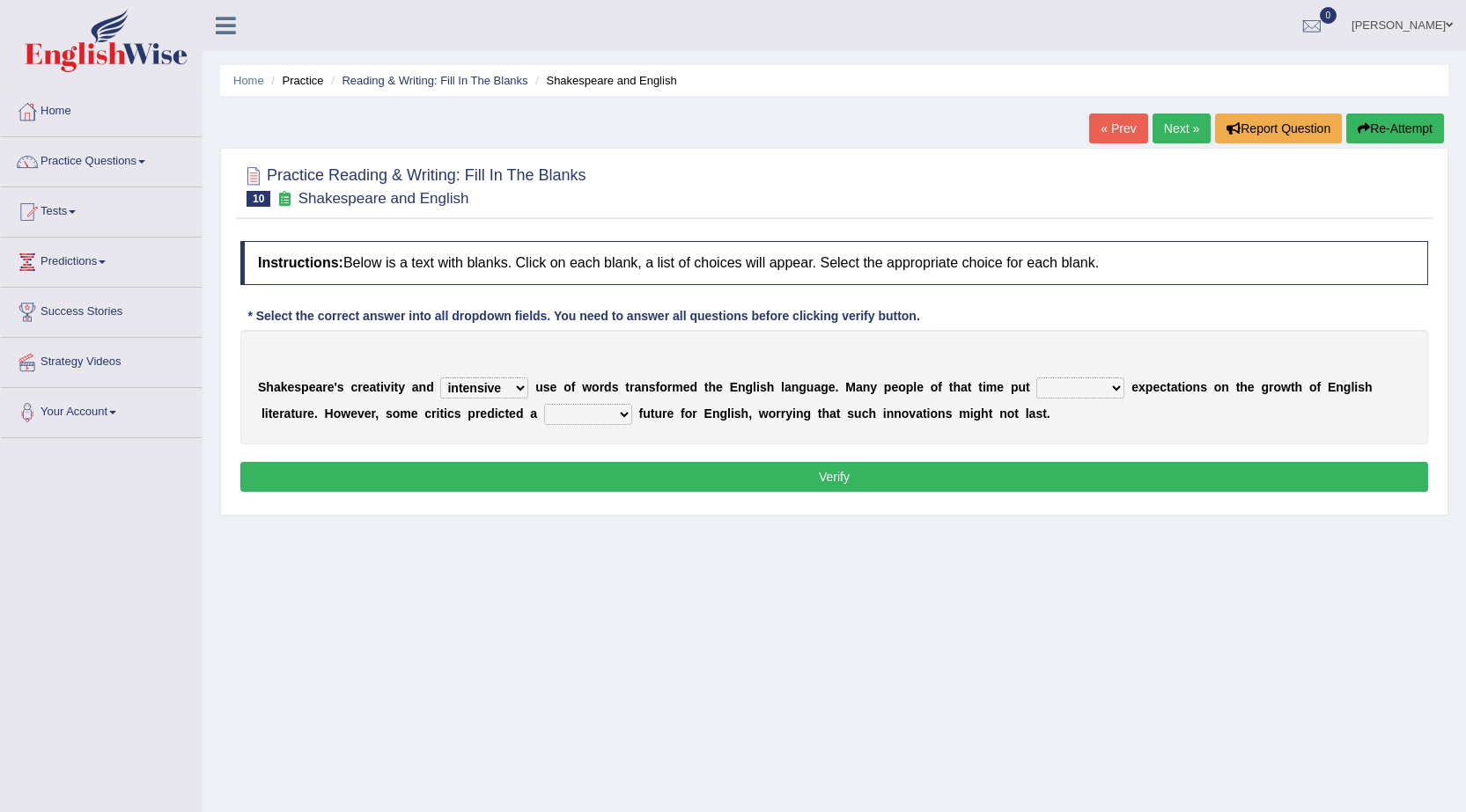
click at [1037, 377] on select "wide much high more" at bounding box center [1080, 388] width 88 height 21
click at [595, 421] on select "monetary promising irresistible daunting" at bounding box center [587, 415] width 88 height 21
select select "irresistible"
click at [544, 404] on select "monetary promising irresistible daunting" at bounding box center [587, 415] width 88 height 21
click at [647, 483] on button "Verify" at bounding box center [834, 477] width 1187 height 30
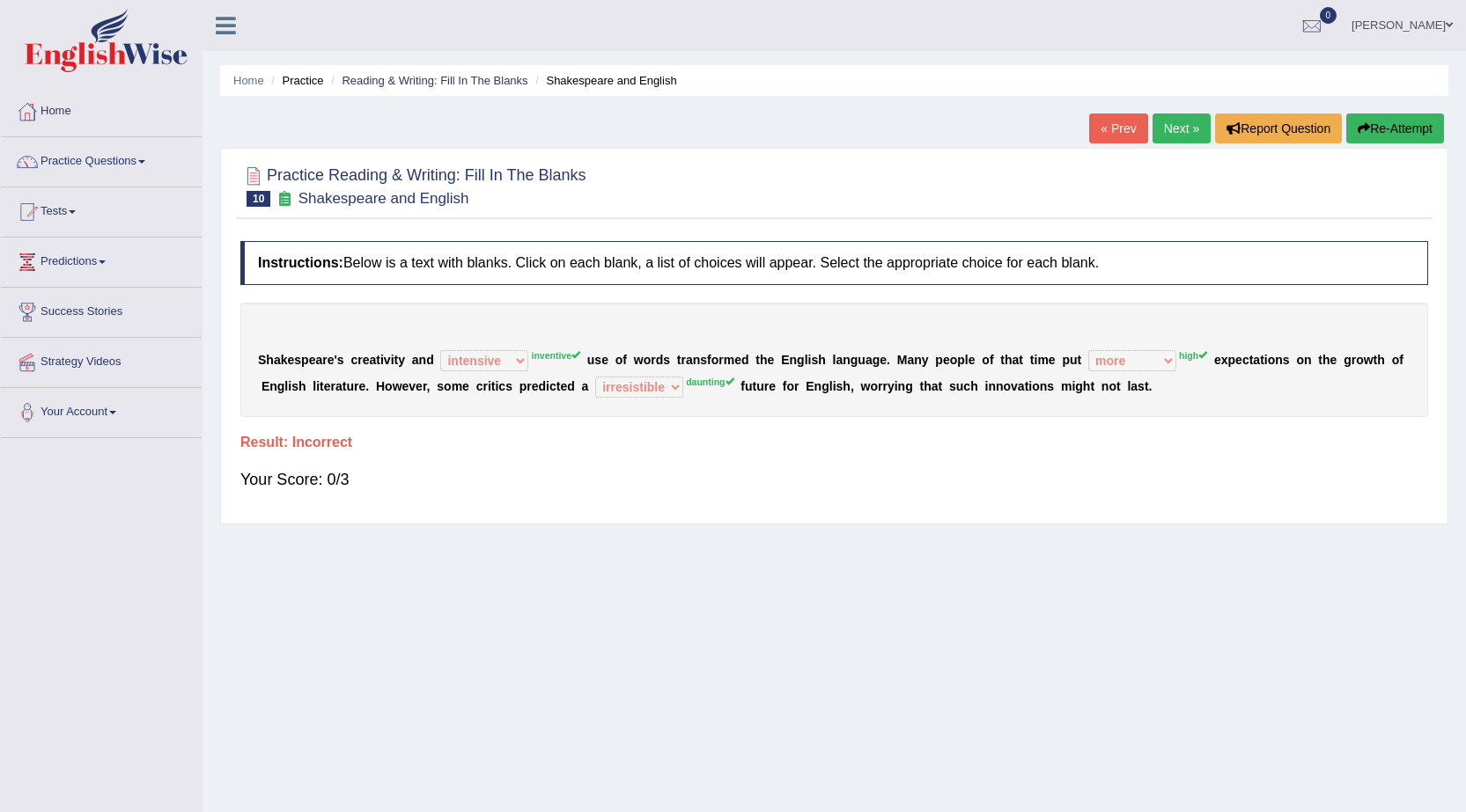
click at [1395, 128] on button "Re-Attempt" at bounding box center [1395, 128] width 97 height 30
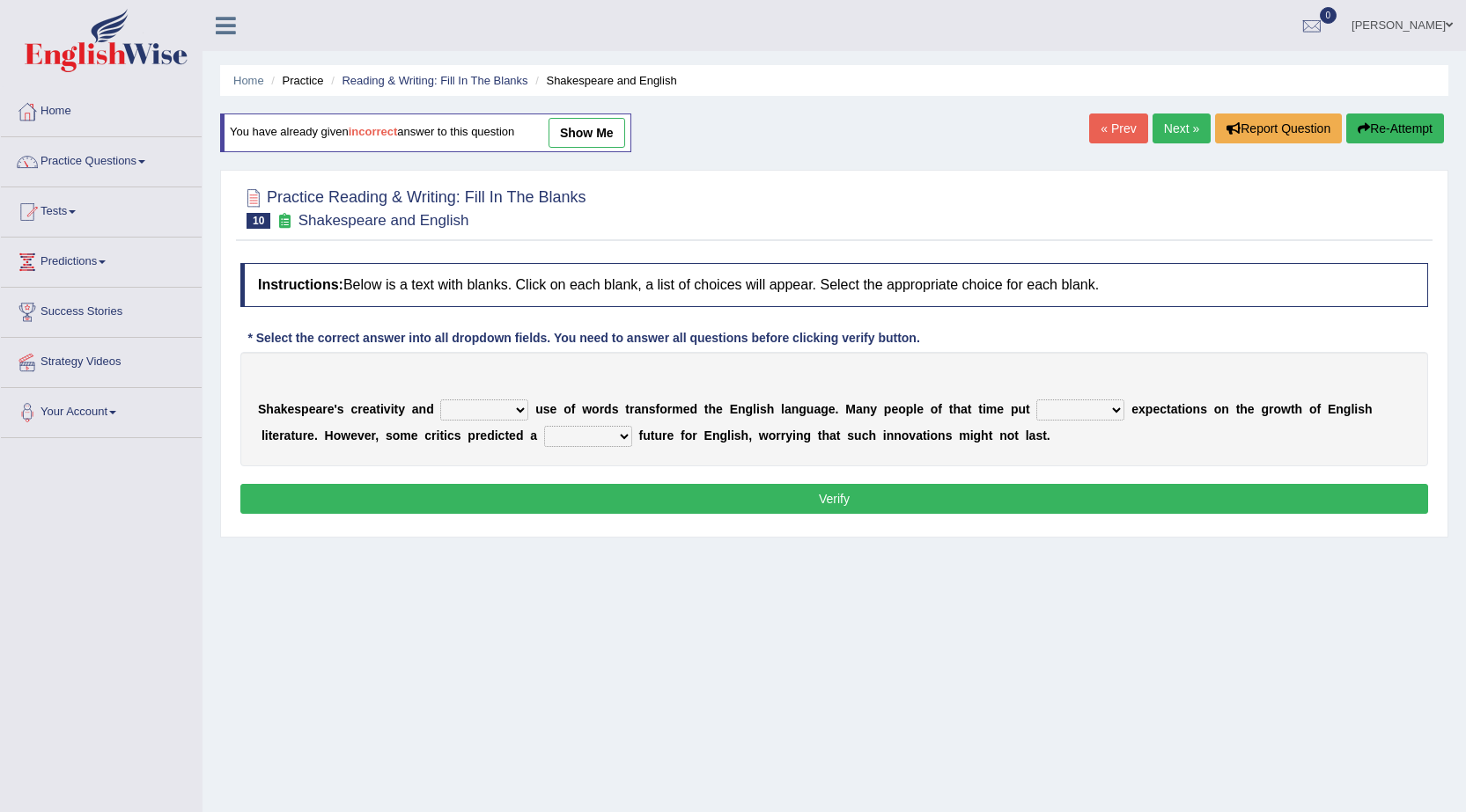
click at [1100, 411] on select "wide much high more" at bounding box center [1080, 410] width 88 height 21
select select "high"
click at [1037, 400] on select "wide much high more" at bounding box center [1080, 410] width 88 height 21
click at [598, 435] on select "monetary promising irresistible daunting" at bounding box center [587, 436] width 88 height 21
click at [518, 412] on select "idealized intensive fancied inventive" at bounding box center [484, 410] width 88 height 21
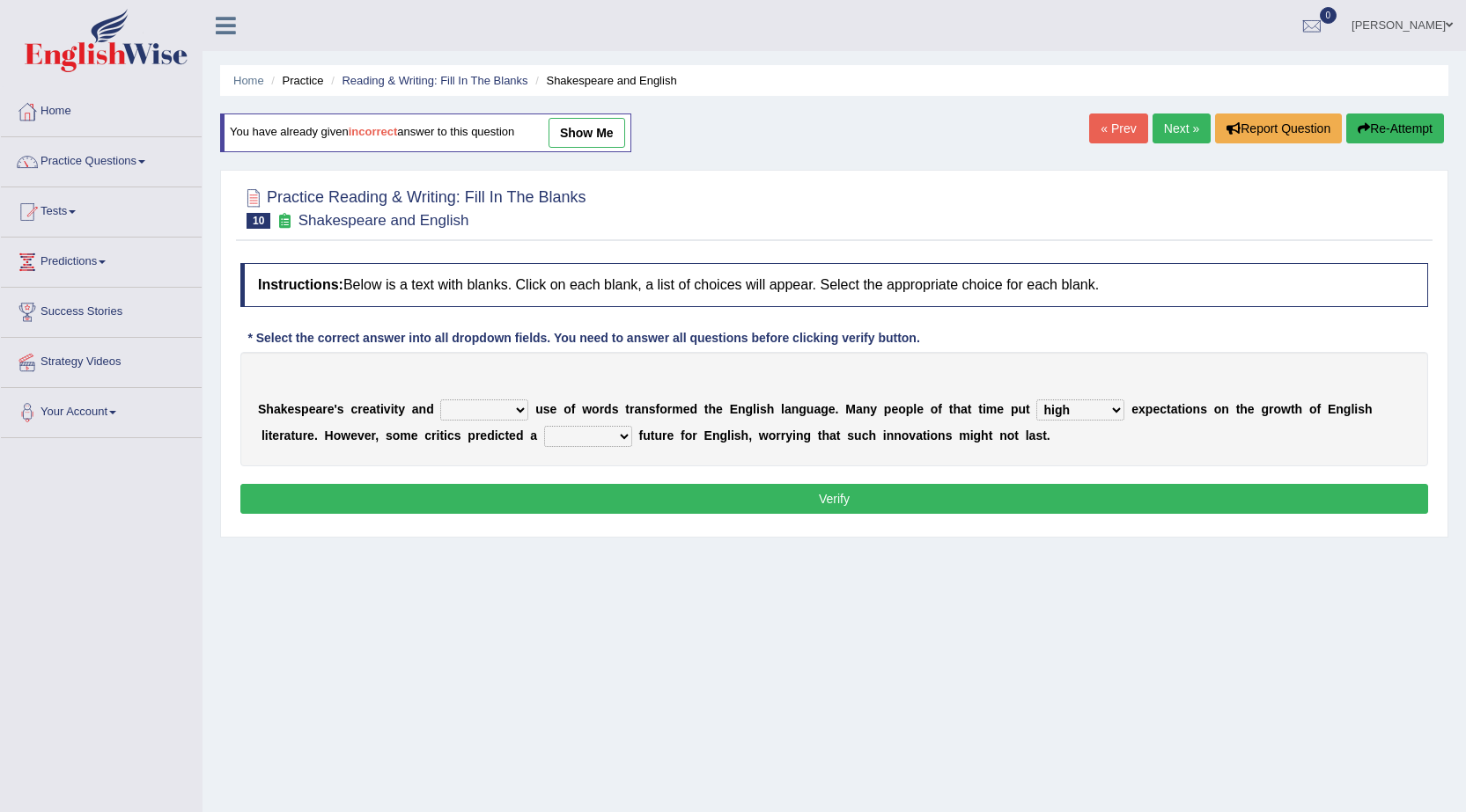
select select "inventive"
click at [440, 400] on select "idealized intensive fancied inventive" at bounding box center [484, 410] width 88 height 21
click at [601, 434] on select "monetary promising irresistible daunting" at bounding box center [587, 436] width 88 height 21
select select "monetary"
click at [544, 426] on select "monetary promising irresistible daunting" at bounding box center [587, 436] width 88 height 21
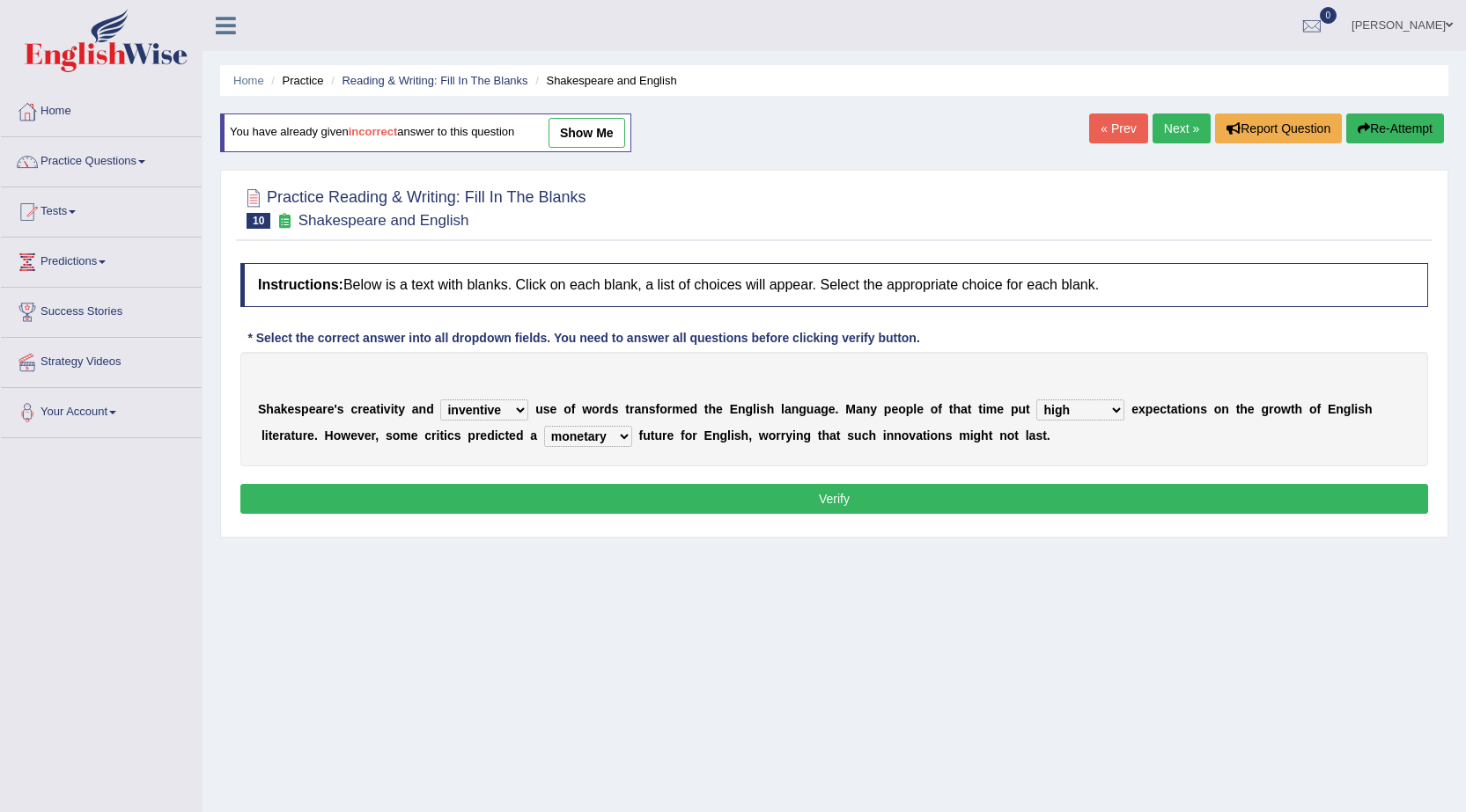
click at [585, 496] on button "Verify" at bounding box center [834, 499] width 1187 height 30
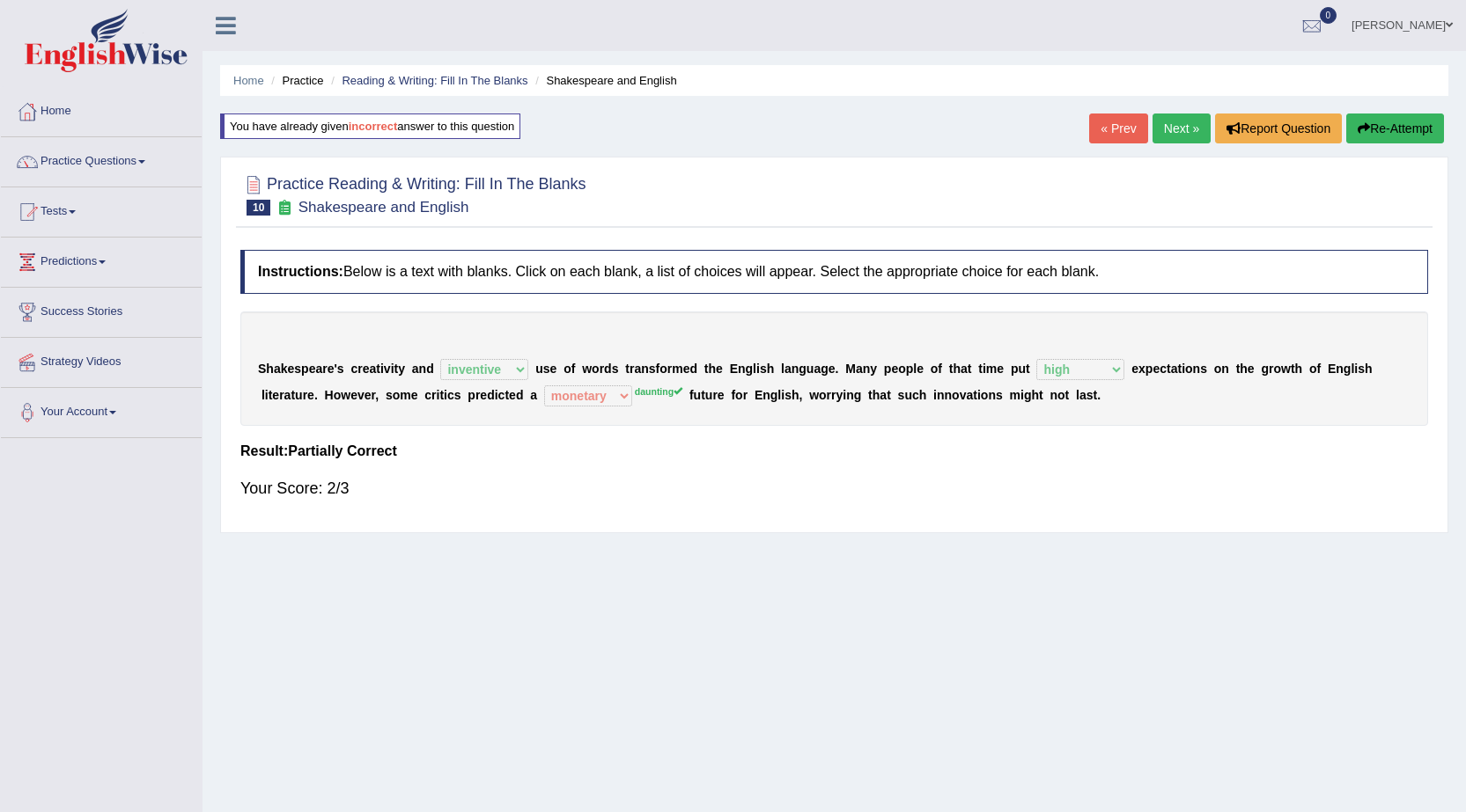
click at [1175, 134] on link "Next »" at bounding box center [1181, 128] width 58 height 30
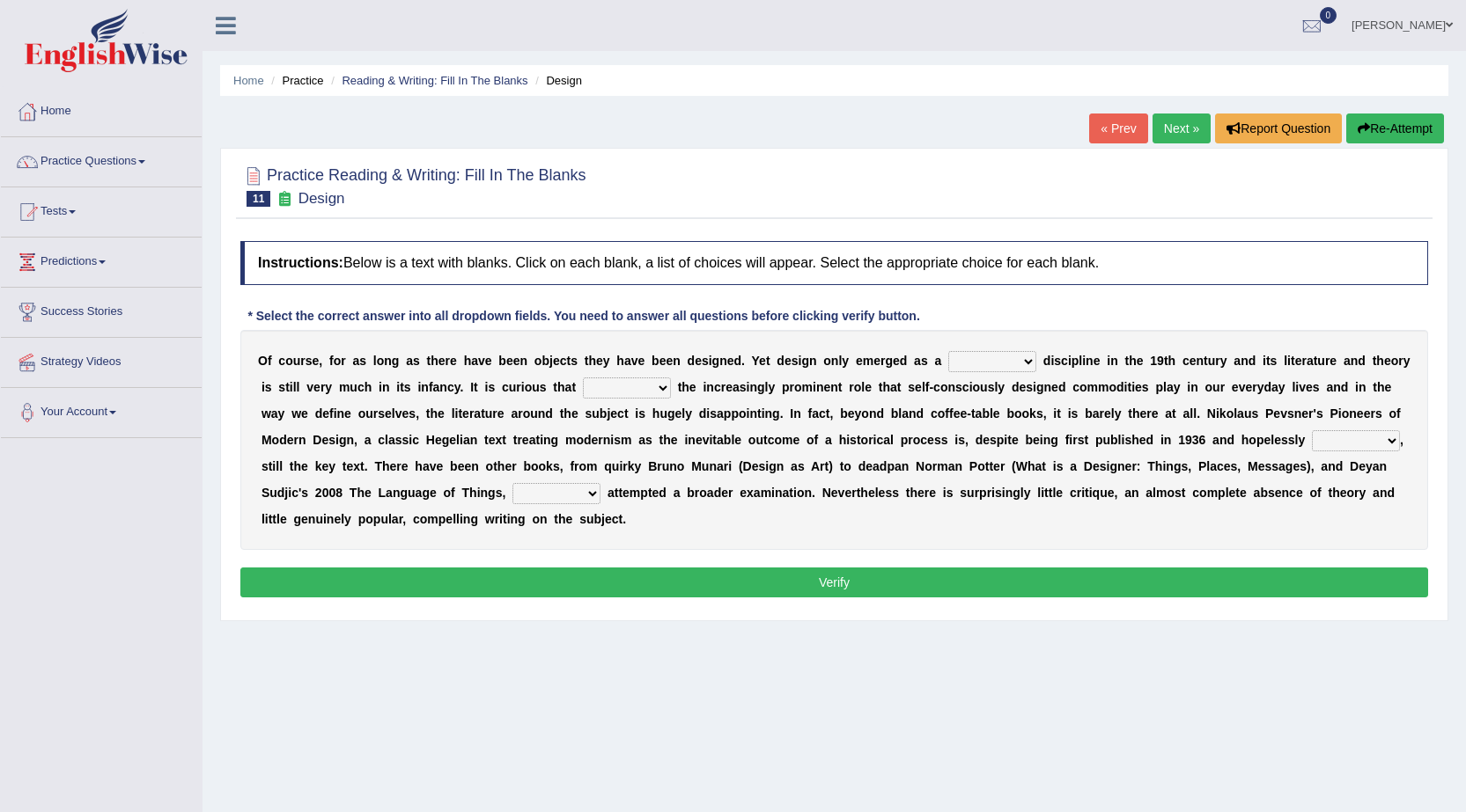
click at [1004, 360] on select "bilateral ubiquitous foremost dedicated" at bounding box center [992, 361] width 88 height 21
click at [948, 351] on select "bilateral ubiquitous foremost dedicated" at bounding box center [992, 361] width 88 height 21
click at [1030, 354] on select "bilateral ubiquitous foremost dedicated" at bounding box center [992, 361] width 88 height 21
select select "dedicated"
click at [948, 351] on select "bilateral ubiquitous foremost dedicated" at bounding box center [992, 361] width 88 height 21
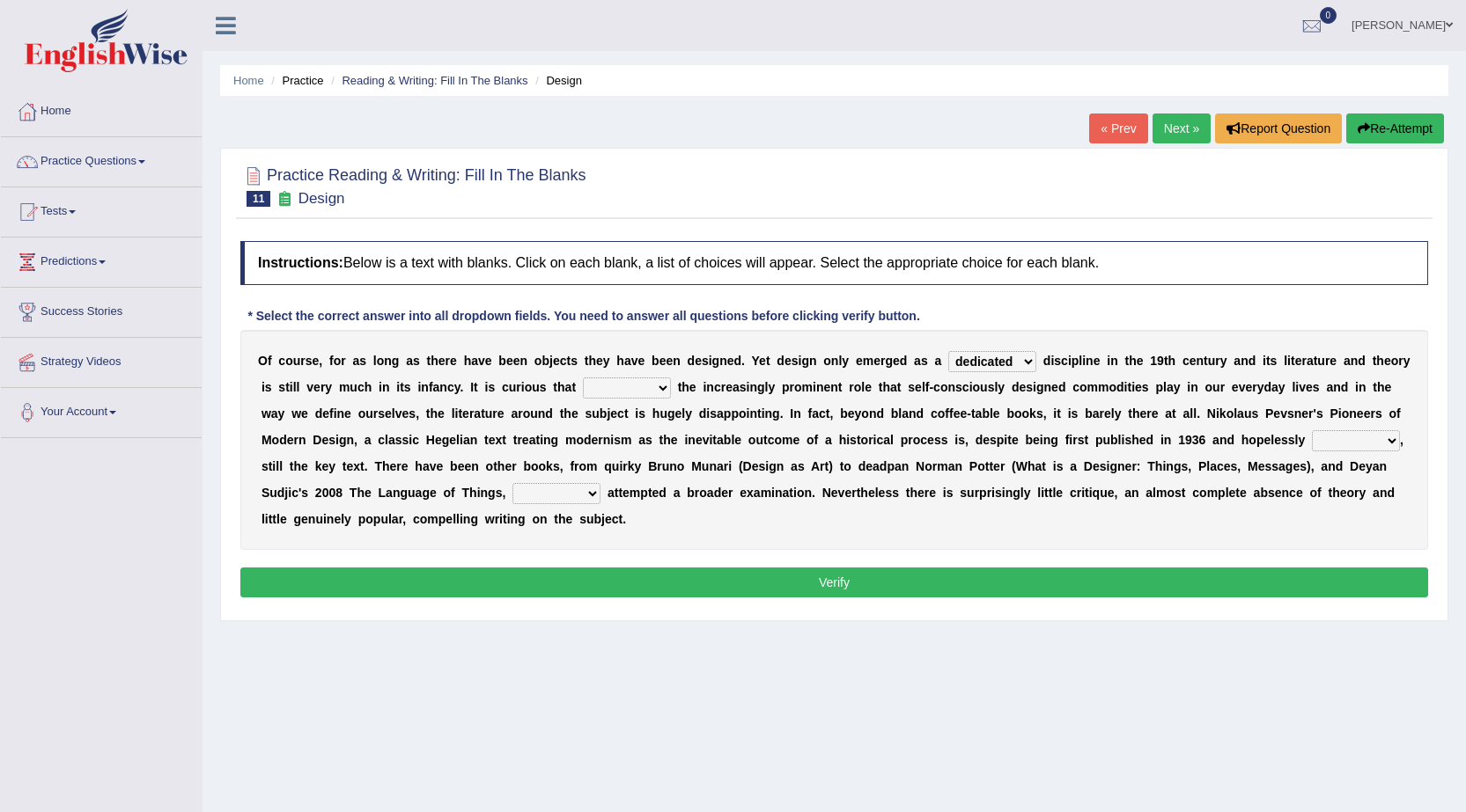
click at [624, 385] on select "since despite within through" at bounding box center [627, 388] width 88 height 21
select select "within"
click at [583, 377] on select "since despite within through" at bounding box center [627, 388] width 88 height 21
click at [1351, 441] on select "dates dating date dated" at bounding box center [1355, 441] width 88 height 21
select select "dating"
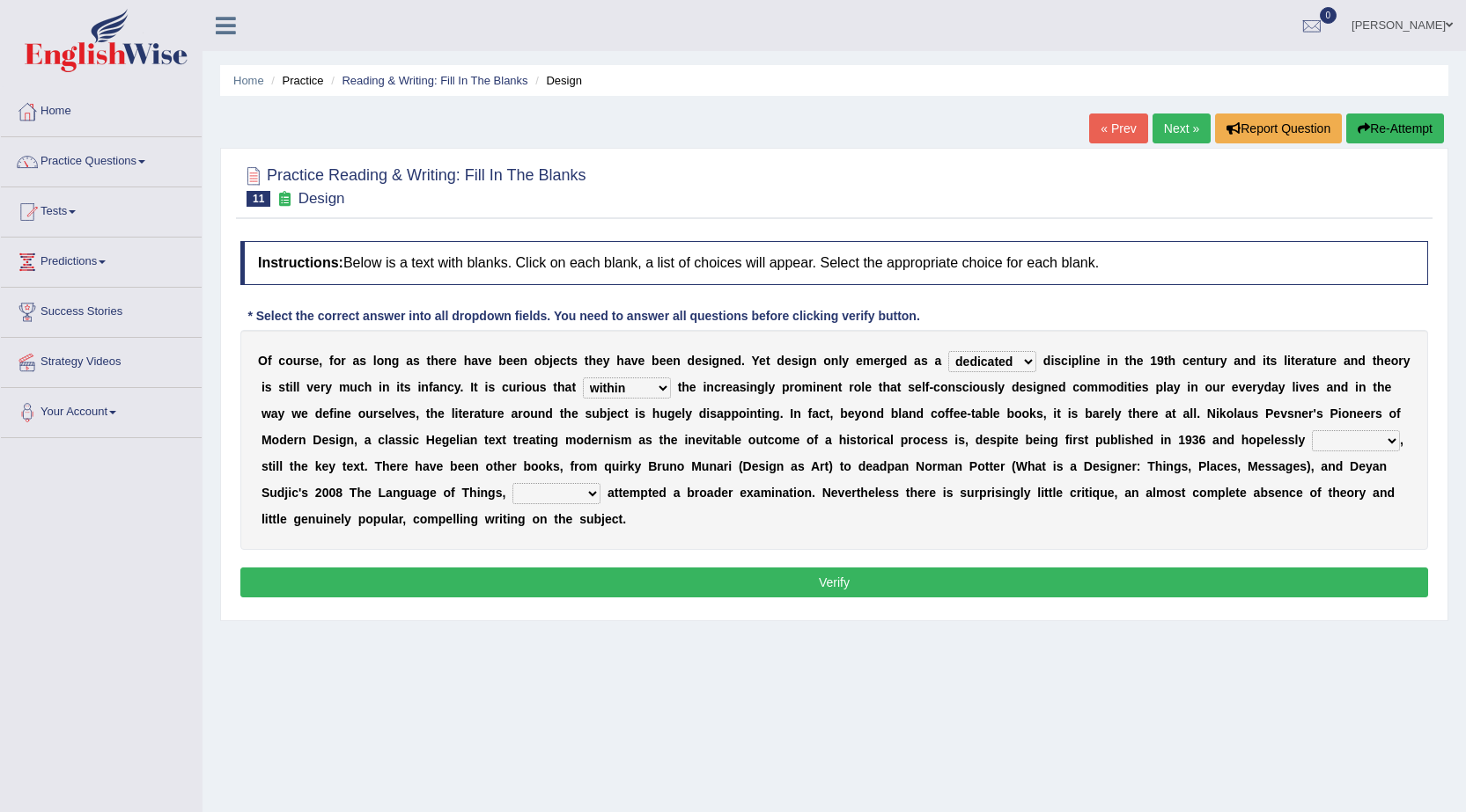
click at [1312, 430] on select "dates dating date dated" at bounding box center [1355, 441] width 88 height 21
click at [538, 493] on select "which then however as" at bounding box center [556, 493] width 88 height 21
select select "which"
click at [512, 483] on select "which then however as" at bounding box center [556, 493] width 88 height 21
click at [668, 577] on button "Verify" at bounding box center [834, 583] width 1187 height 30
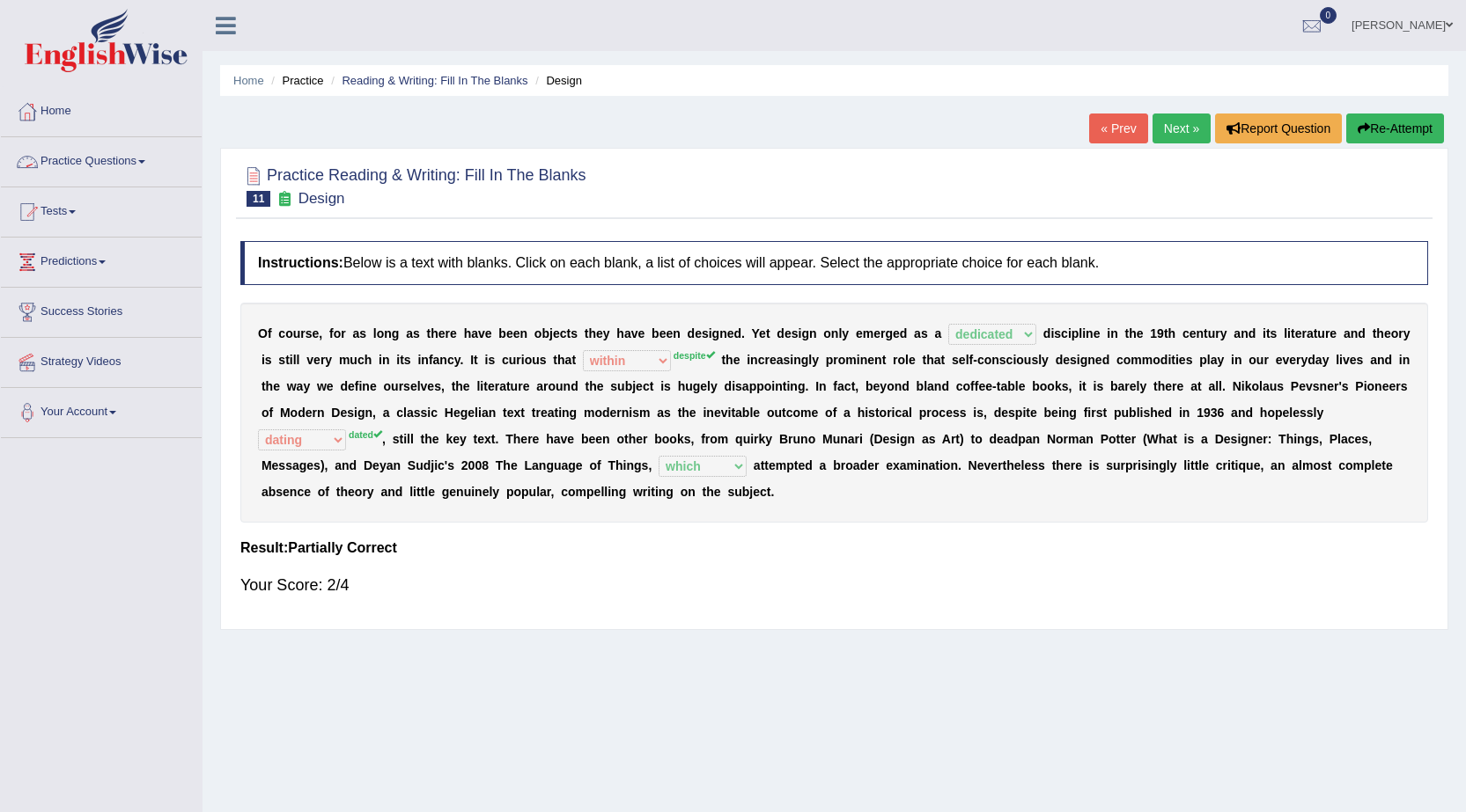
click at [107, 168] on link "Practice Questions" at bounding box center [101, 159] width 201 height 44
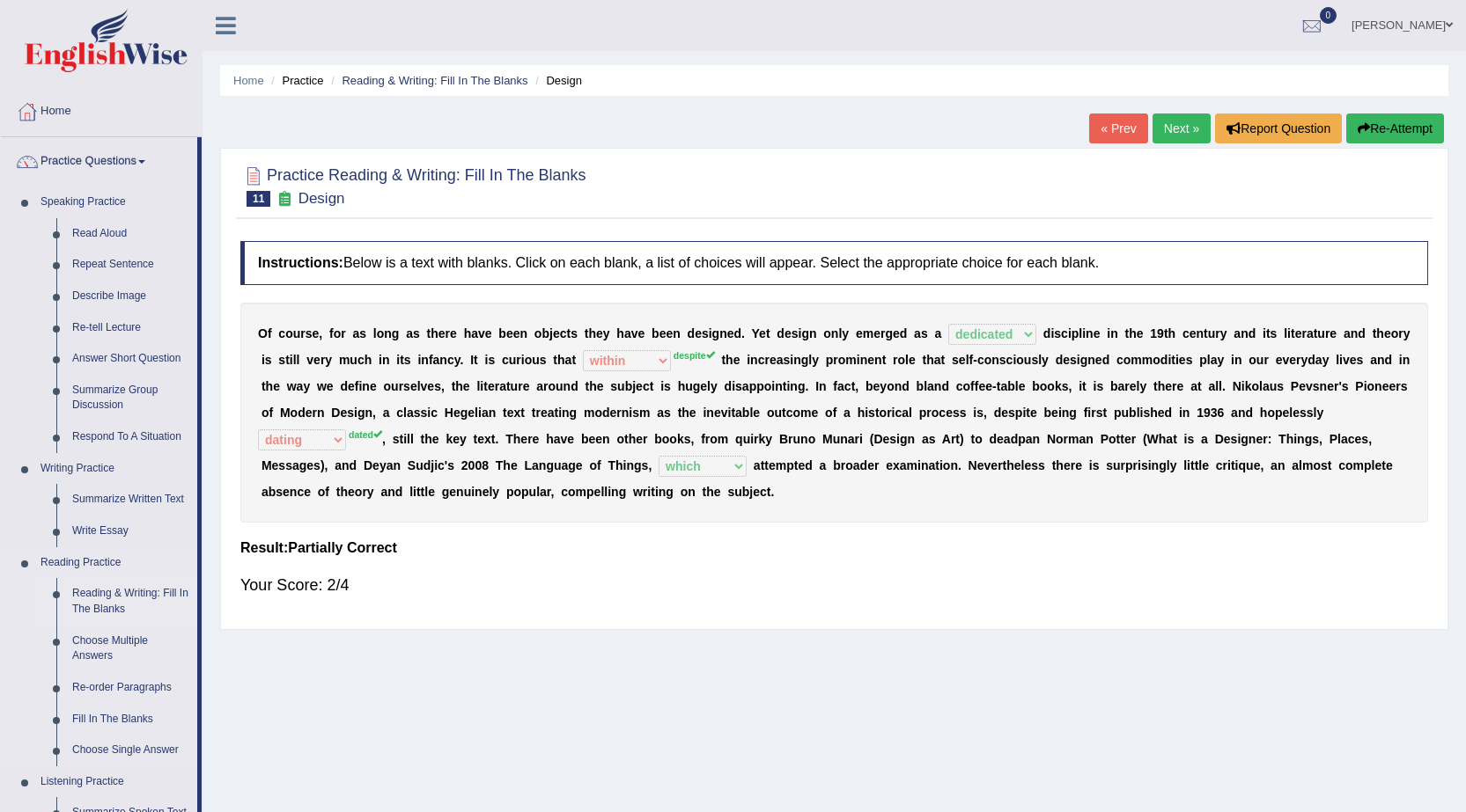
click at [61, 605] on li "Reading & Writing: Fill In The Blanks" at bounding box center [114, 601] width 164 height 46
click at [257, 82] on link "Home" at bounding box center [248, 80] width 31 height 13
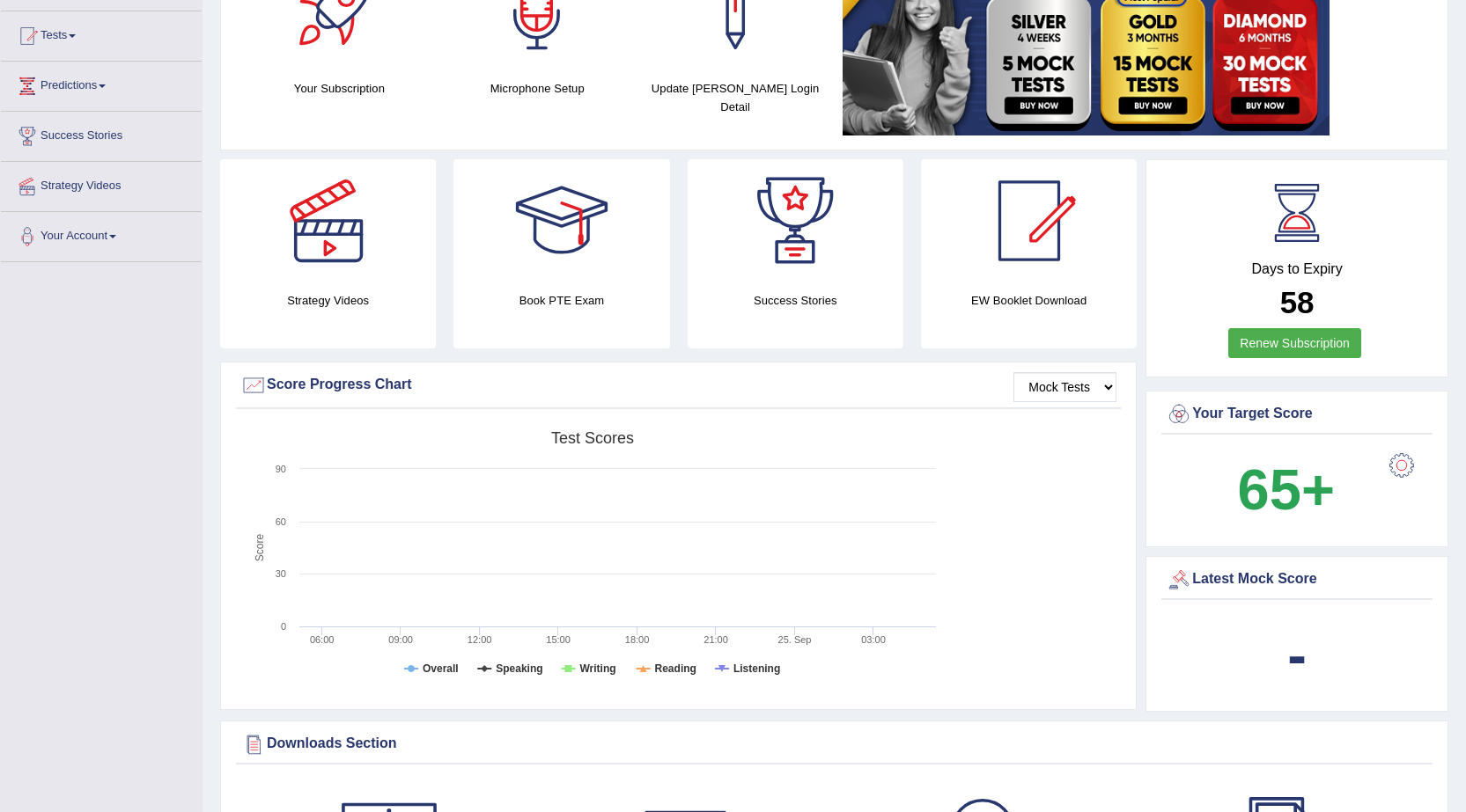
scroll to position [264, 0]
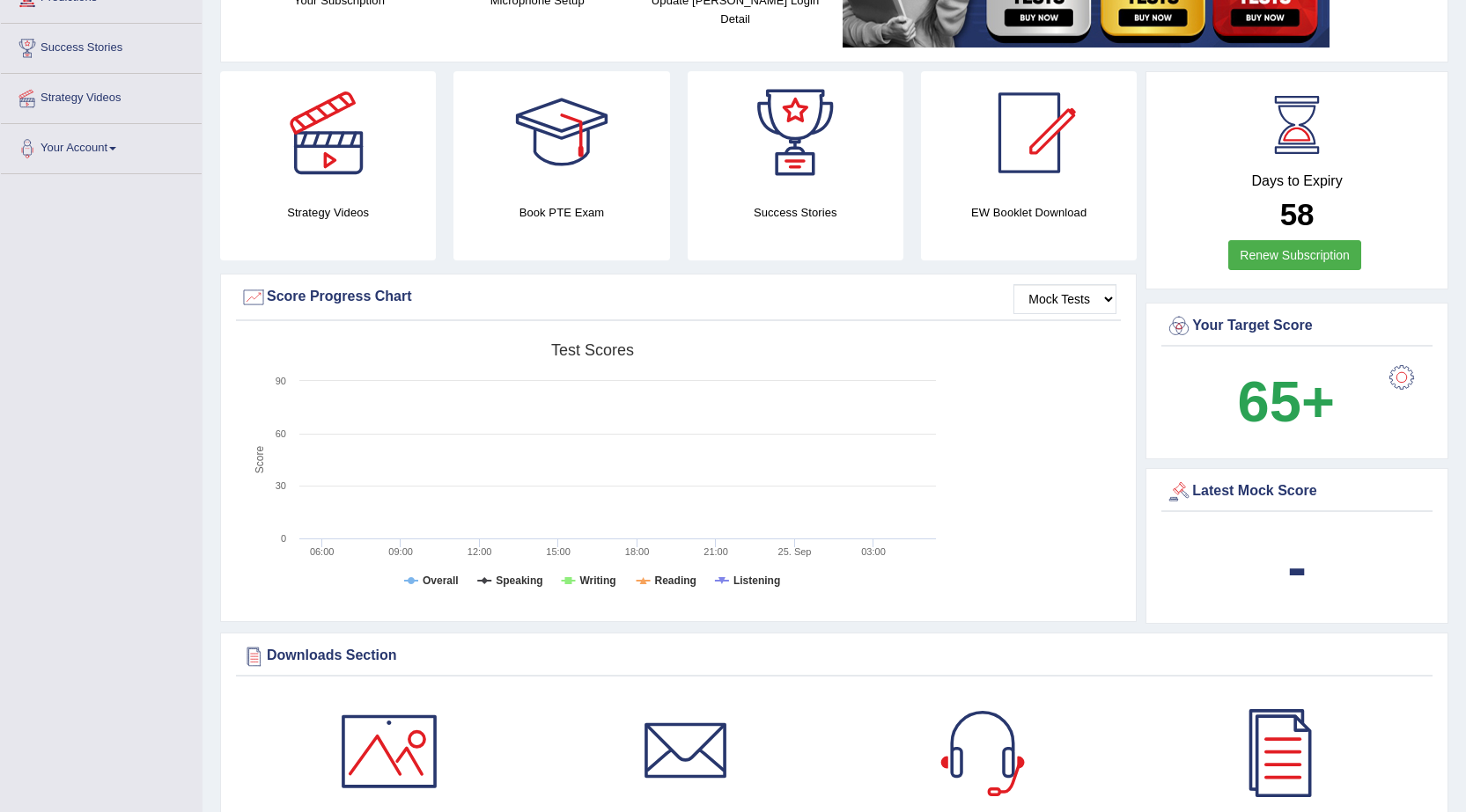
click at [360, 297] on div "Score Progress Chart" at bounding box center [678, 298] width 876 height 27
click at [260, 301] on div at bounding box center [254, 298] width 27 height 27
click at [521, 581] on tspan "Speaking" at bounding box center [519, 581] width 46 height 12
drag, startPoint x: 596, startPoint y: 572, endPoint x: 606, endPoint y: 581, distance: 13.5
click at [596, 573] on icon "Created with Highcharts 7.1.2 Score Test scores Overall Speaking Writing Readin…" at bounding box center [592, 471] width 704 height 273
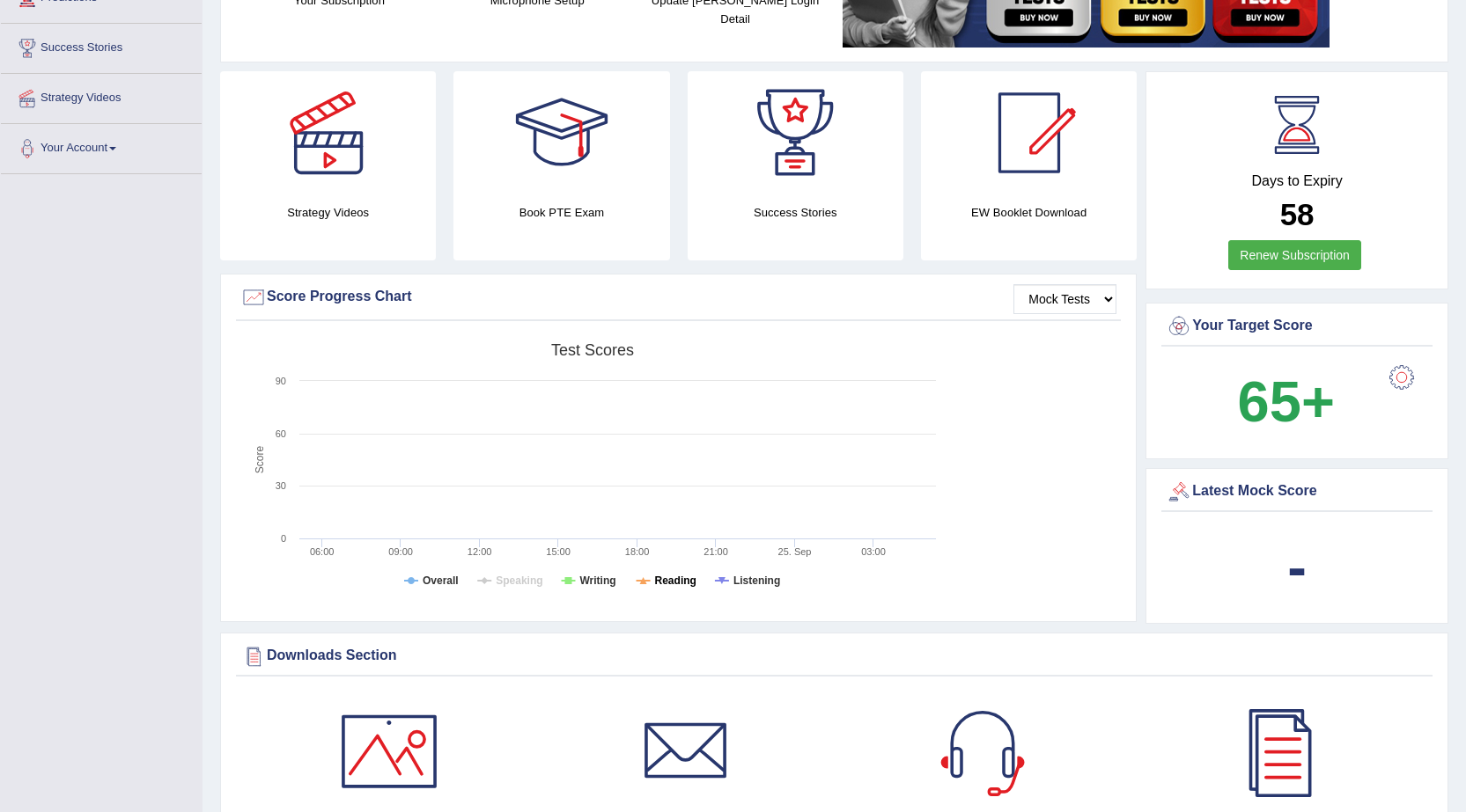
click at [677, 582] on tspan "Reading" at bounding box center [676, 581] width 41 height 12
click at [662, 581] on tspan "Reading" at bounding box center [676, 581] width 41 height 12
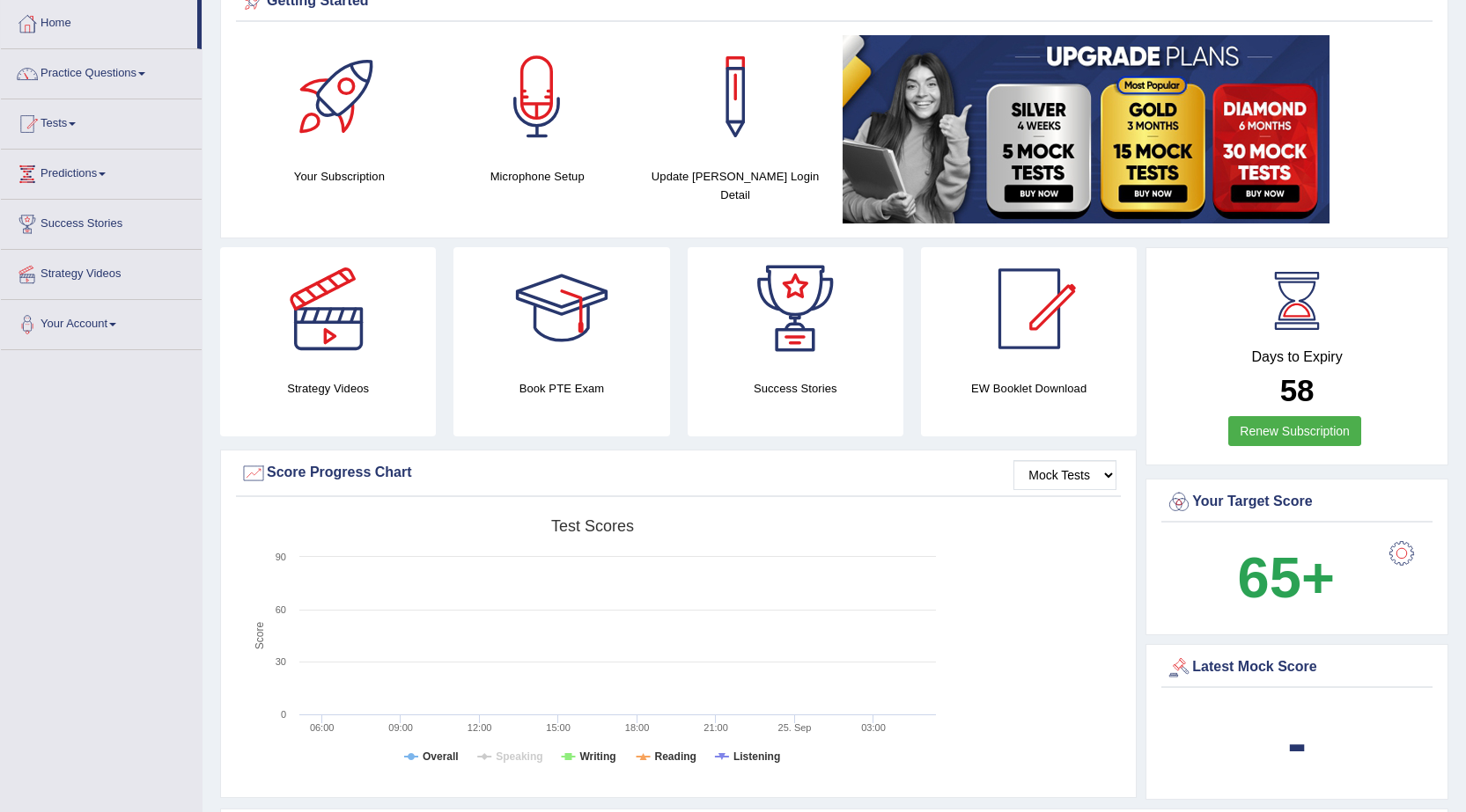
scroll to position [0, 0]
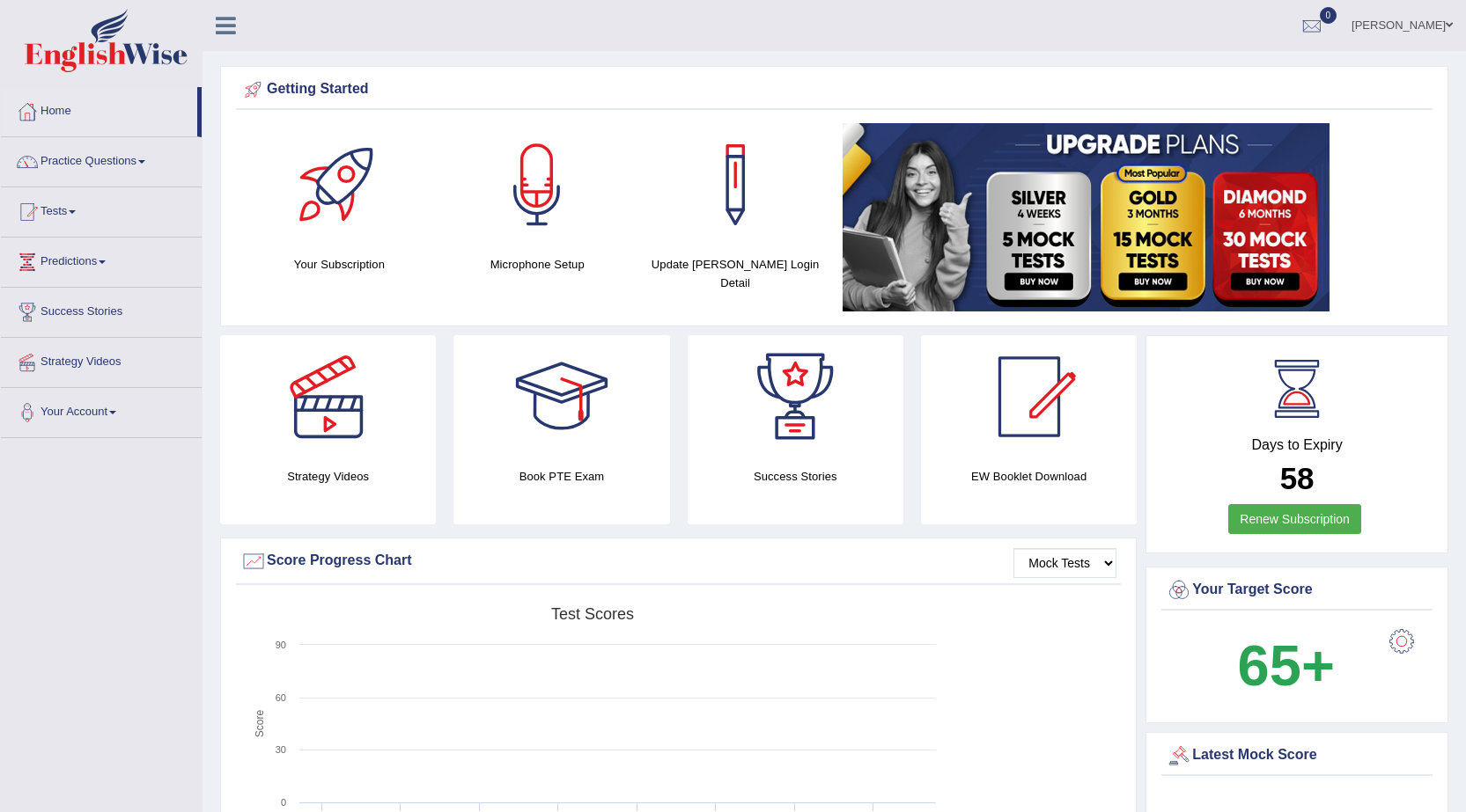
click at [87, 164] on link "Practice Questions" at bounding box center [101, 159] width 201 height 44
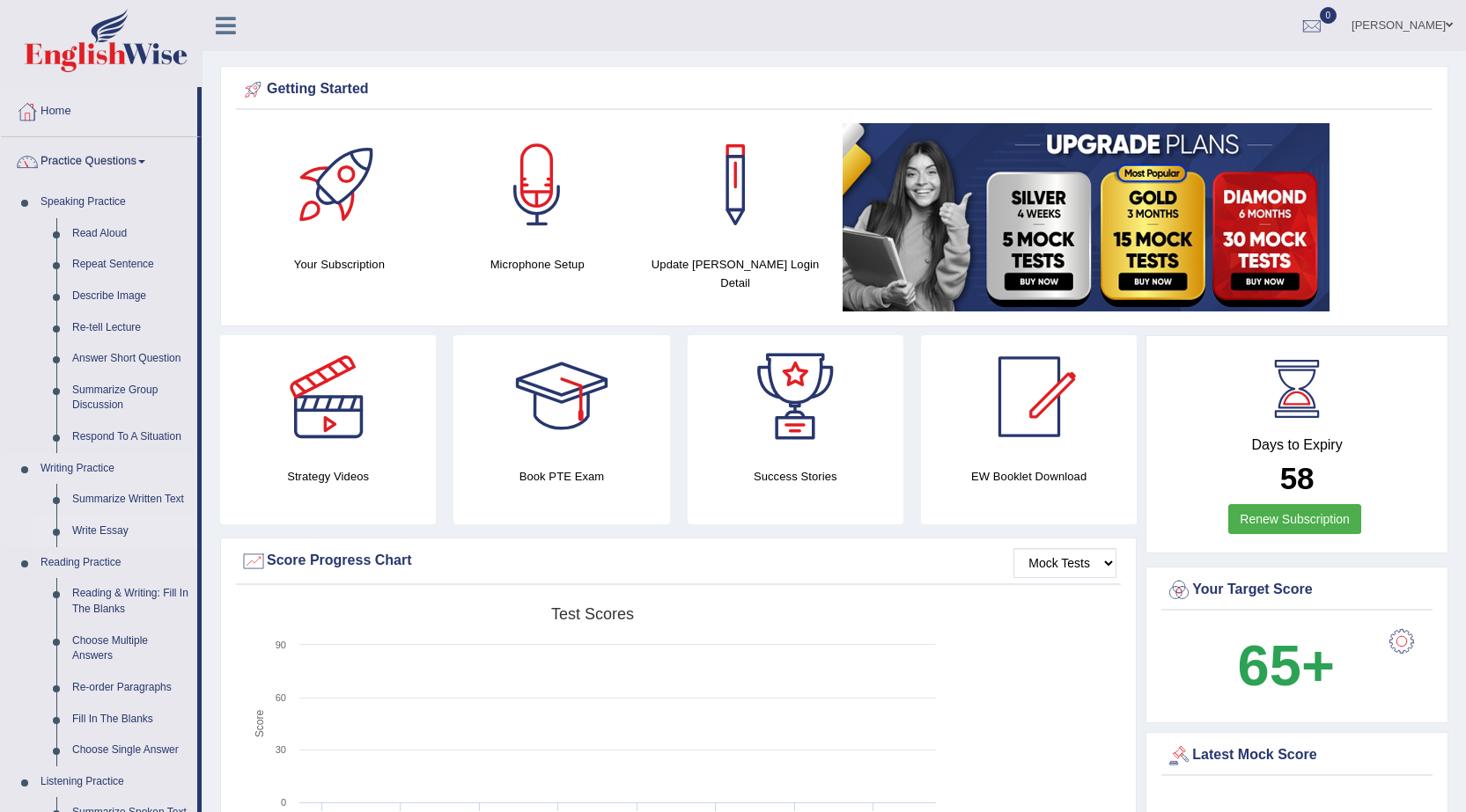
click at [109, 531] on link "Write Essay" at bounding box center [130, 532] width 133 height 32
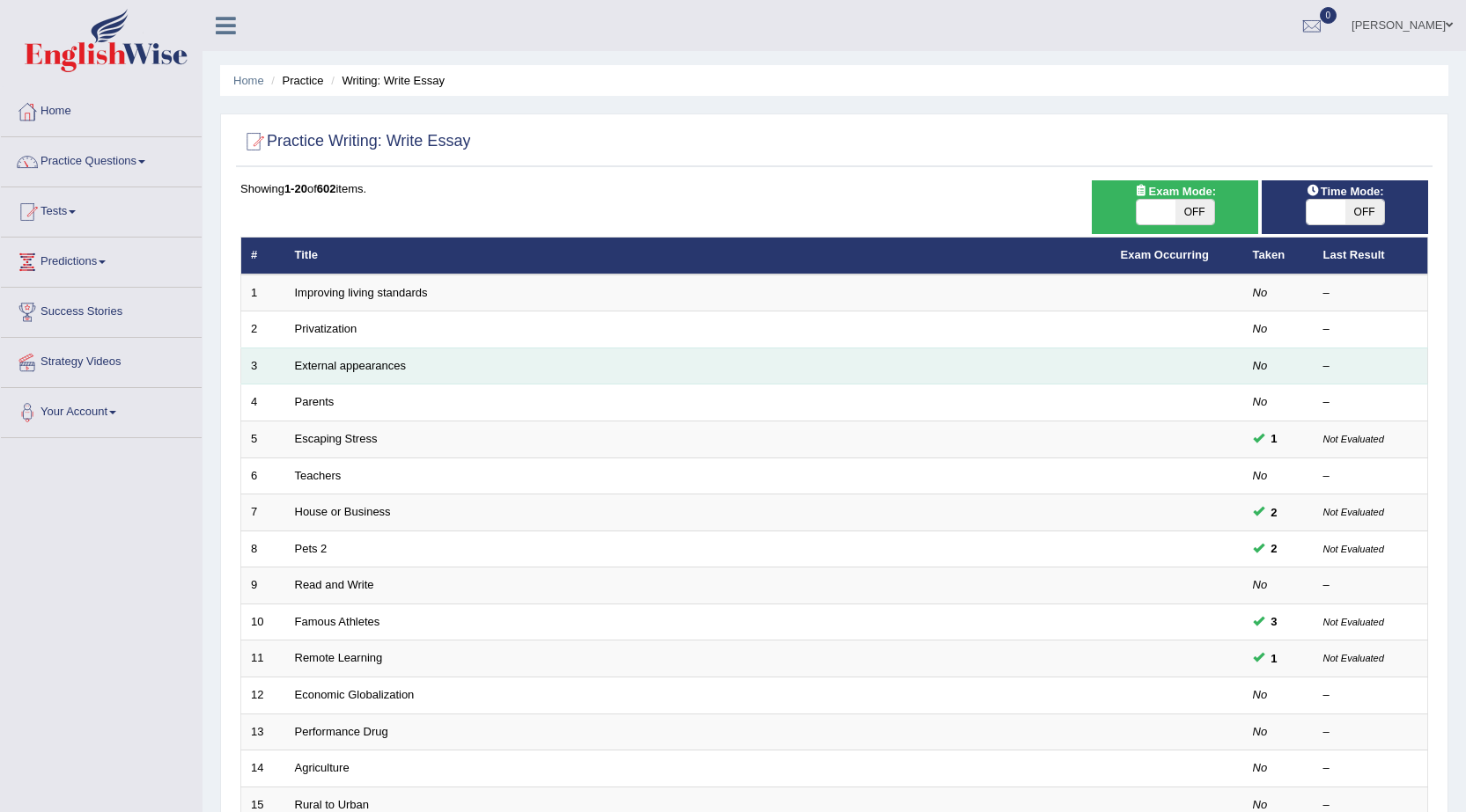
click at [442, 373] on td "External appearances" at bounding box center [698, 366] width 826 height 37
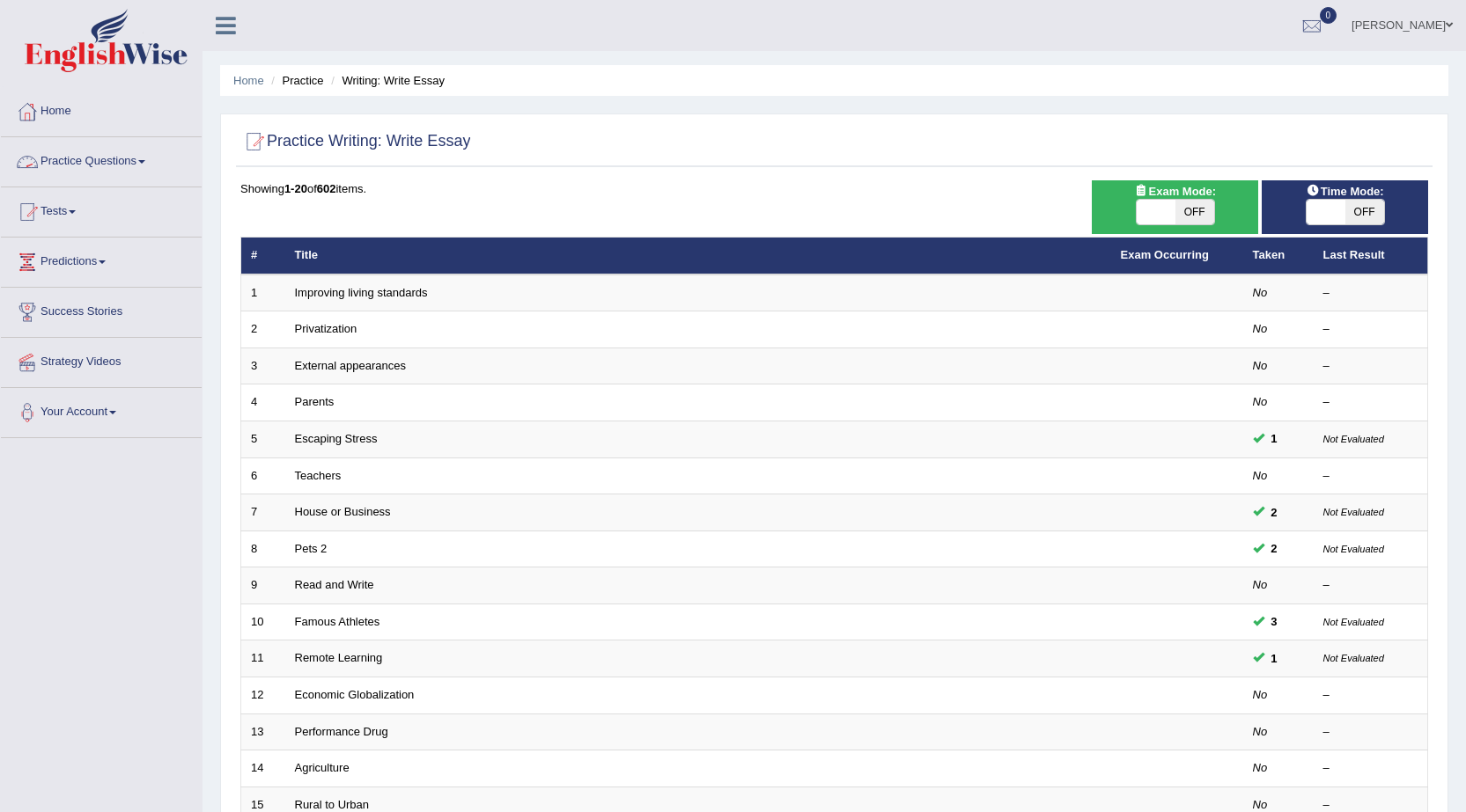
click at [71, 160] on link "Practice Questions" at bounding box center [101, 159] width 201 height 44
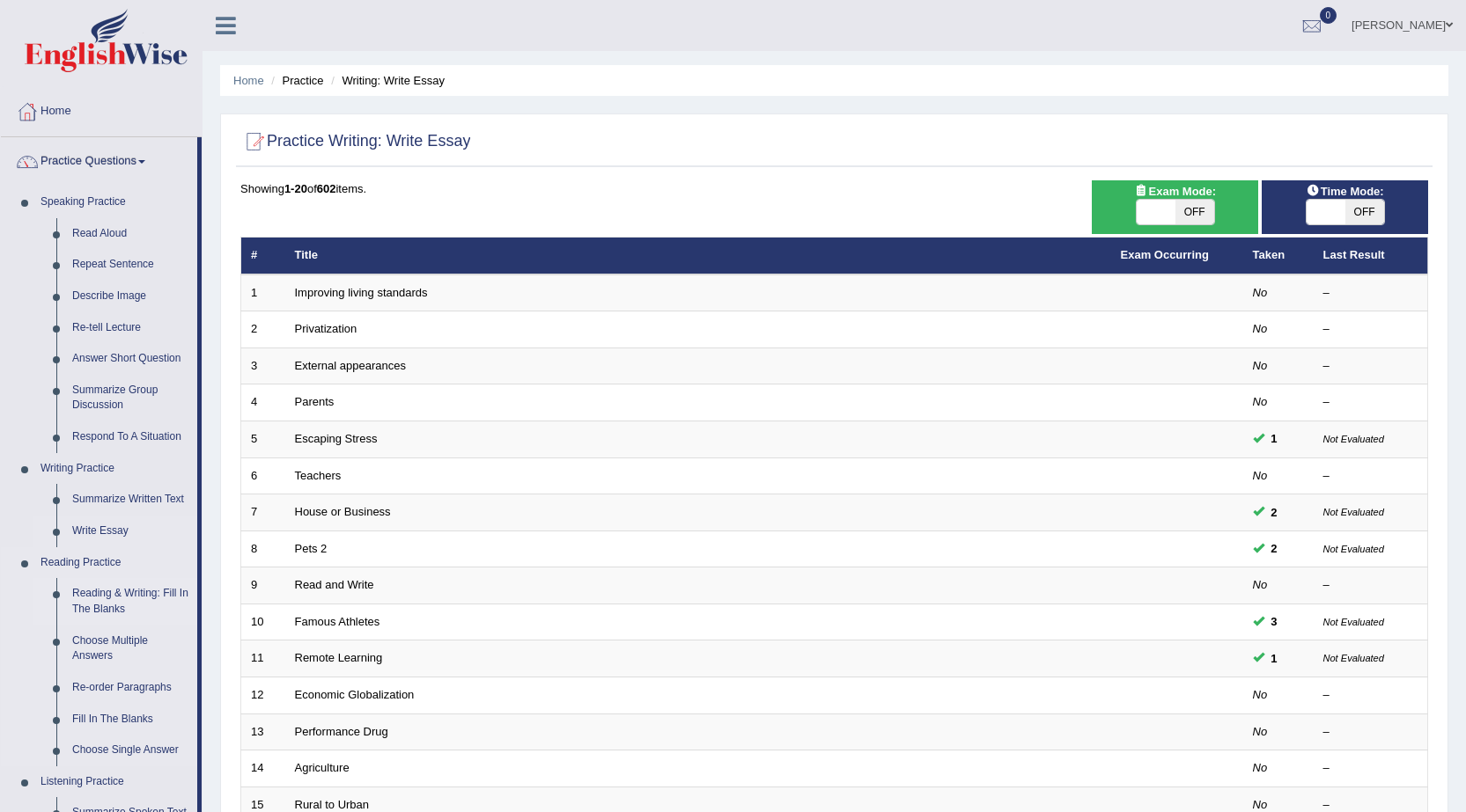
click at [106, 604] on link "Reading & Writing: Fill In The Blanks" at bounding box center [130, 601] width 133 height 46
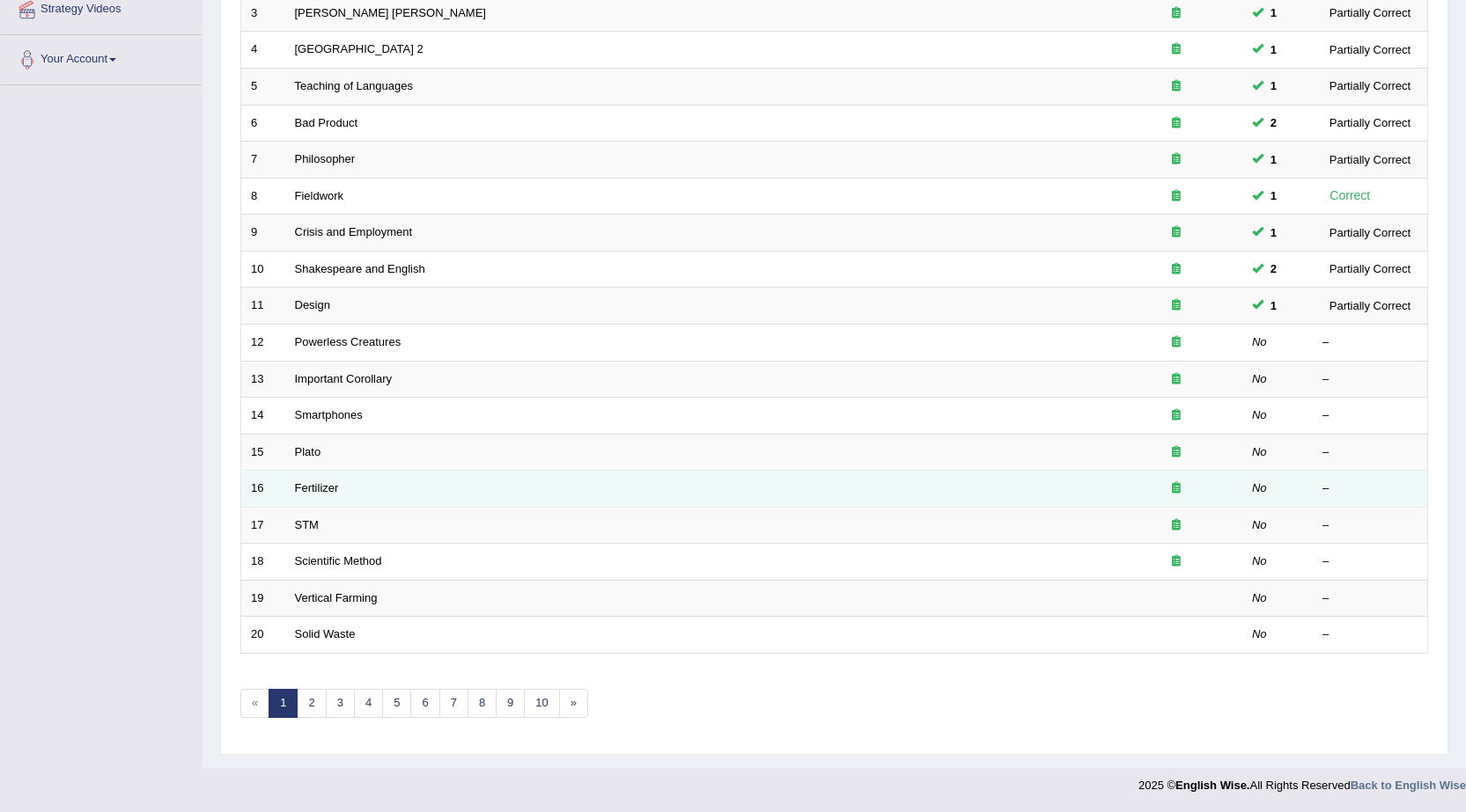
scroll to position [265, 0]
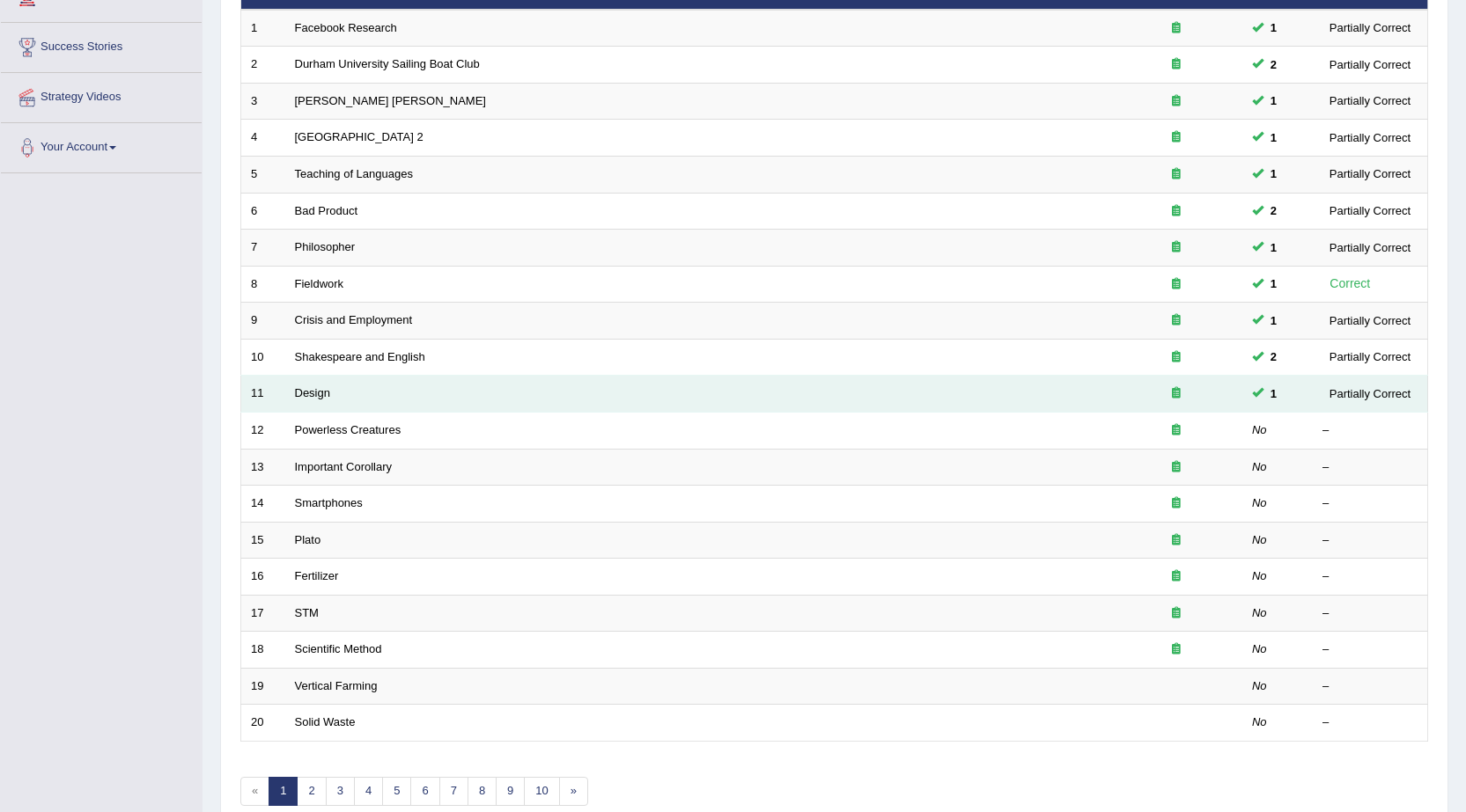
click at [253, 399] on td "11" at bounding box center [262, 394] width 44 height 37
click at [271, 398] on td "11" at bounding box center [262, 394] width 44 height 37
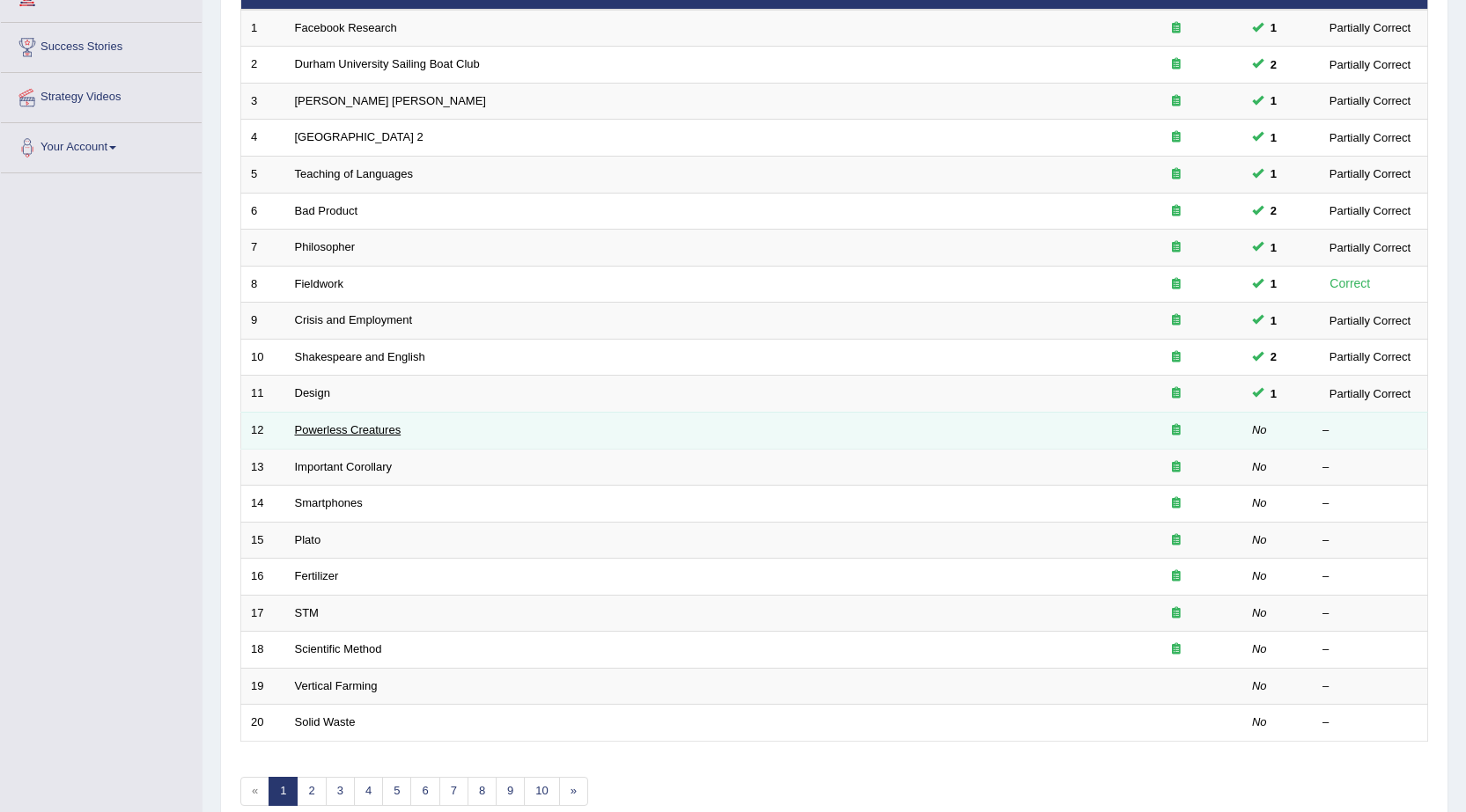
click at [322, 435] on link "Powerless Creatures" at bounding box center [347, 429] width 106 height 13
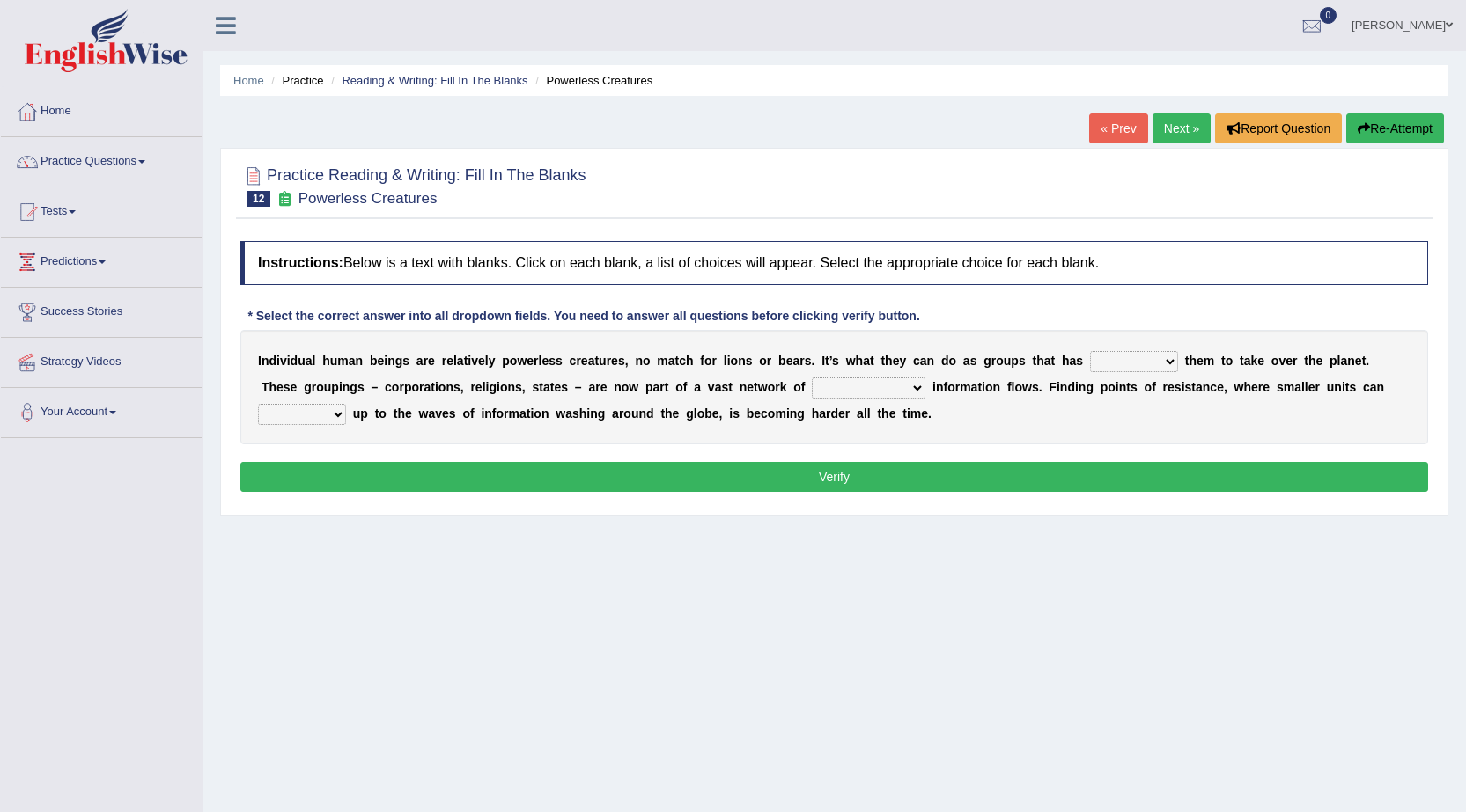
click at [1136, 361] on select "enabled contended embodied conjured" at bounding box center [1134, 361] width 88 height 21
select select "enabled"
click at [1090, 351] on select "enabled contended embodied conjured" at bounding box center [1134, 361] width 88 height 21
click at [877, 387] on select "interconnected overlapping fastened exploited" at bounding box center [868, 388] width 113 height 21
select select "interconnected"
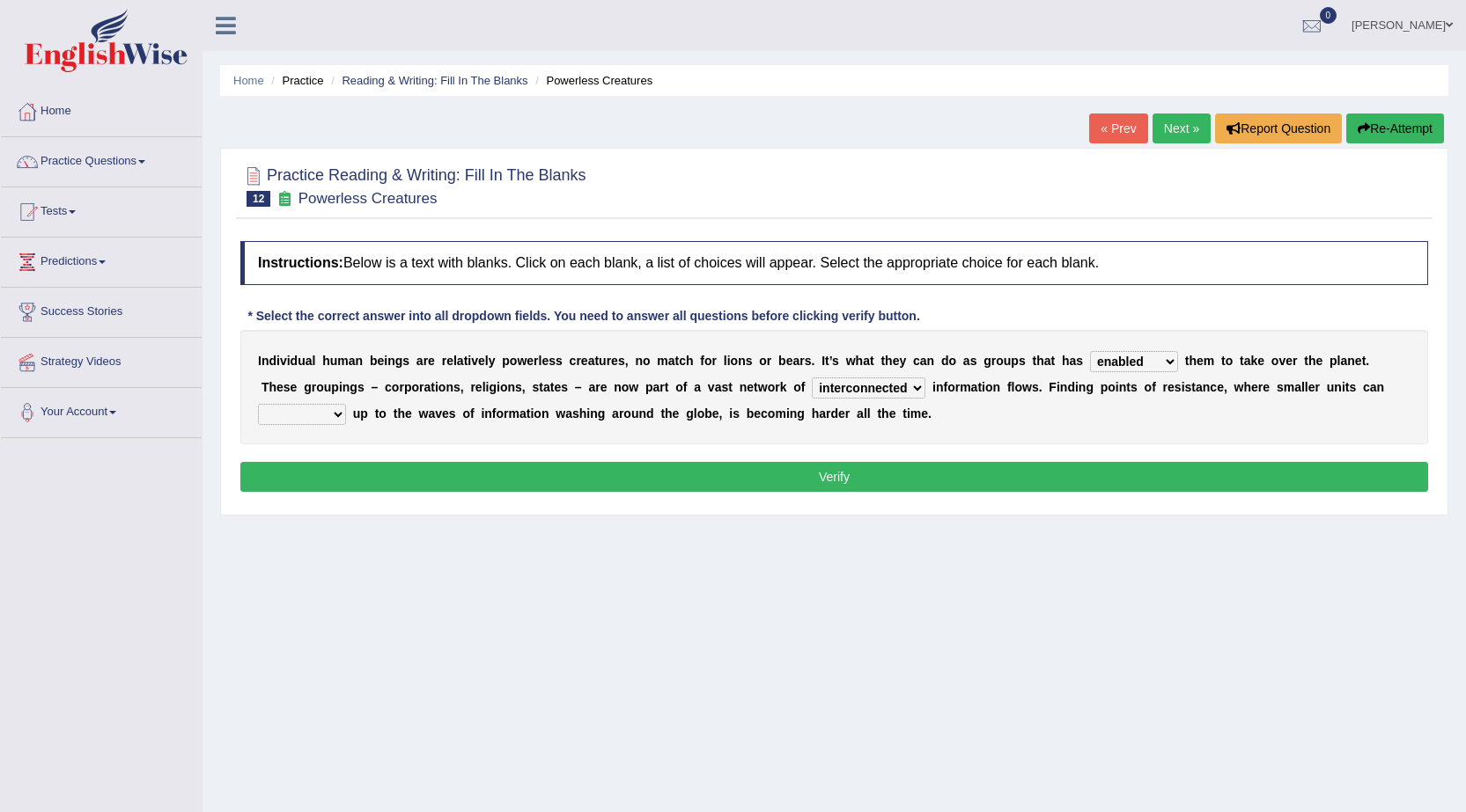
click at [812, 377] on select "interconnected overlapping fastened exploited" at bounding box center [868, 388] width 113 height 21
click at [337, 409] on select "stand raise hail pump" at bounding box center [302, 415] width 88 height 21
select select "stand"
click at [258, 404] on select "stand raise hail pump" at bounding box center [302, 415] width 88 height 21
click at [861, 389] on select "interconnected overlapping fastened exploited" at bounding box center [868, 388] width 113 height 21
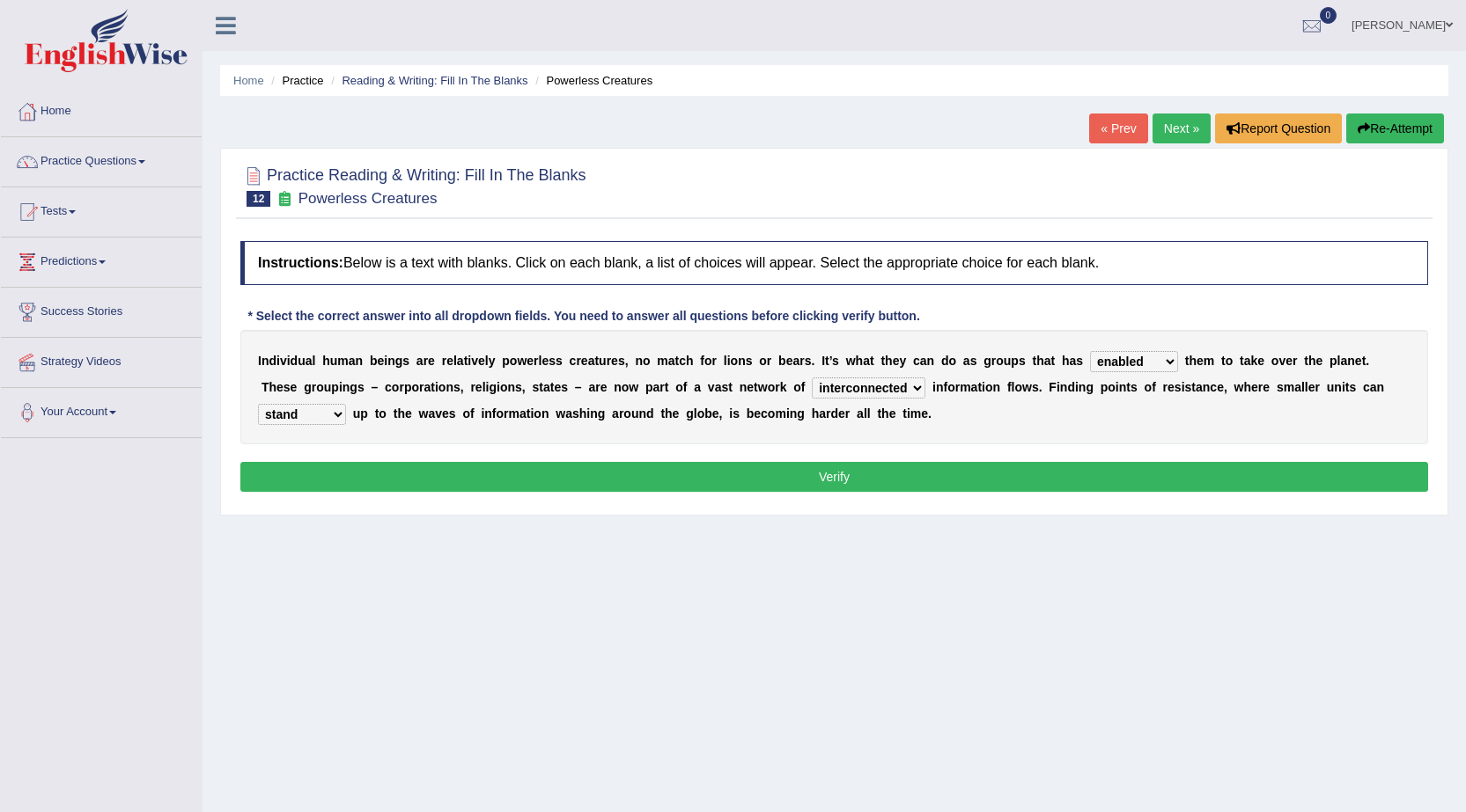
select select "overlapping"
click at [812, 377] on select "interconnected overlapping fastened exploited" at bounding box center [868, 388] width 113 height 21
click at [871, 476] on button "Verify" at bounding box center [834, 477] width 1187 height 30
